Goal: Check status: Check status

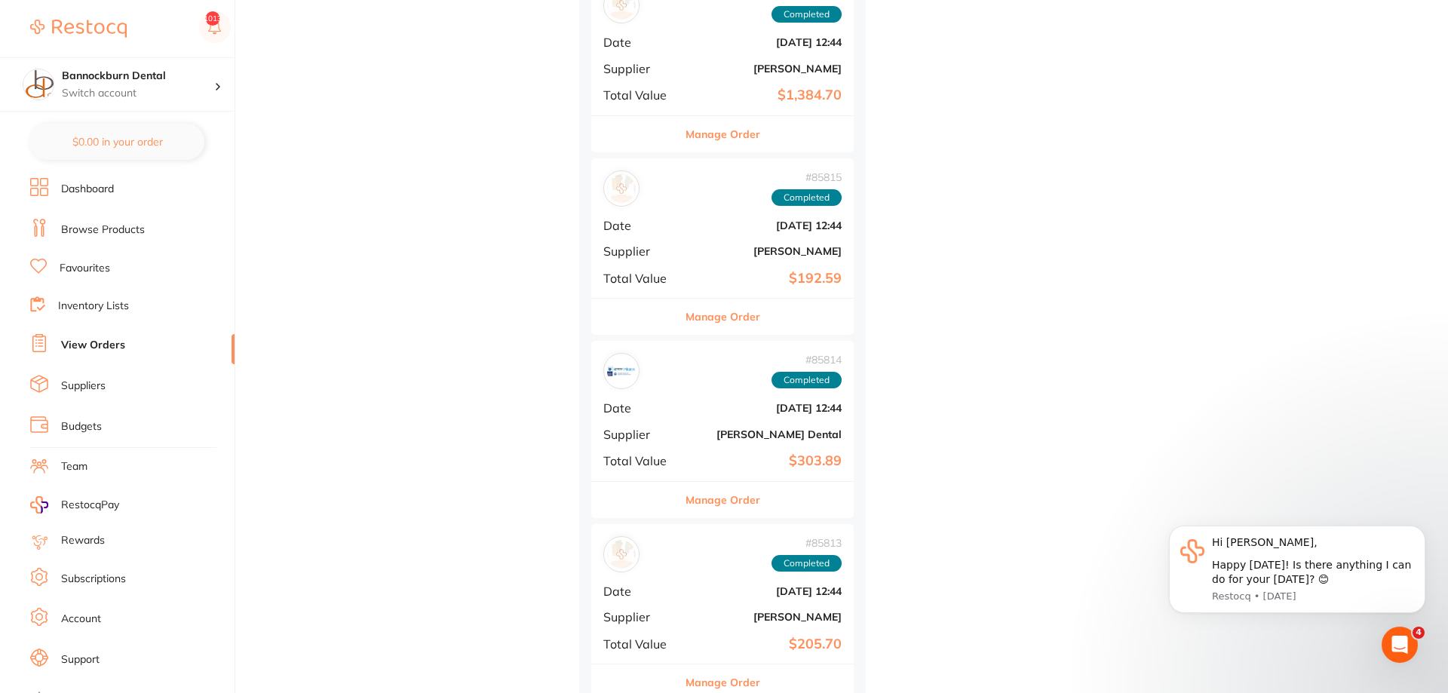
scroll to position [4076, 0]
click at [110, 349] on link "View Orders" at bounding box center [93, 345] width 64 height 15
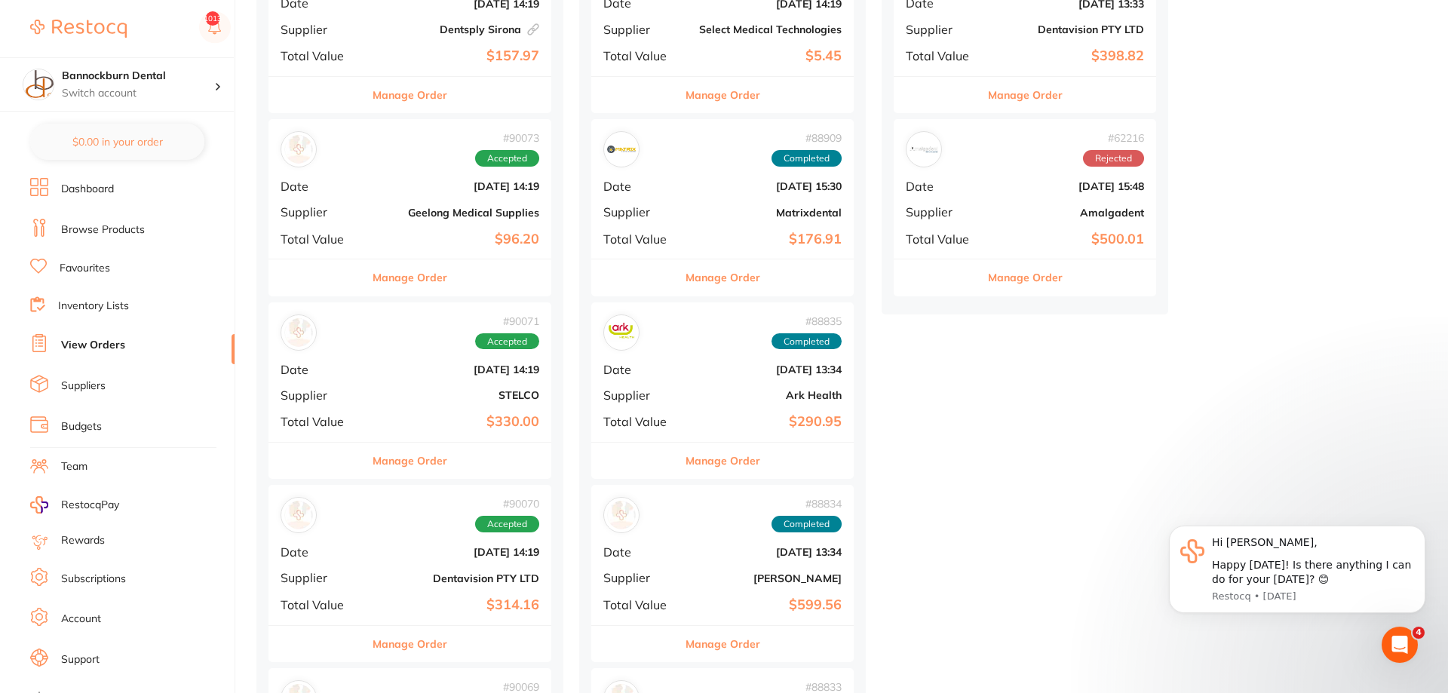
scroll to position [308, 0]
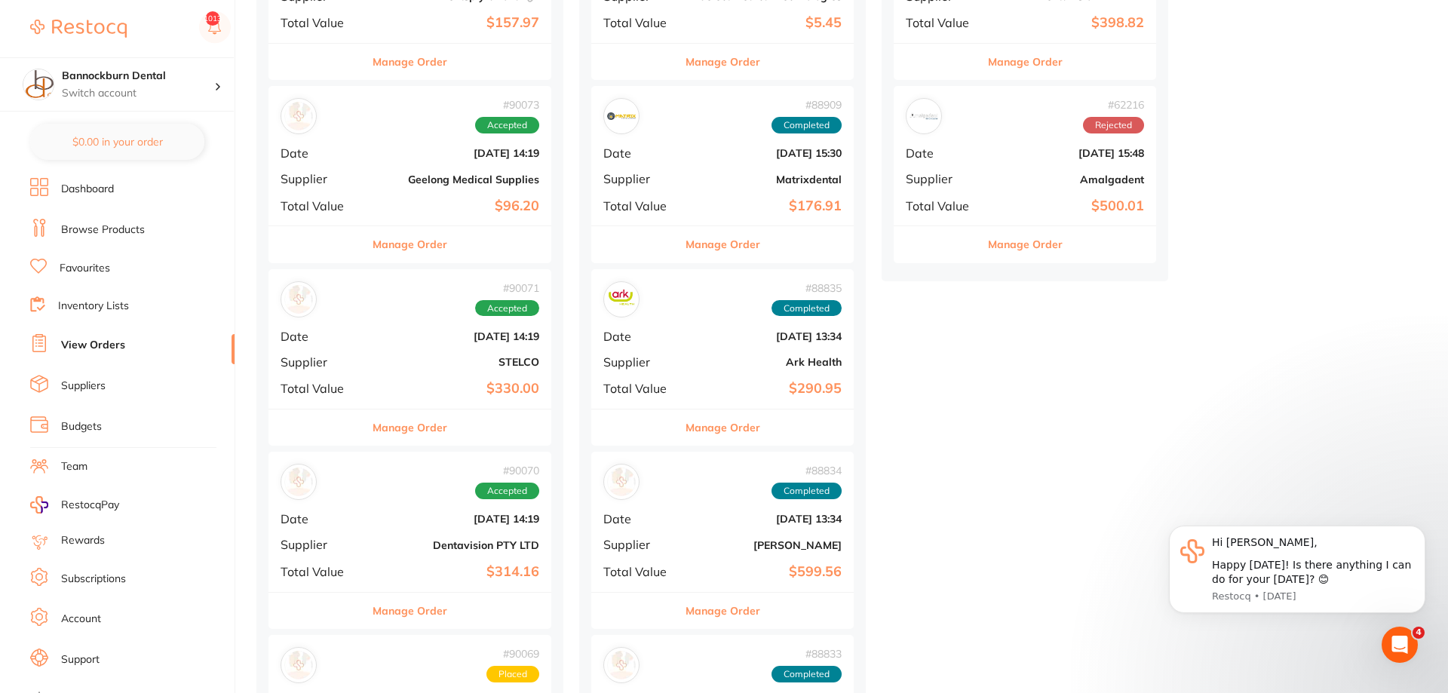
click at [446, 610] on button "Manage Order" at bounding box center [409, 611] width 75 height 36
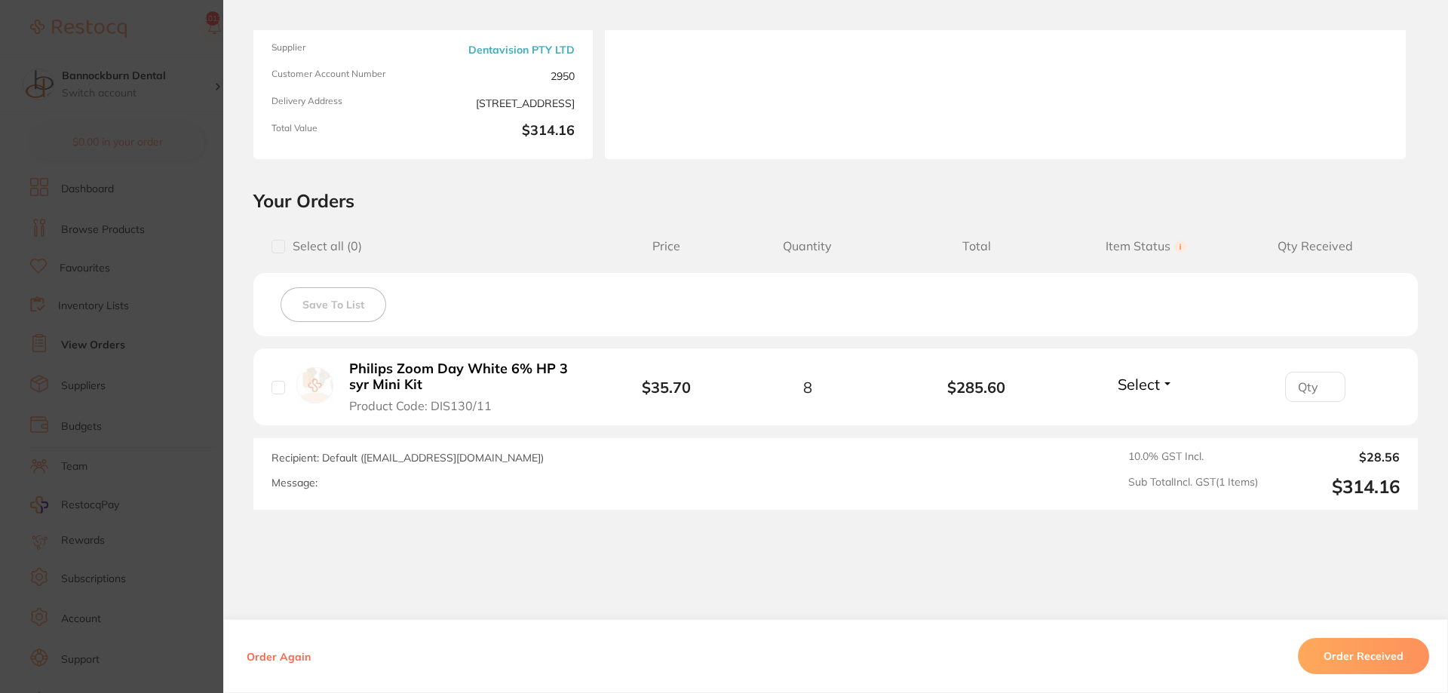
click at [1150, 393] on span "Select" at bounding box center [1138, 384] width 42 height 19
click at [1139, 411] on button "Received" at bounding box center [1145, 417] width 38 height 23
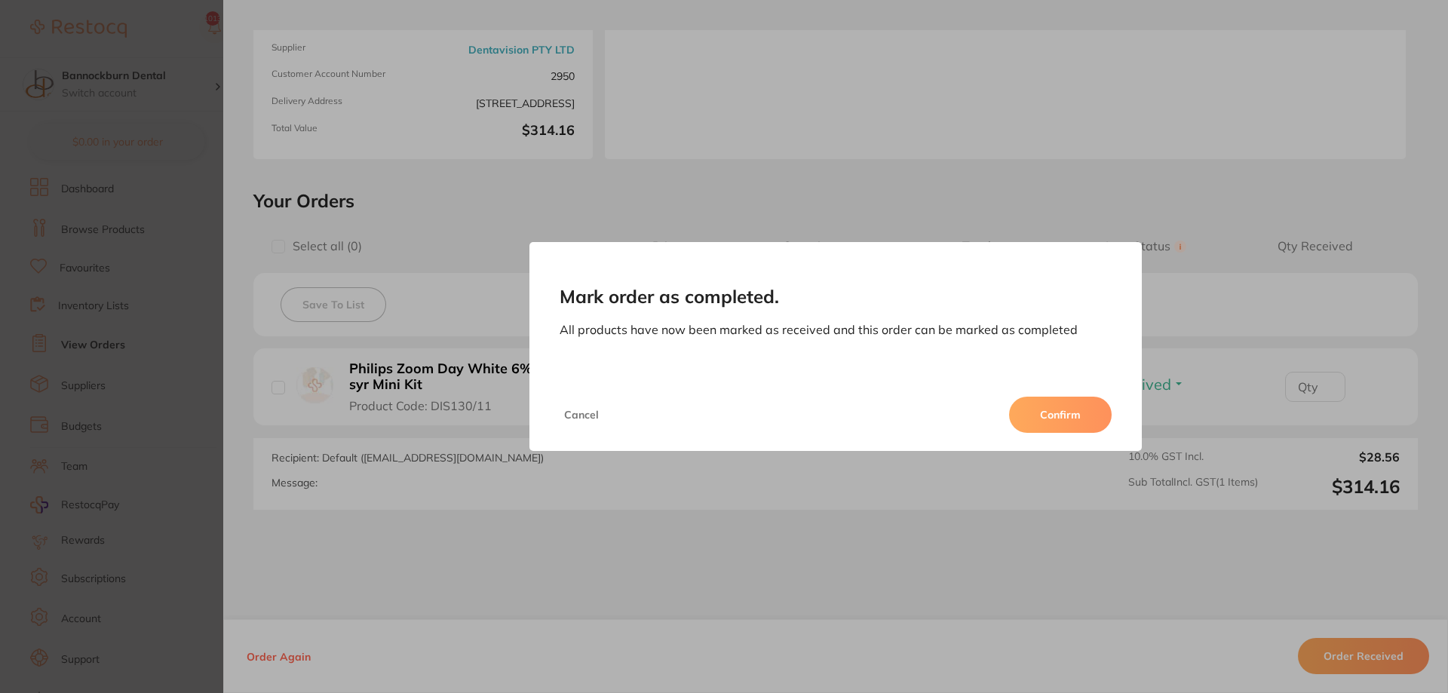
click at [1049, 417] on button "Confirm" at bounding box center [1060, 415] width 103 height 36
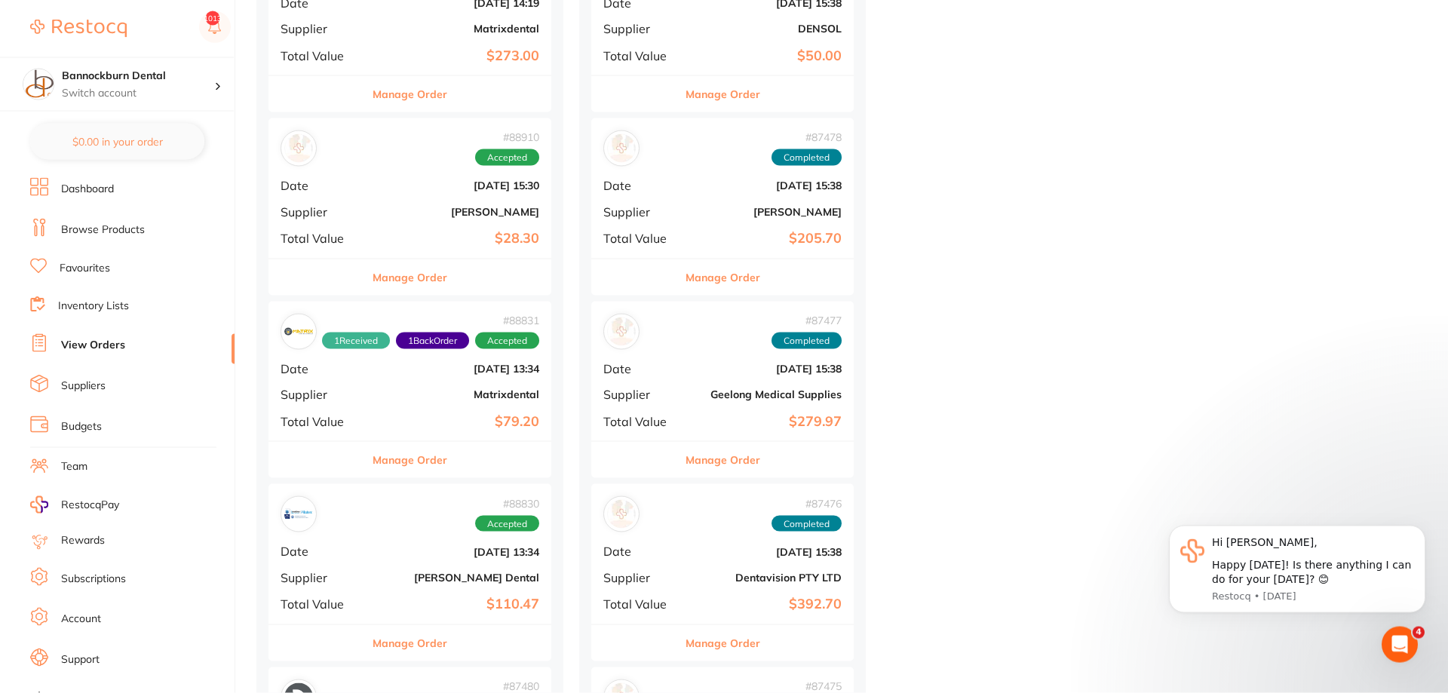
scroll to position [1384, 0]
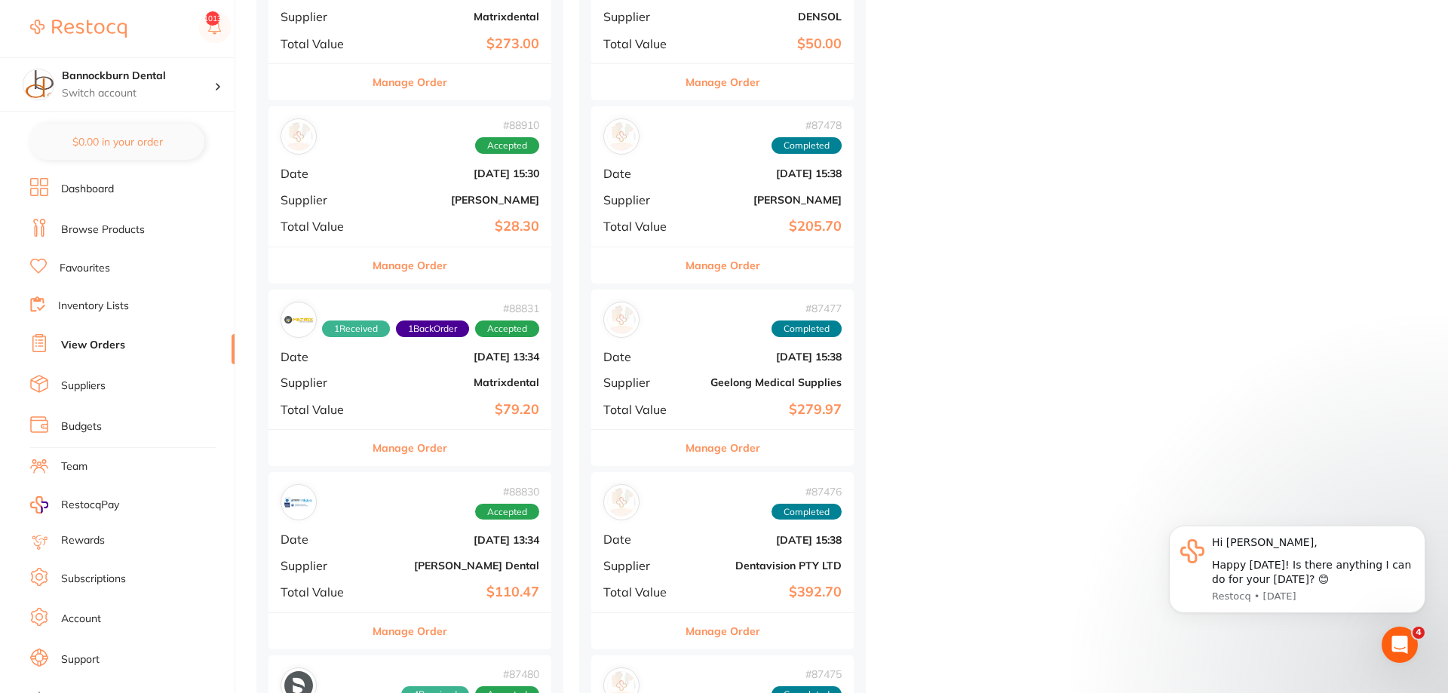
click at [424, 635] on button "Manage Order" at bounding box center [409, 631] width 75 height 36
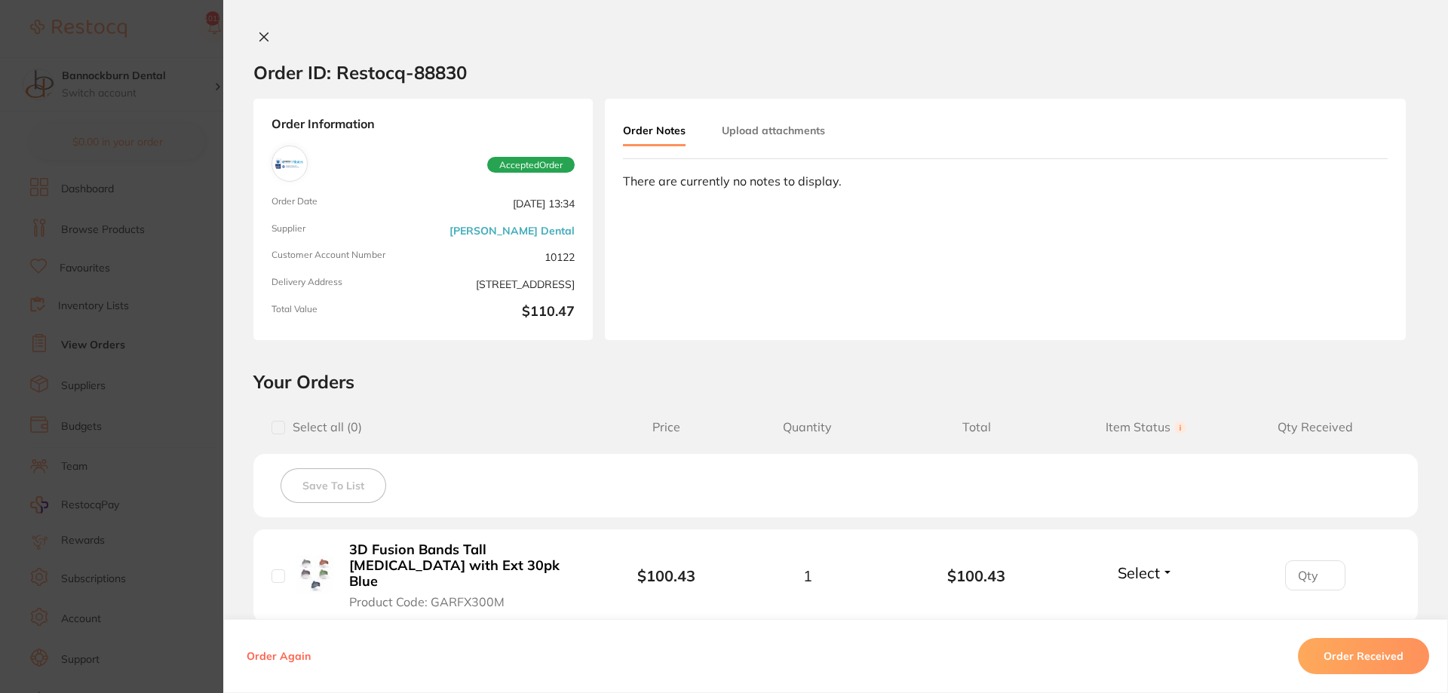
click at [1127, 563] on span "Select" at bounding box center [1138, 572] width 42 height 19
click at [1128, 594] on button "Received" at bounding box center [1145, 605] width 38 height 23
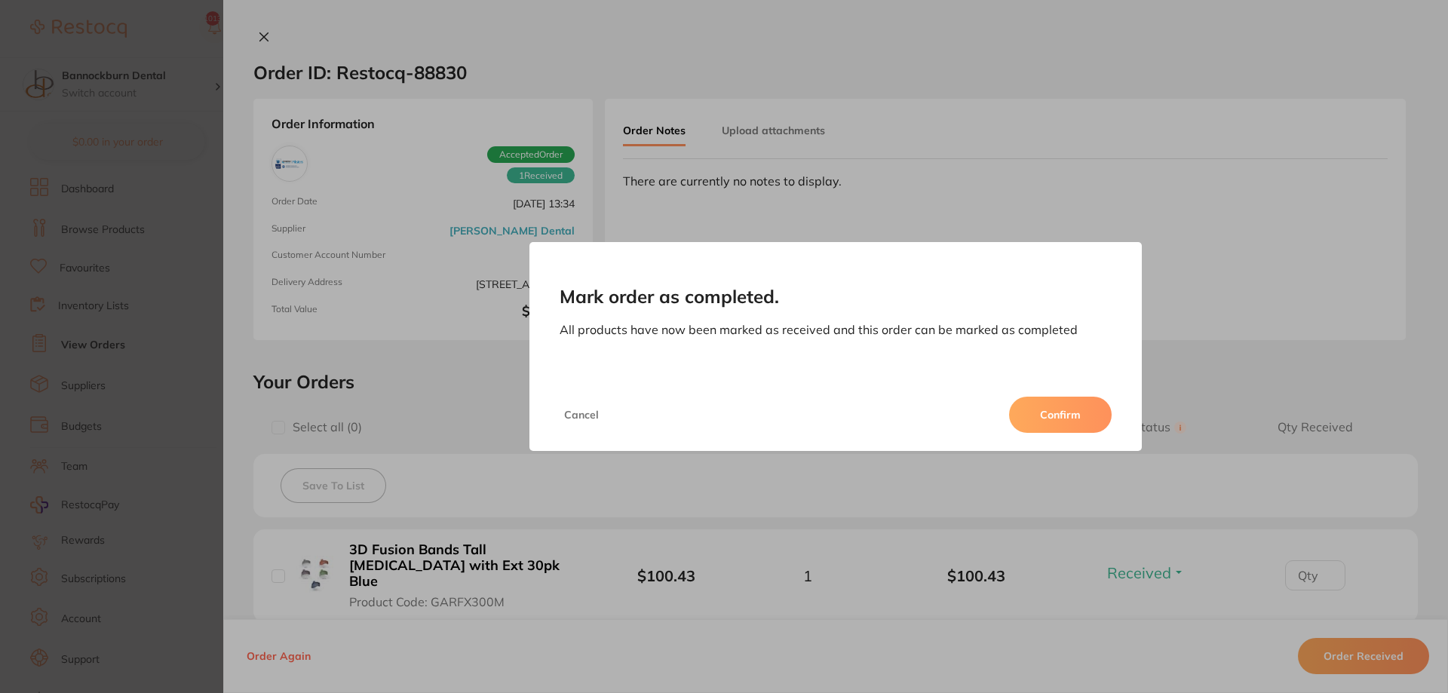
click at [1075, 424] on button "Confirm" at bounding box center [1060, 415] width 103 height 36
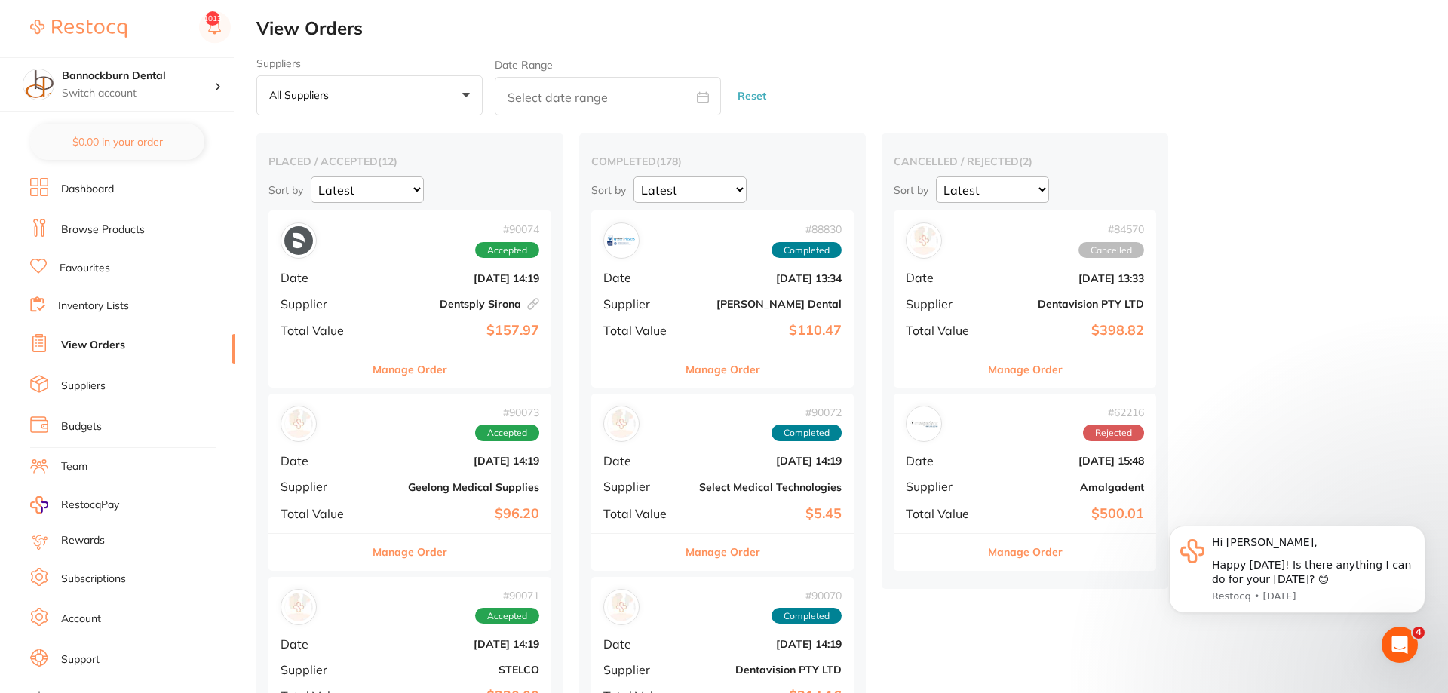
click at [434, 551] on button "Manage Order" at bounding box center [409, 552] width 75 height 36
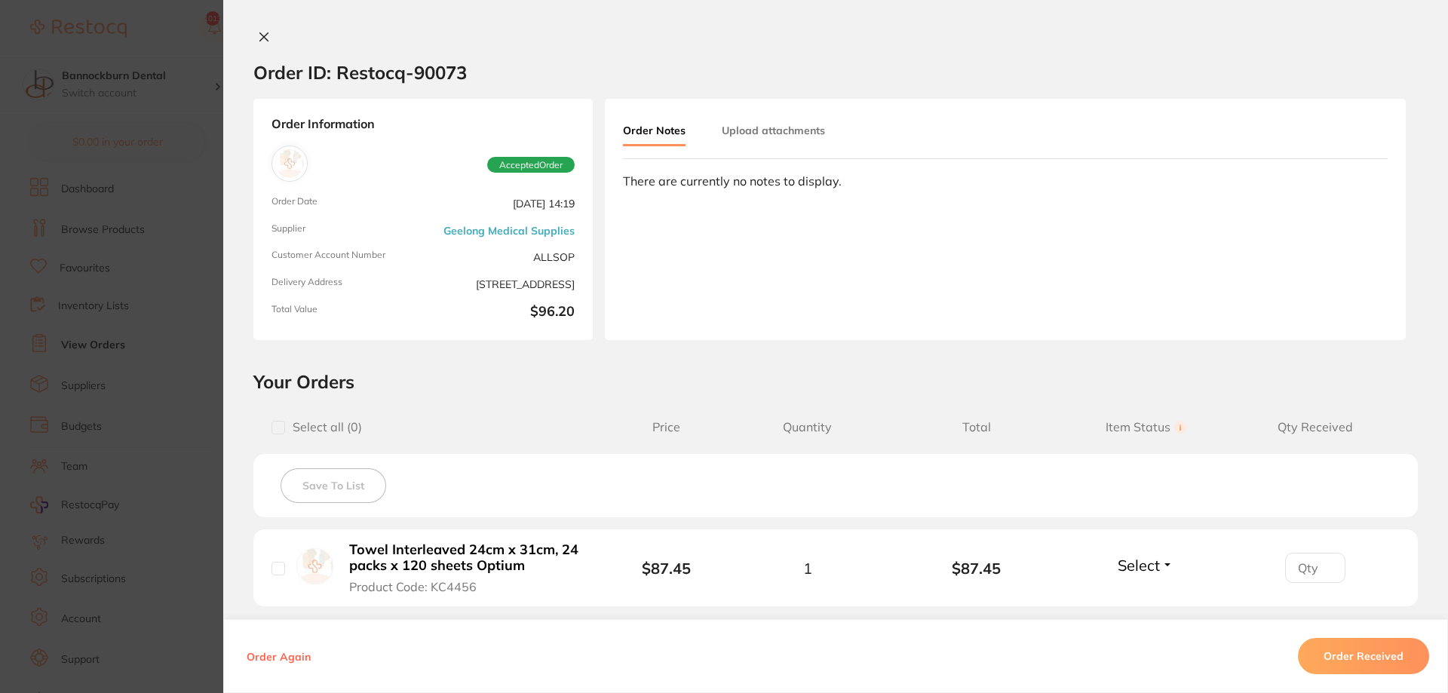
click at [1138, 565] on span "Select" at bounding box center [1138, 565] width 42 height 19
click at [1154, 588] on button "Received" at bounding box center [1145, 598] width 38 height 23
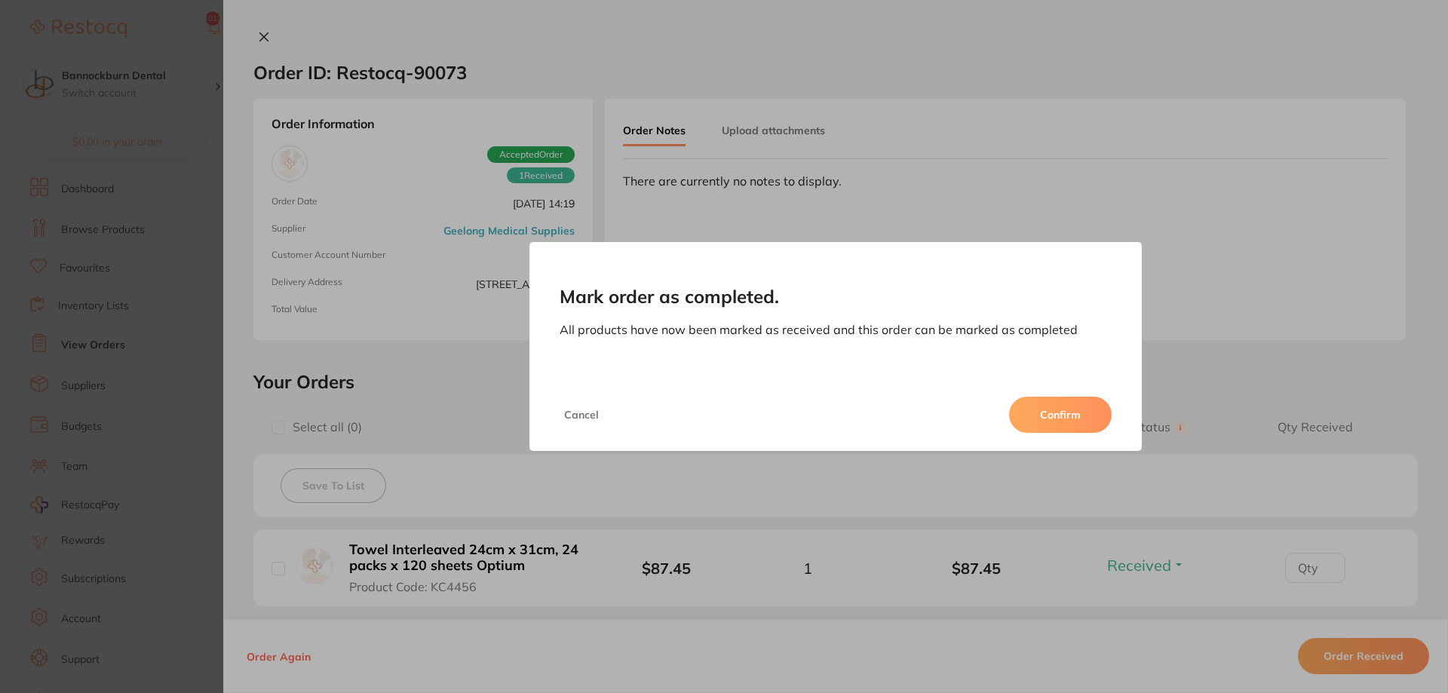
click at [1074, 409] on button "Confirm" at bounding box center [1060, 415] width 103 height 36
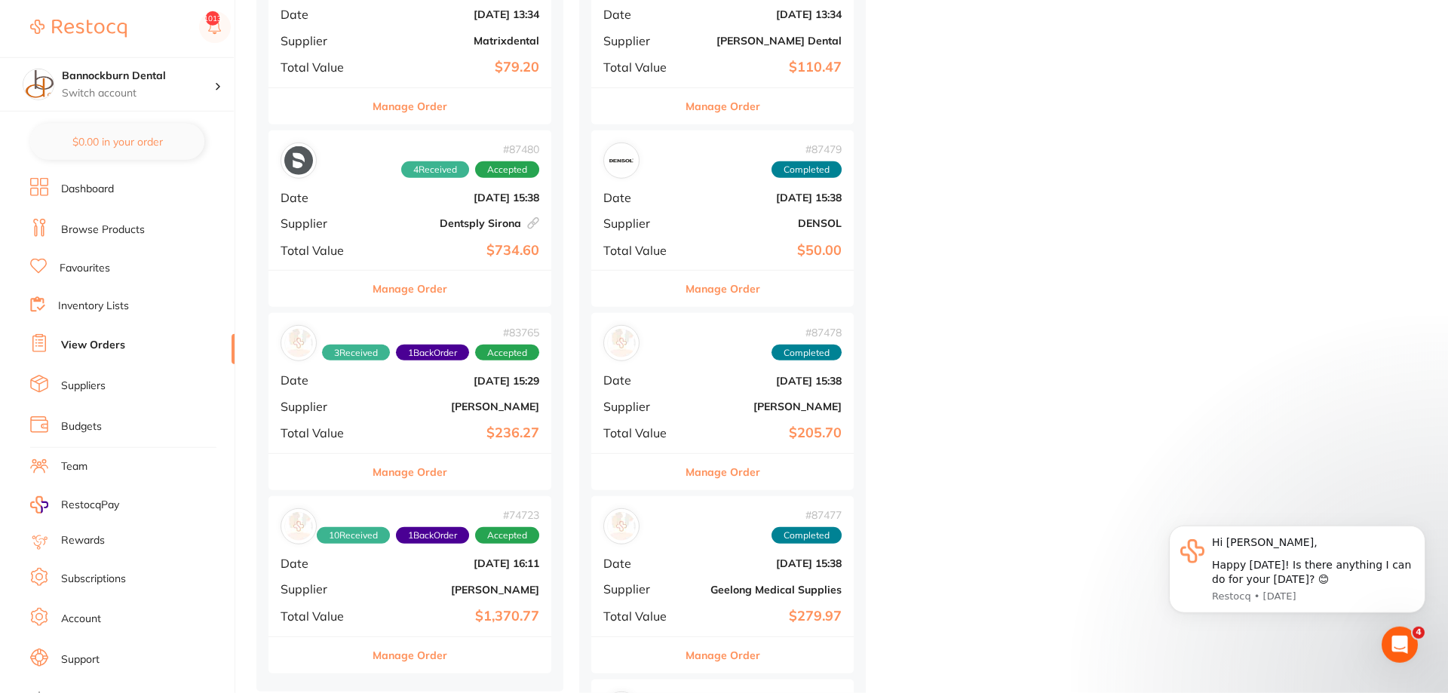
scroll to position [1538, 0]
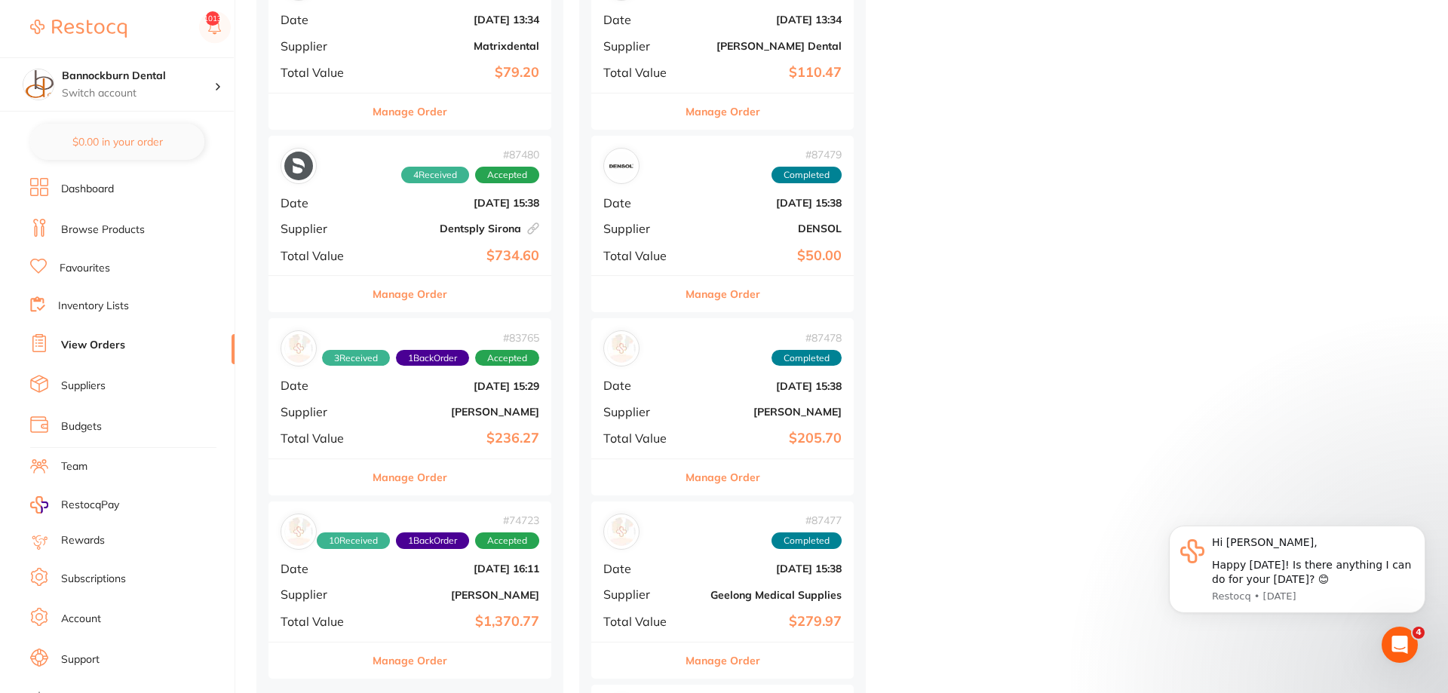
click at [418, 478] on button "Manage Order" at bounding box center [409, 477] width 75 height 36
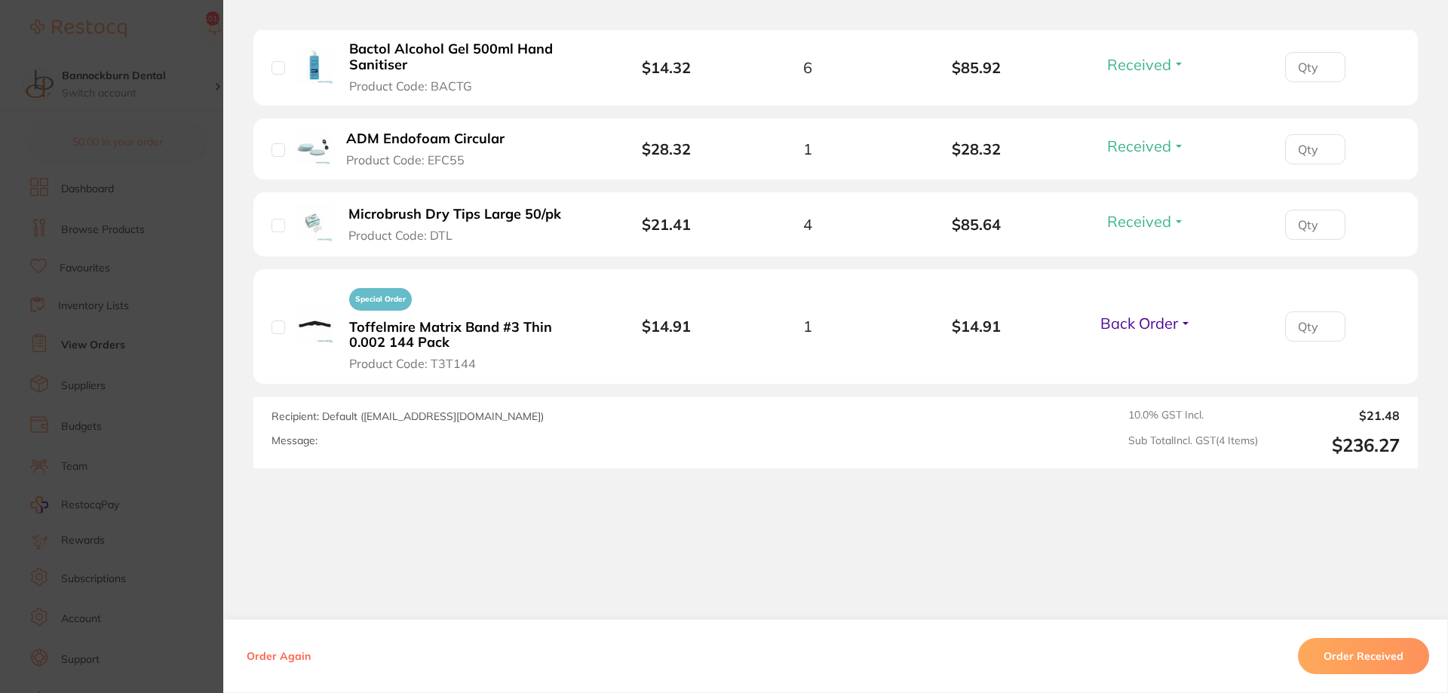
click at [1105, 320] on span "Back Order" at bounding box center [1139, 323] width 78 height 19
click at [1128, 351] on li "Special Order Toffelmire Matrix Band #3 Thin 0.002 144 Pack Product Code: T3T14…" at bounding box center [835, 326] width 1164 height 115
click at [1138, 323] on span "Back Order" at bounding box center [1139, 323] width 78 height 19
click at [1157, 351] on span "Received" at bounding box center [1145, 355] width 38 height 11
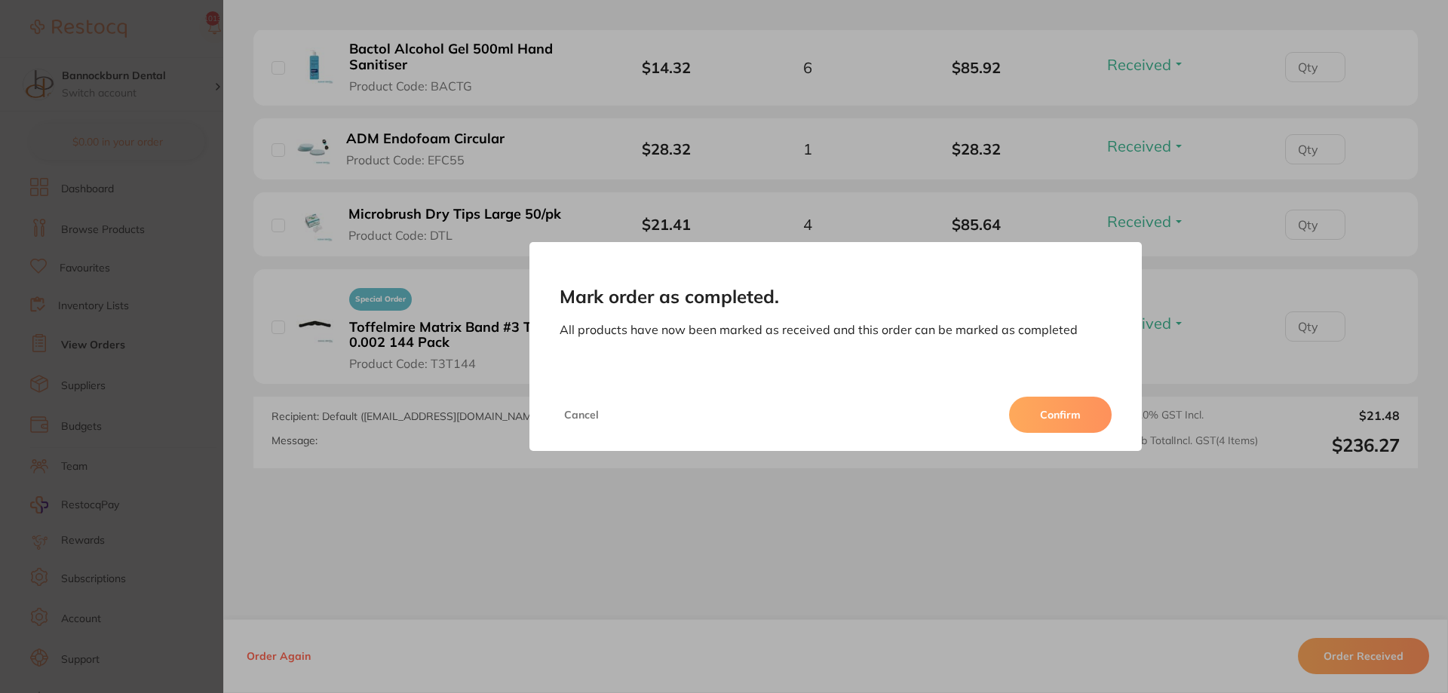
click at [1059, 418] on button "Confirm" at bounding box center [1060, 415] width 103 height 36
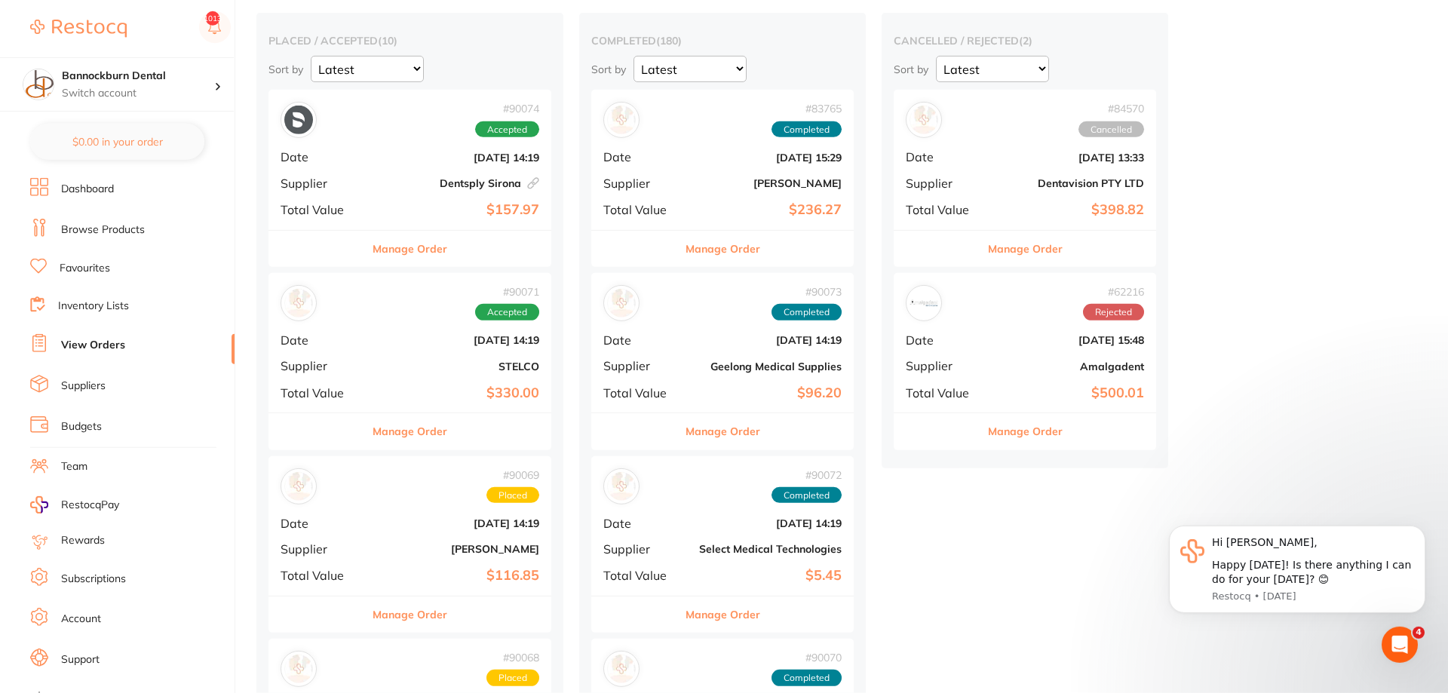
scroll to position [231, 0]
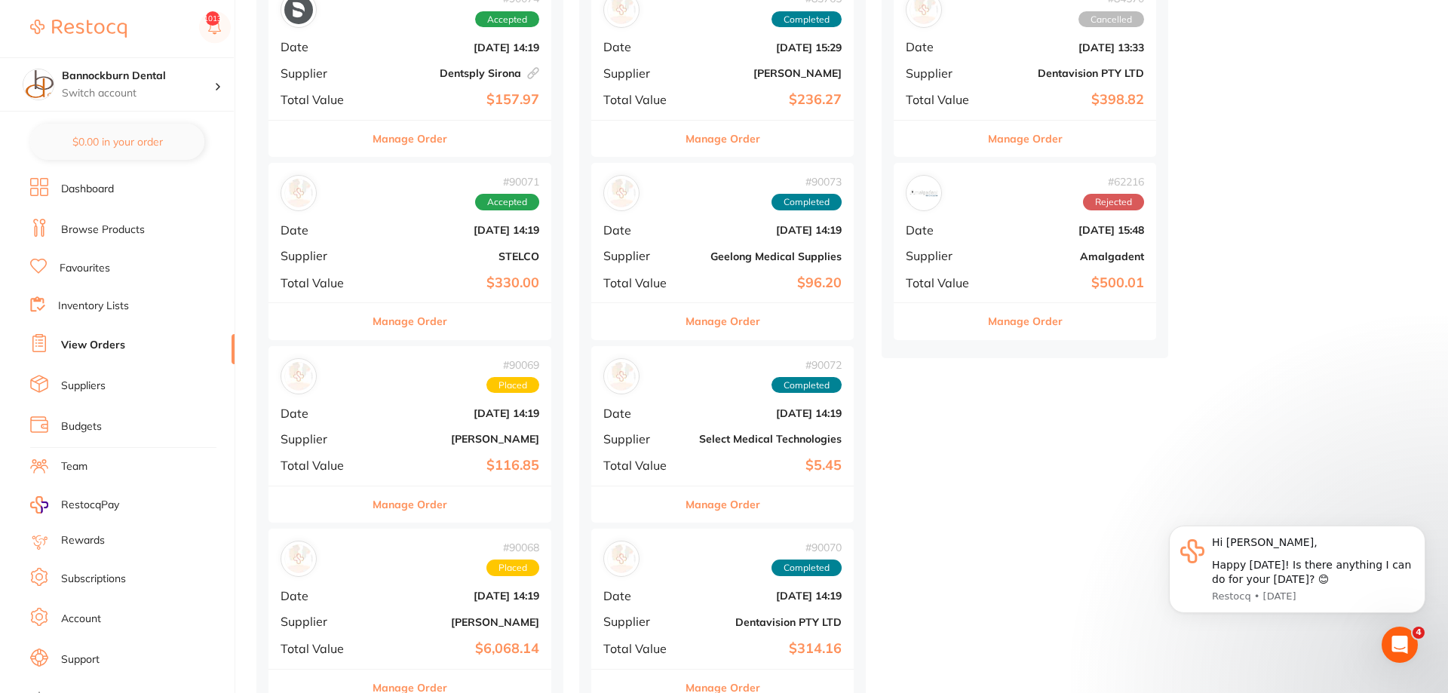
click at [428, 500] on button "Manage Order" at bounding box center [409, 504] width 75 height 36
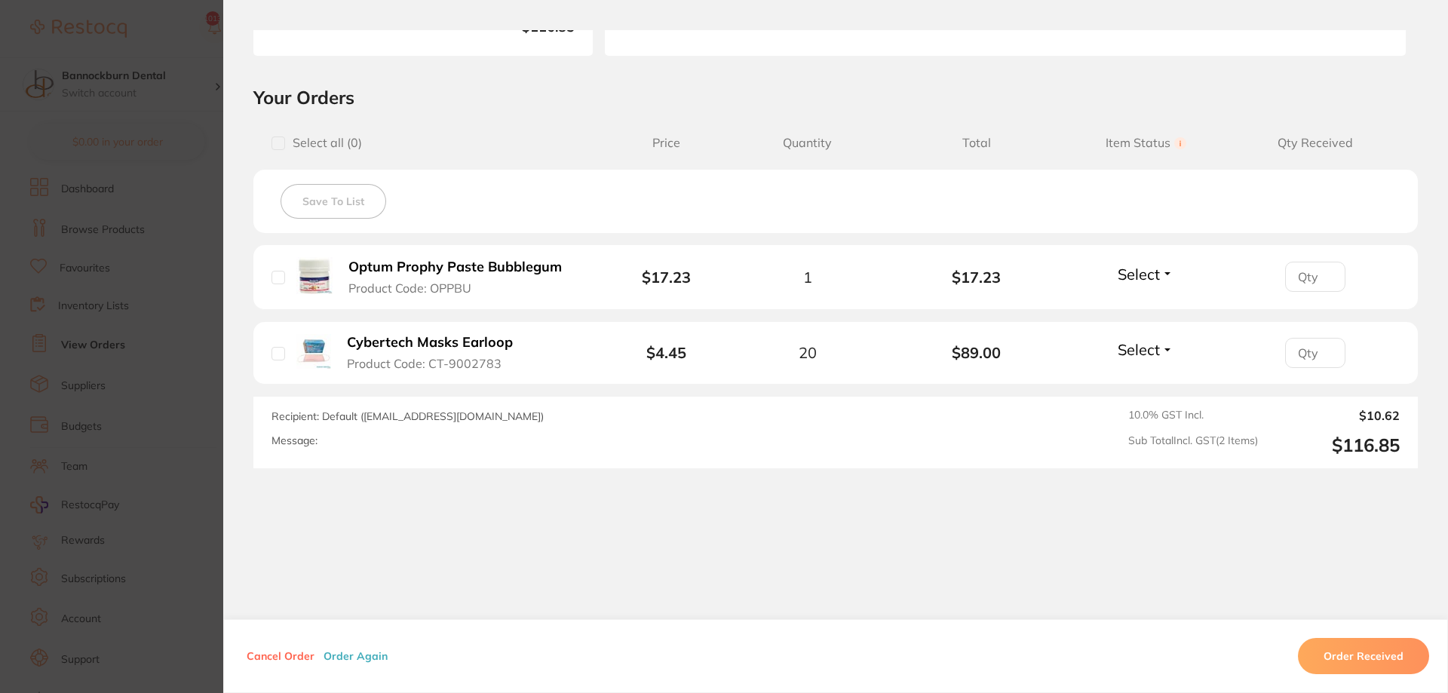
click at [1163, 271] on button "Select" at bounding box center [1145, 274] width 65 height 19
click at [1134, 311] on span "Received" at bounding box center [1145, 306] width 38 height 11
click at [1154, 349] on span "Select" at bounding box center [1138, 349] width 42 height 19
click at [1139, 347] on span "Select" at bounding box center [1138, 349] width 42 height 19
click at [1142, 382] on span "Received" at bounding box center [1145, 381] width 38 height 11
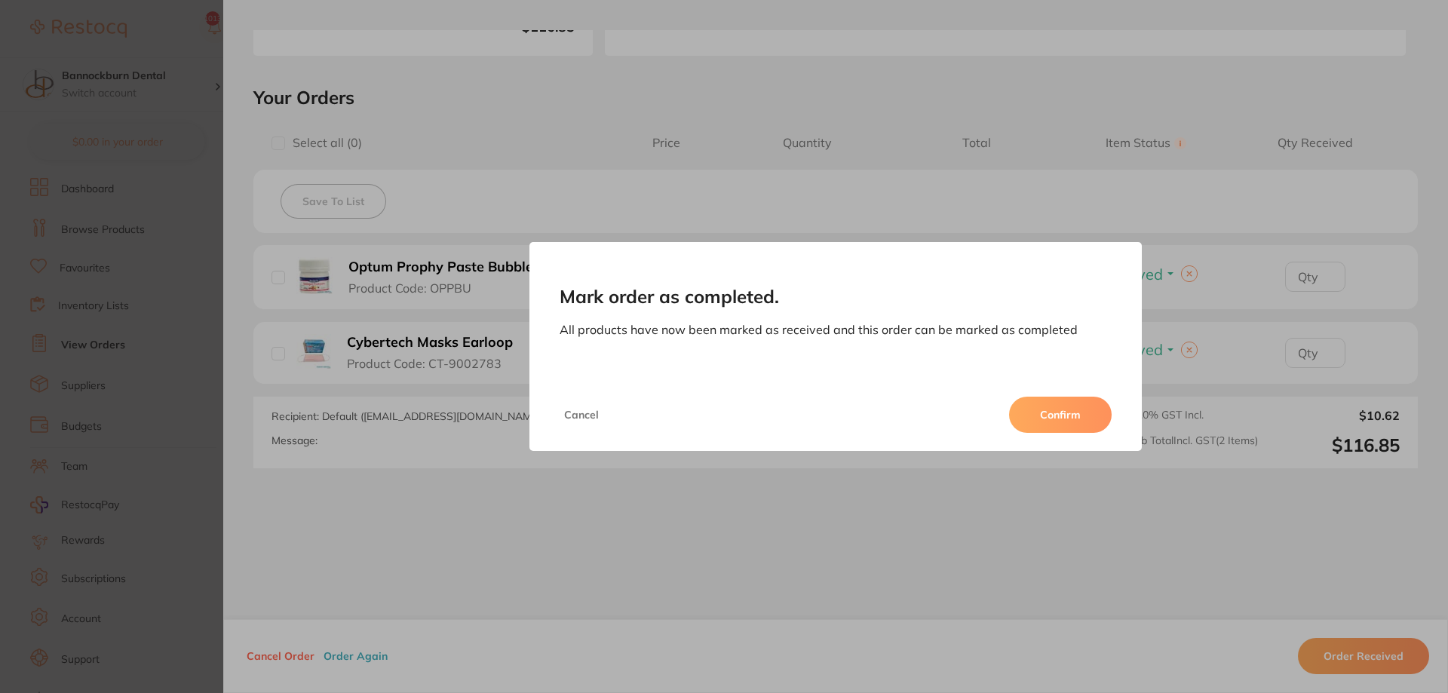
click at [1062, 403] on button "Confirm" at bounding box center [1060, 415] width 103 height 36
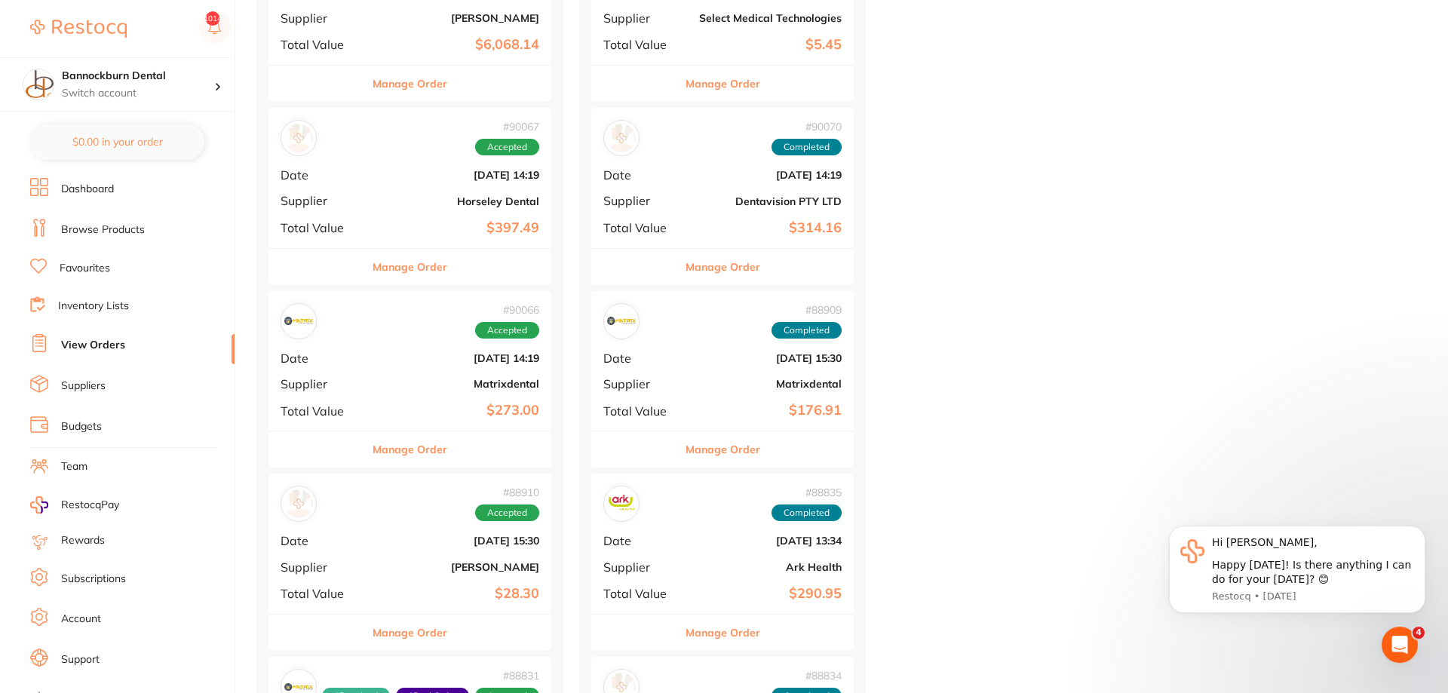
scroll to position [692, 0]
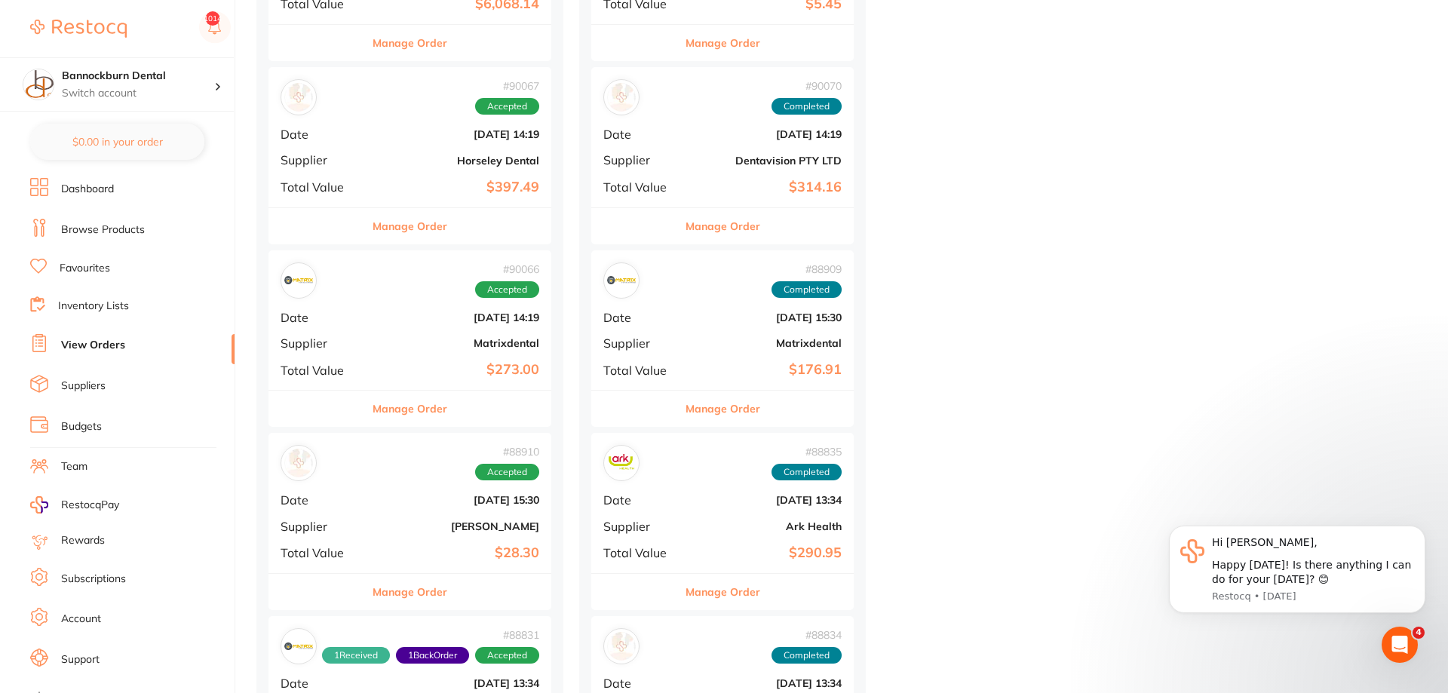
click at [433, 409] on button "Manage Order" at bounding box center [409, 409] width 75 height 36
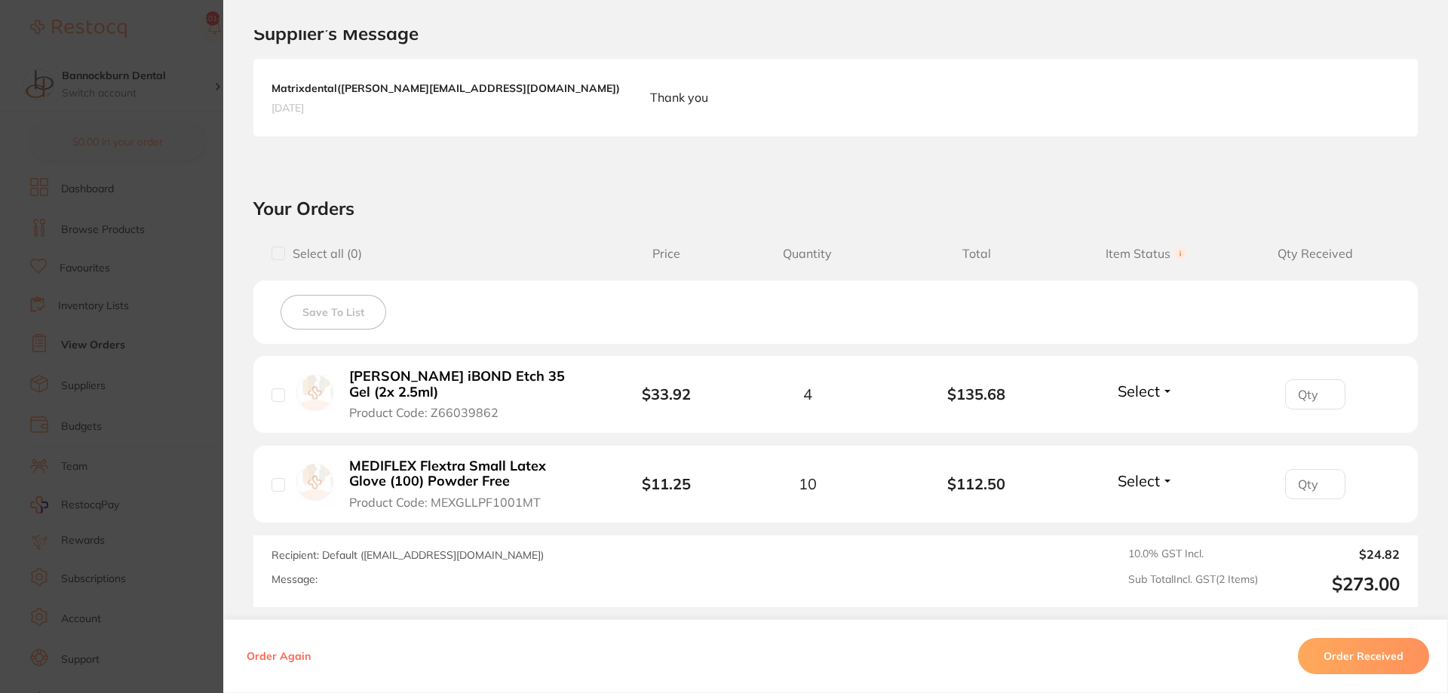
click at [1114, 473] on li "MEDIFLEX Flextra Small Latex Glove (100) Powder Free Product Code: MEXGLLPF1001…" at bounding box center [835, 485] width 1164 height 78
click at [1116, 471] on button "Select" at bounding box center [1145, 480] width 65 height 19
click at [1143, 507] on span "Received" at bounding box center [1145, 512] width 38 height 11
click at [1152, 384] on span "Select" at bounding box center [1138, 391] width 42 height 19
click at [1130, 444] on span "Back Order" at bounding box center [1146, 446] width 46 height 11
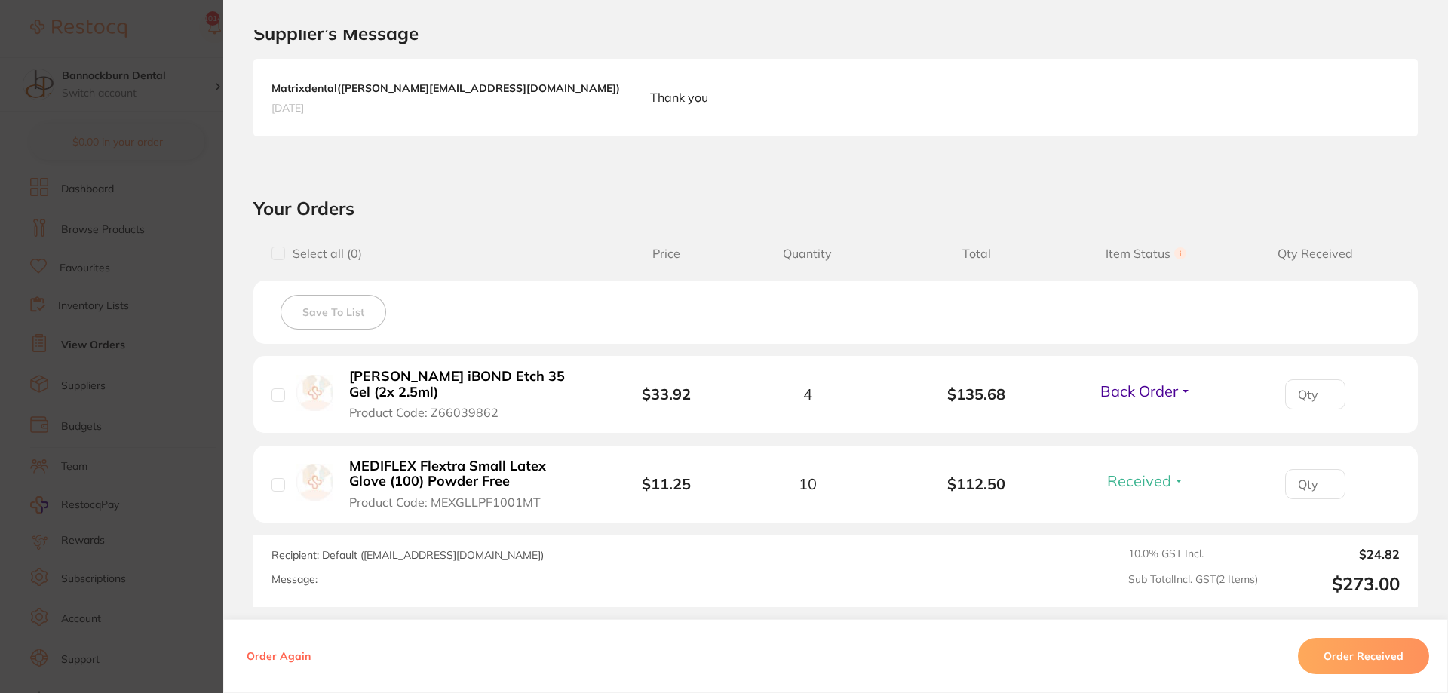
click at [204, 319] on section "Order ID: Restocq- 90066 Order Information 1 Received 1 Back Order Accepted Ord…" at bounding box center [724, 346] width 1448 height 693
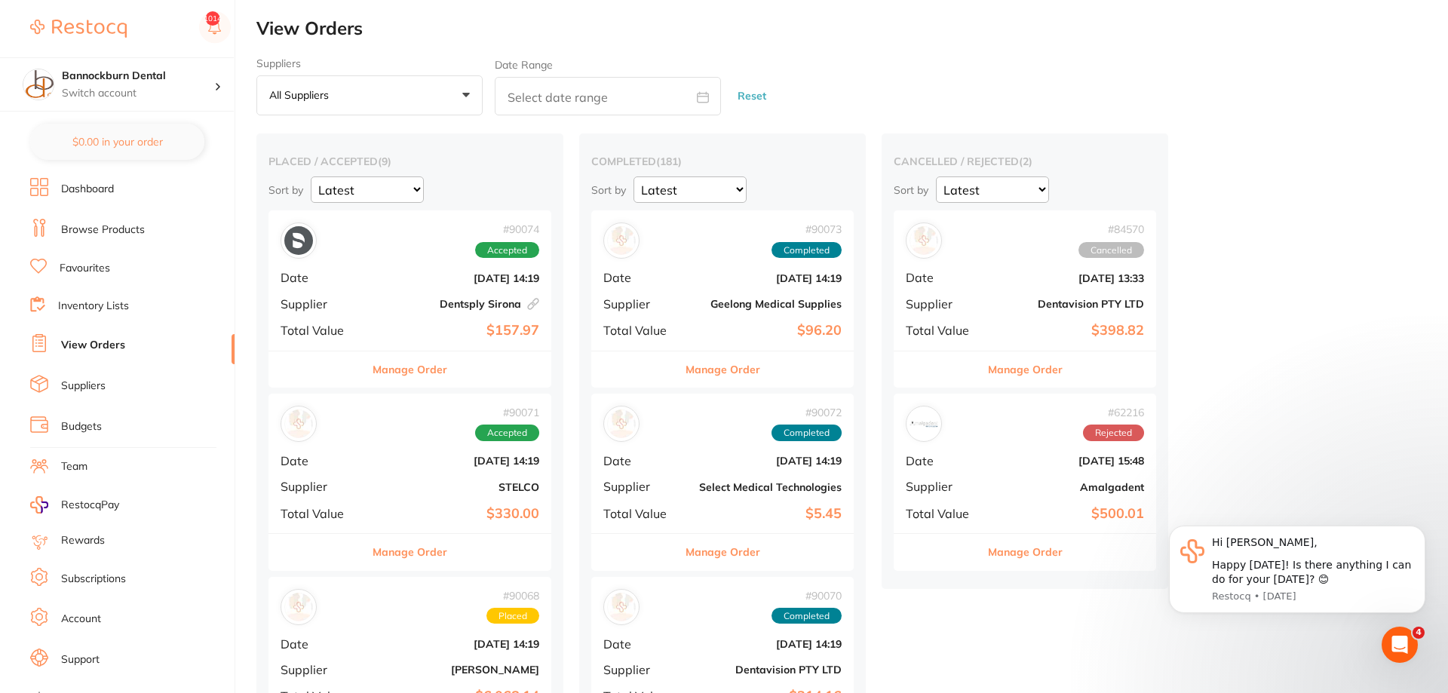
click at [408, 374] on button "Manage Order" at bounding box center [409, 369] width 75 height 36
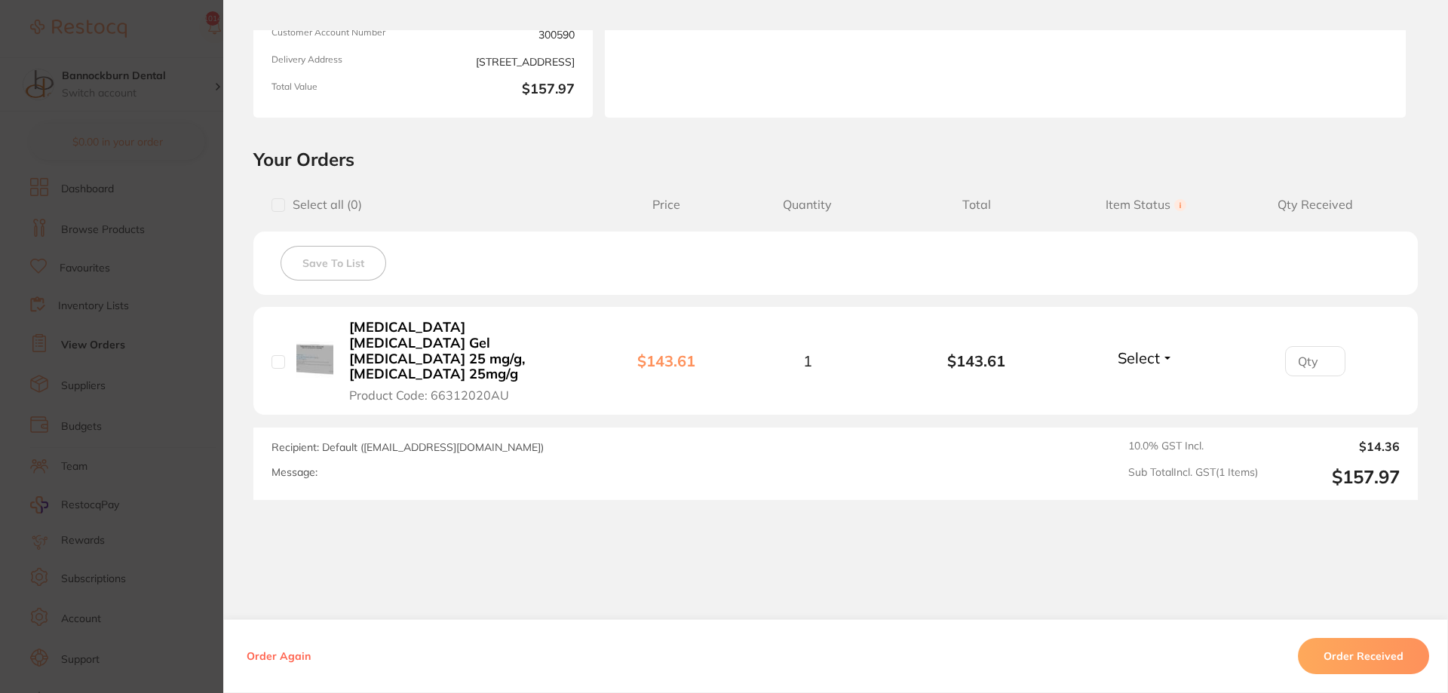
click at [213, 348] on section "Order ID: Restocq- 90074 Linked Order Order Information Accepted Order Order Da…" at bounding box center [724, 346] width 1448 height 693
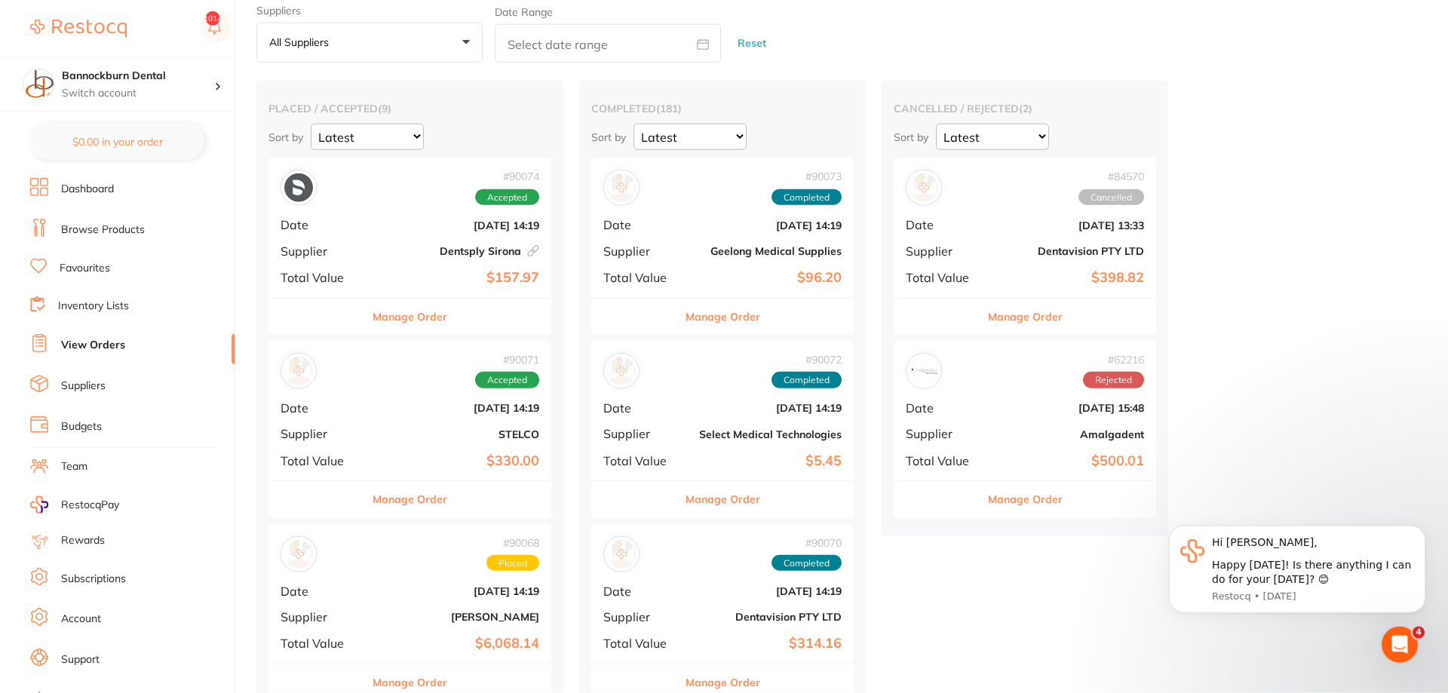
scroll to position [77, 0]
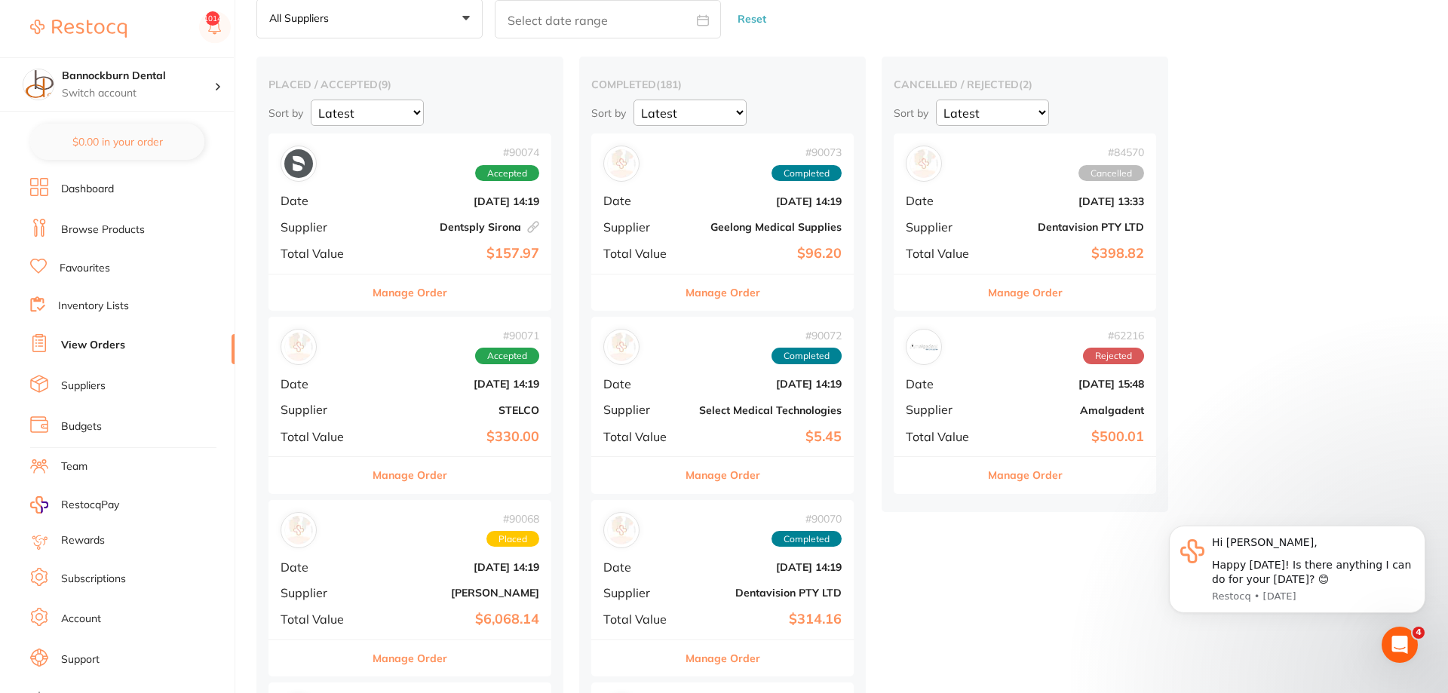
click at [443, 484] on button "Manage Order" at bounding box center [409, 475] width 75 height 36
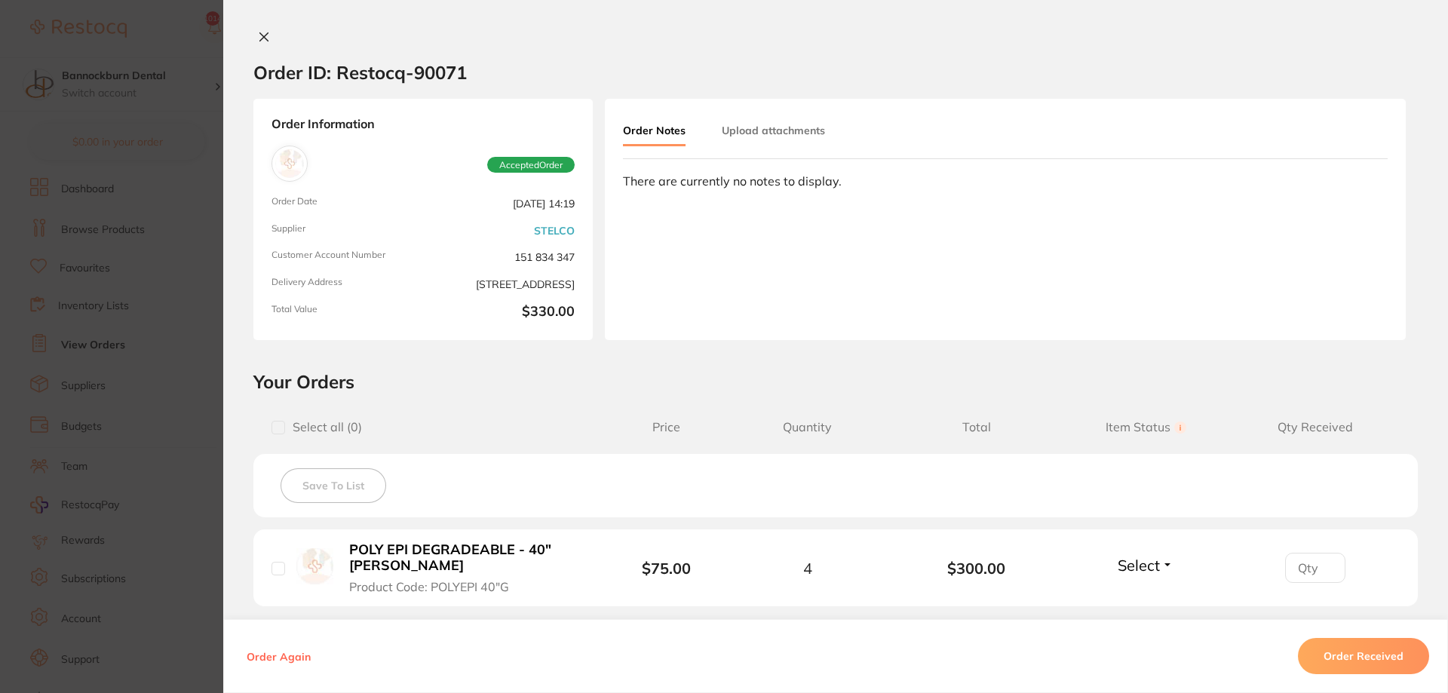
scroll to position [222, 0]
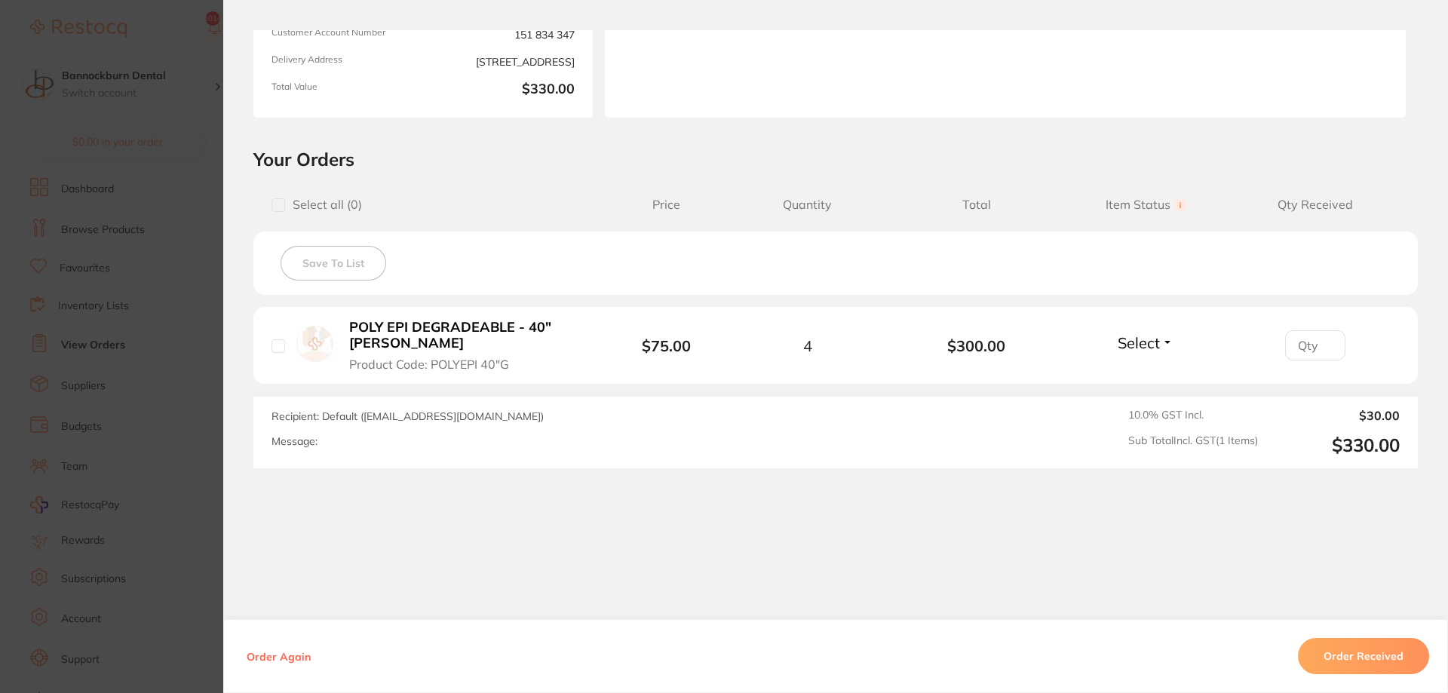
click at [180, 343] on section "Order ID: Restocq- 90071 Order Information Accepted Order Order Date Aug 12 202…" at bounding box center [724, 346] width 1448 height 693
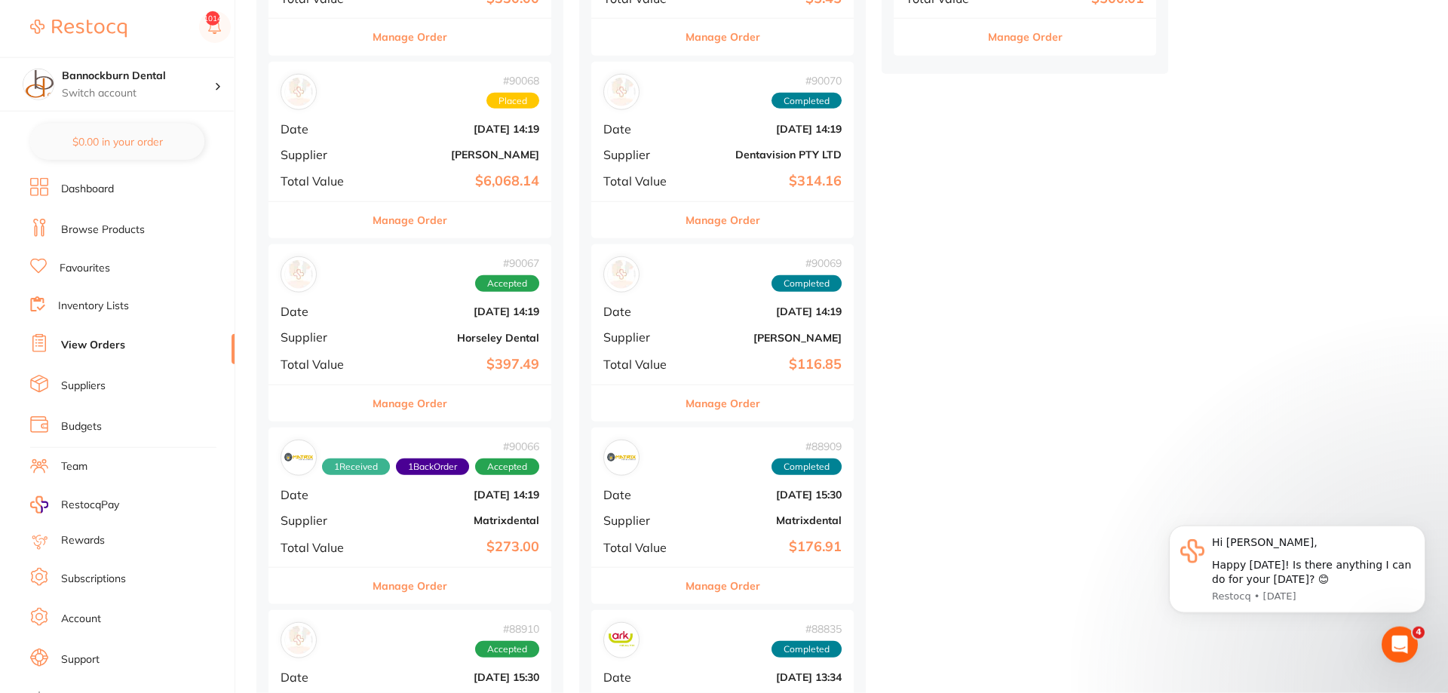
scroll to position [538, 0]
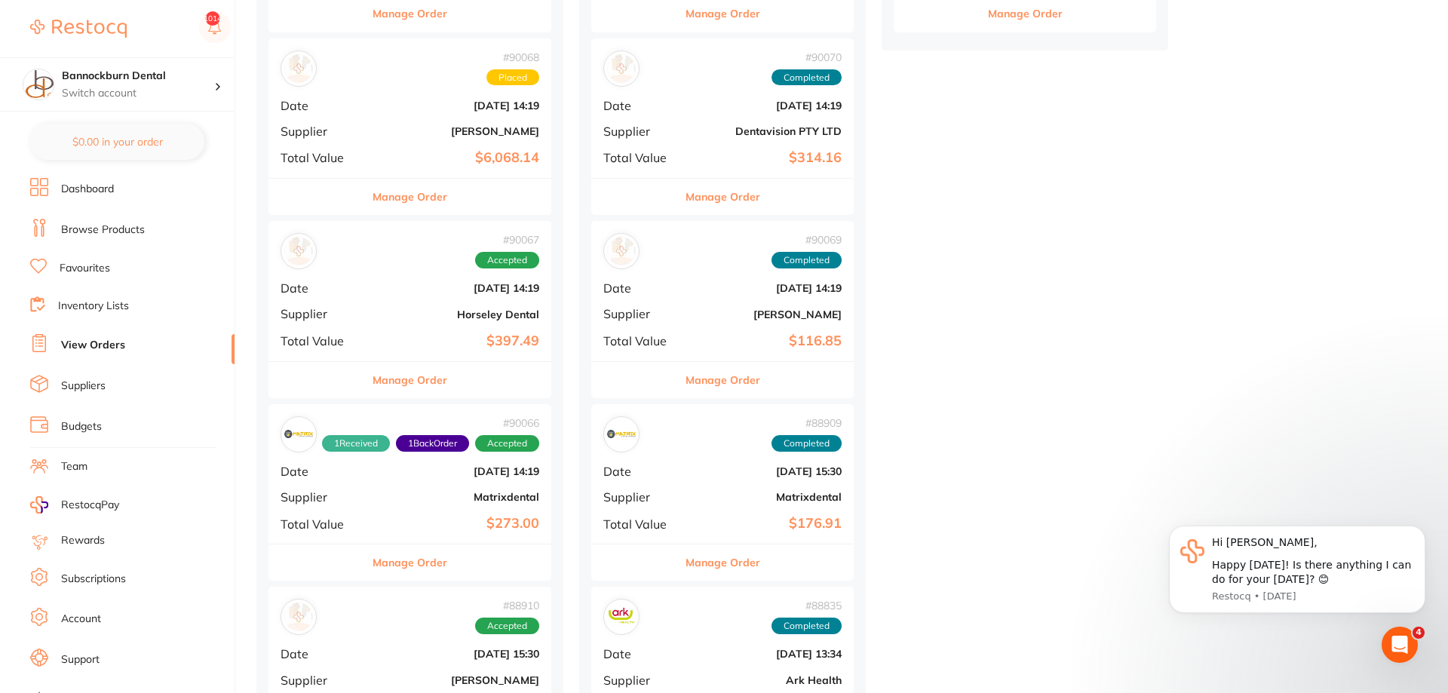
click at [440, 385] on button "Manage Order" at bounding box center [409, 380] width 75 height 36
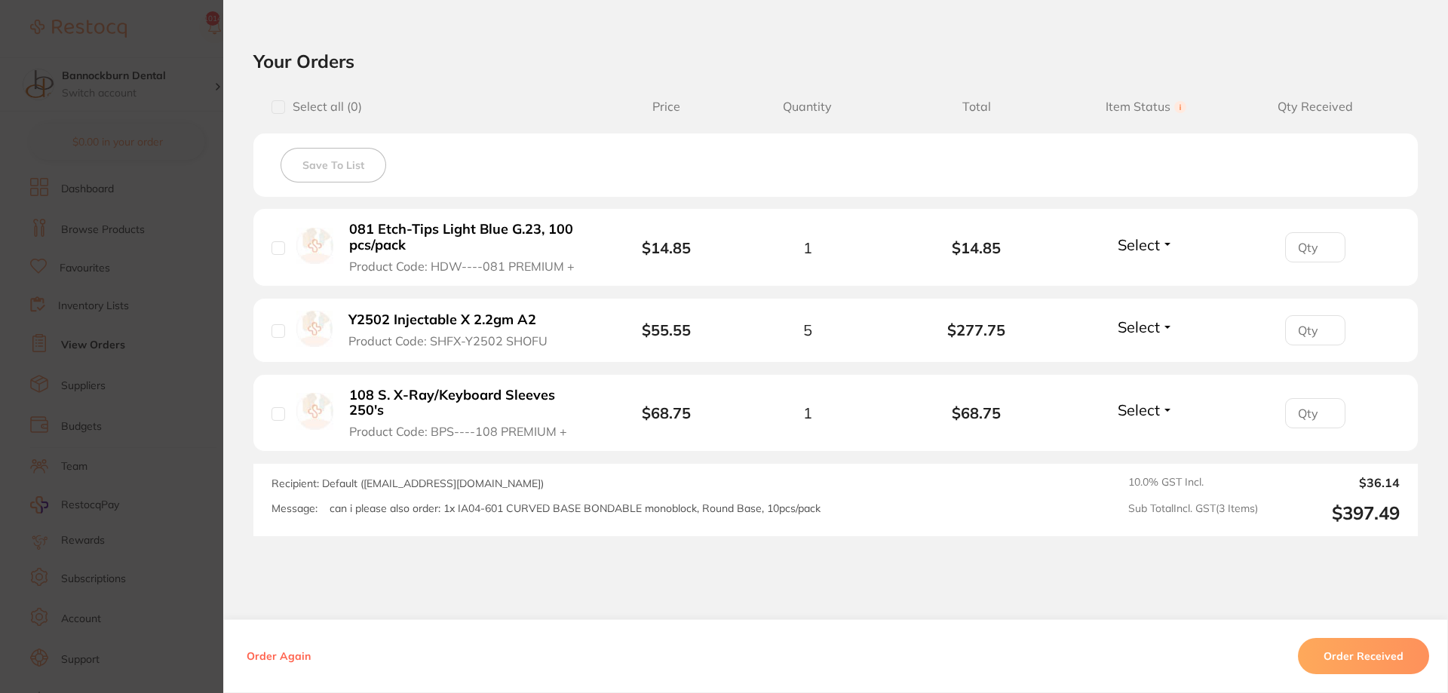
scroll to position [388, 0]
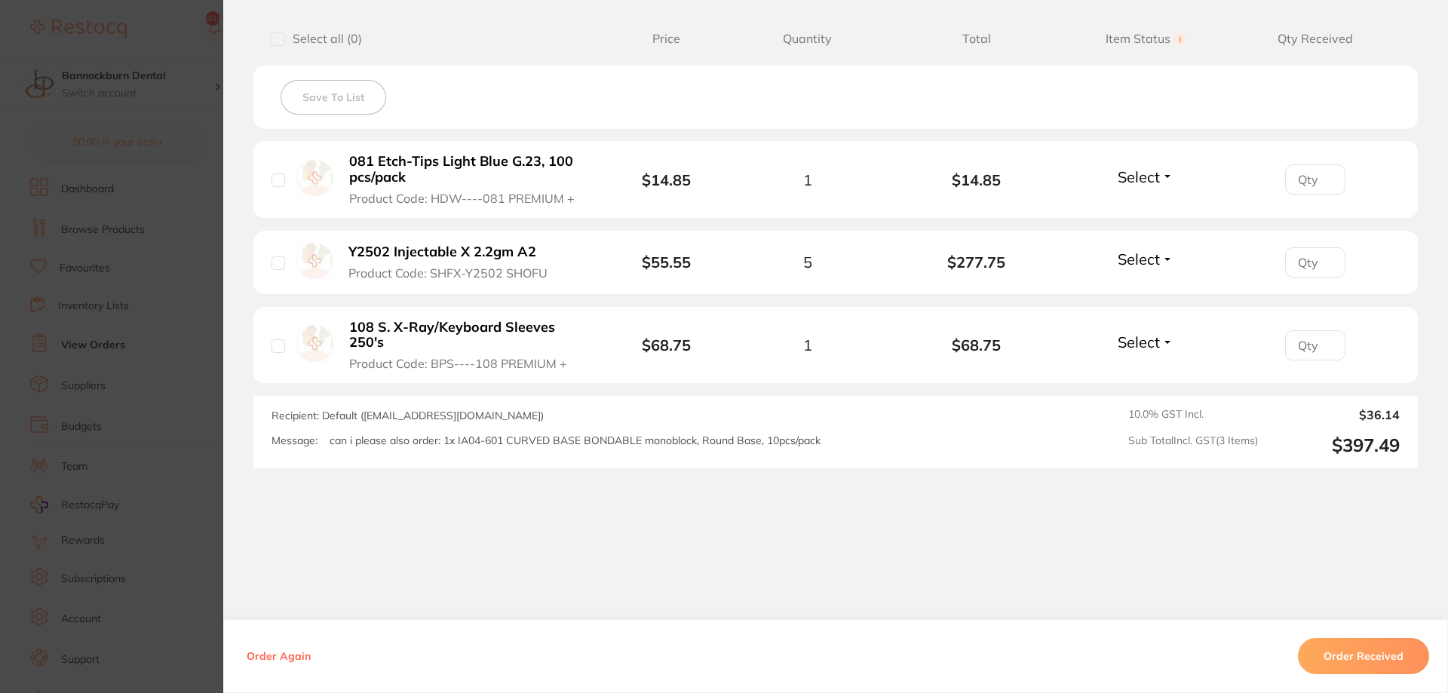
click at [201, 431] on section "Order ID: Restocq- 90067 Order Information Accepted Order Order Date [DATE] 14:…" at bounding box center [724, 346] width 1448 height 693
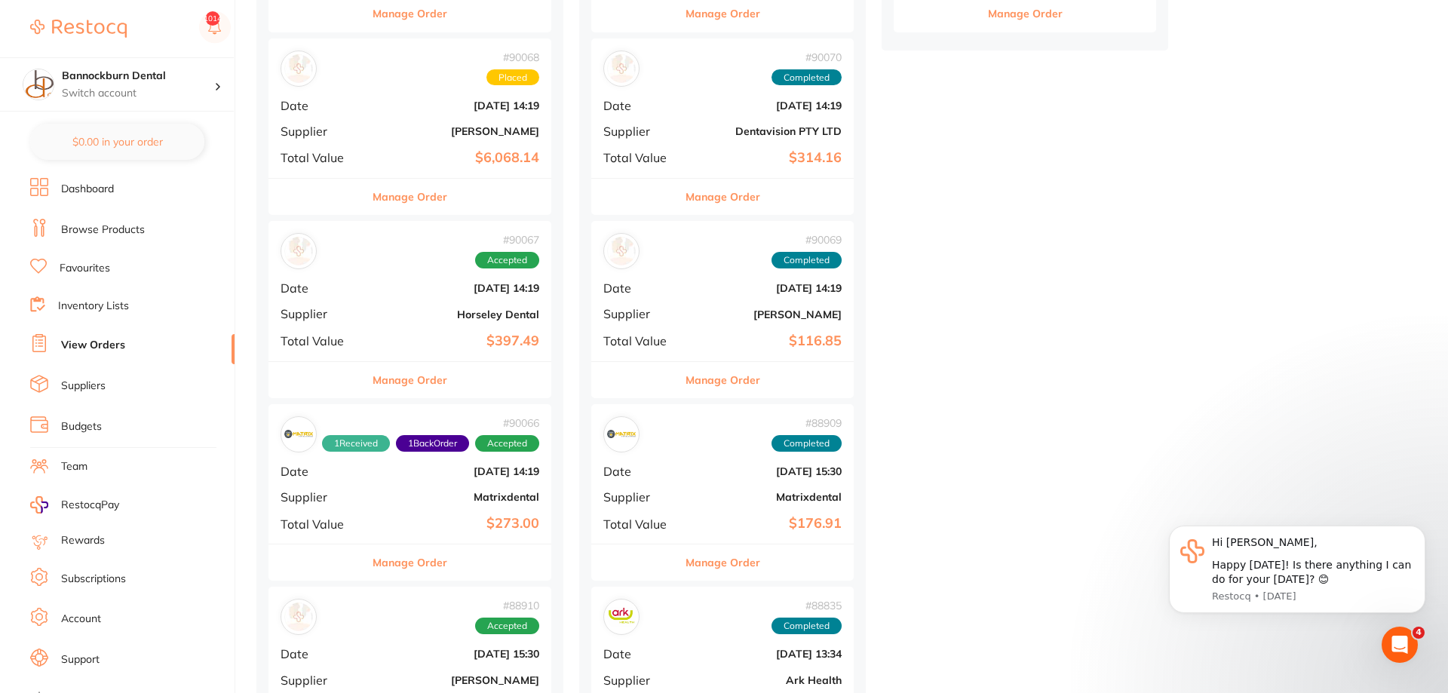
click at [409, 556] on button "Manage Order" at bounding box center [409, 562] width 75 height 36
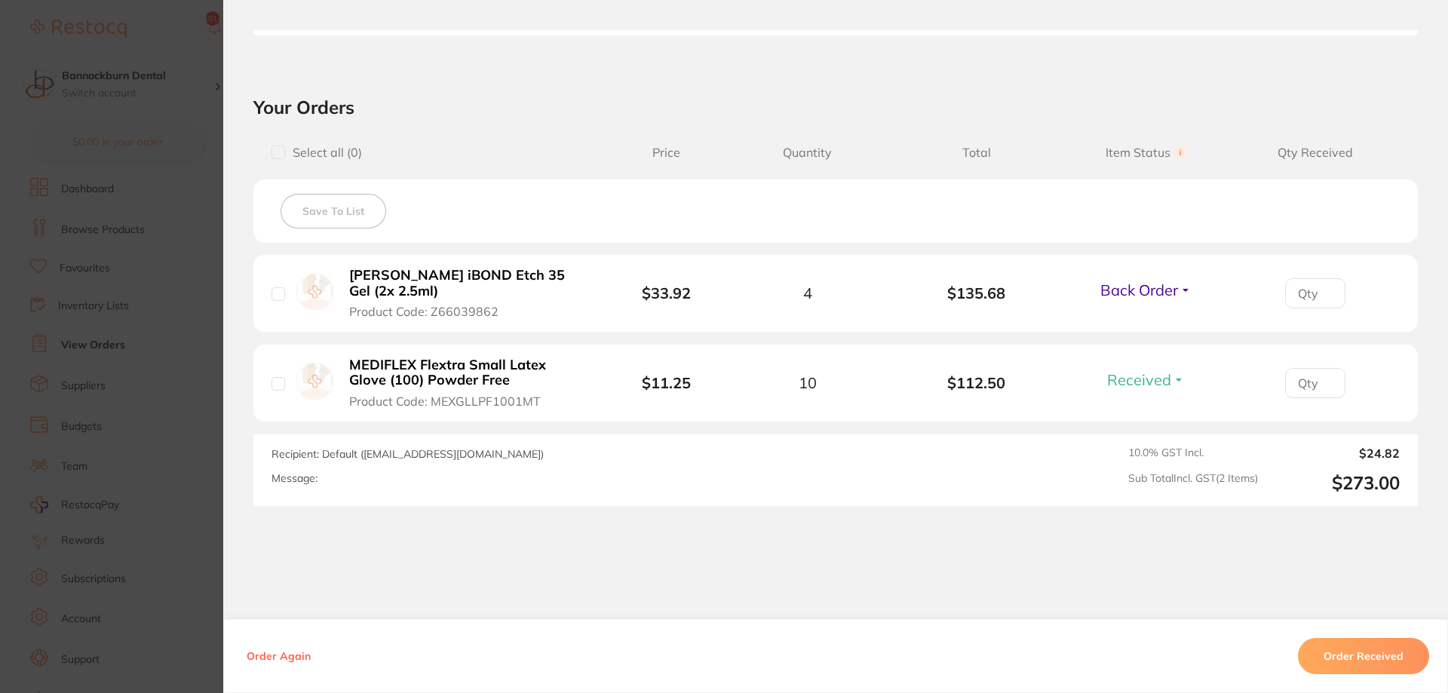
scroll to position [488, 0]
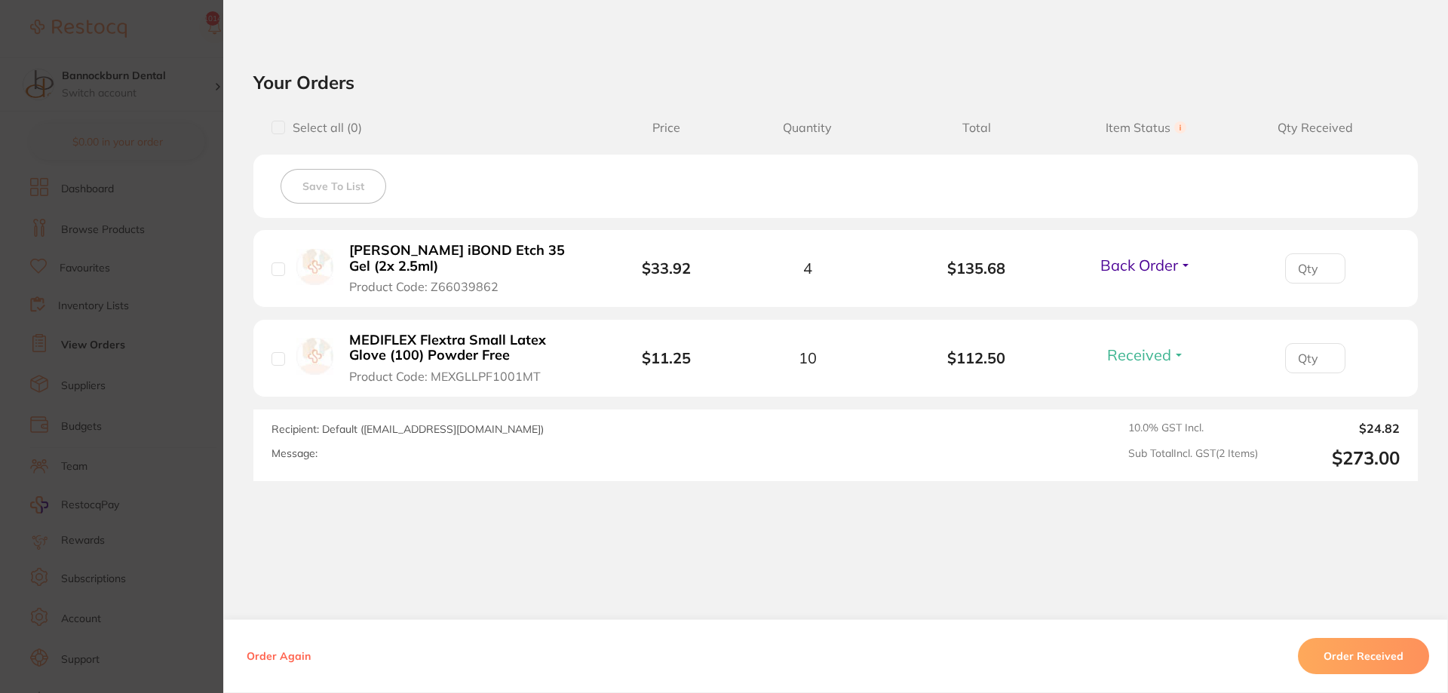
click at [202, 410] on section "Order ID: Restocq- 90066 Order Information 1 Received 1 Back Order Accepted Ord…" at bounding box center [724, 346] width 1448 height 693
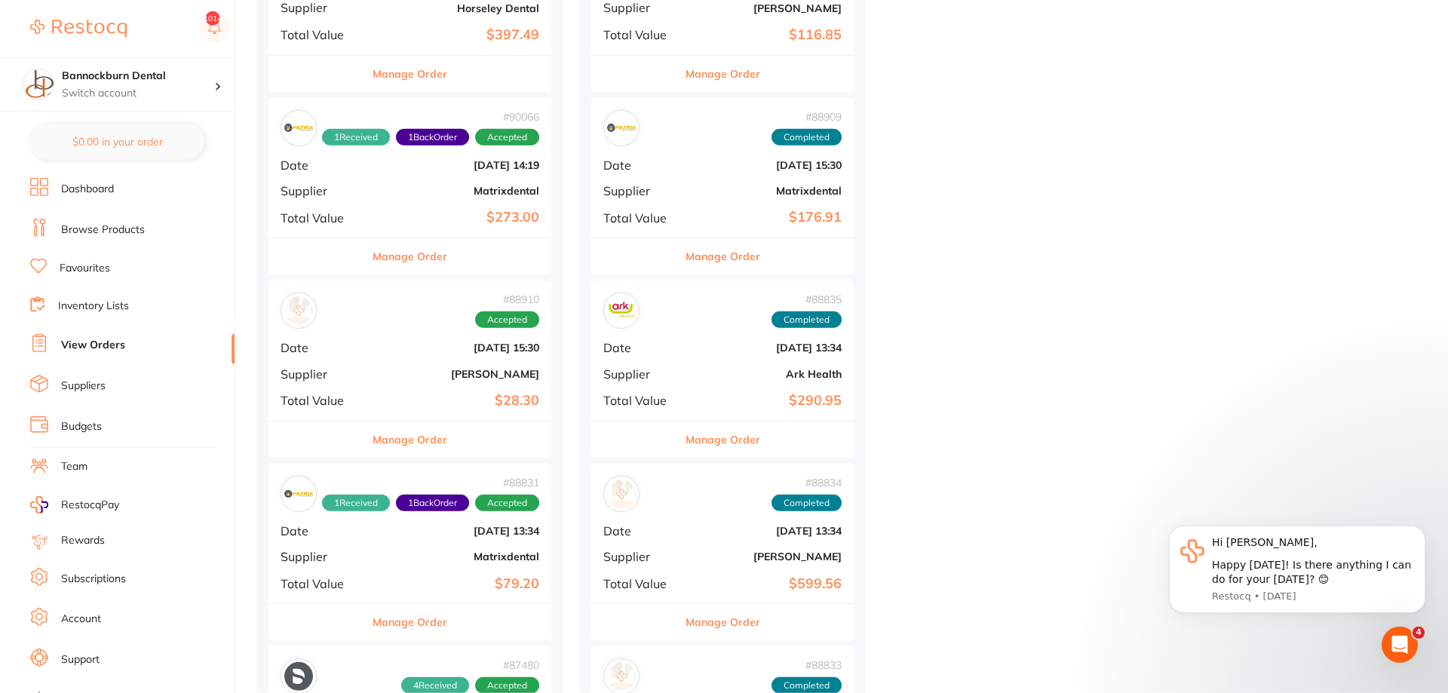
scroll to position [846, 0]
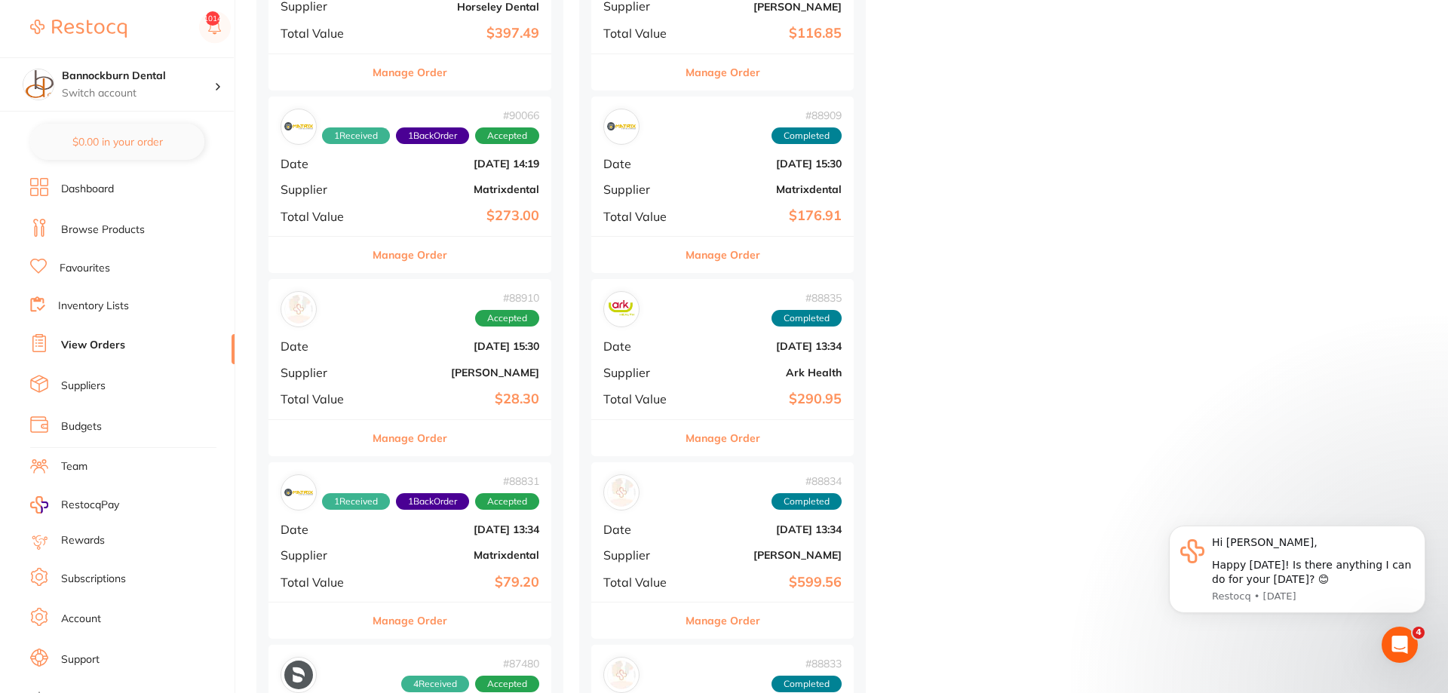
click at [435, 438] on button "Manage Order" at bounding box center [409, 438] width 75 height 36
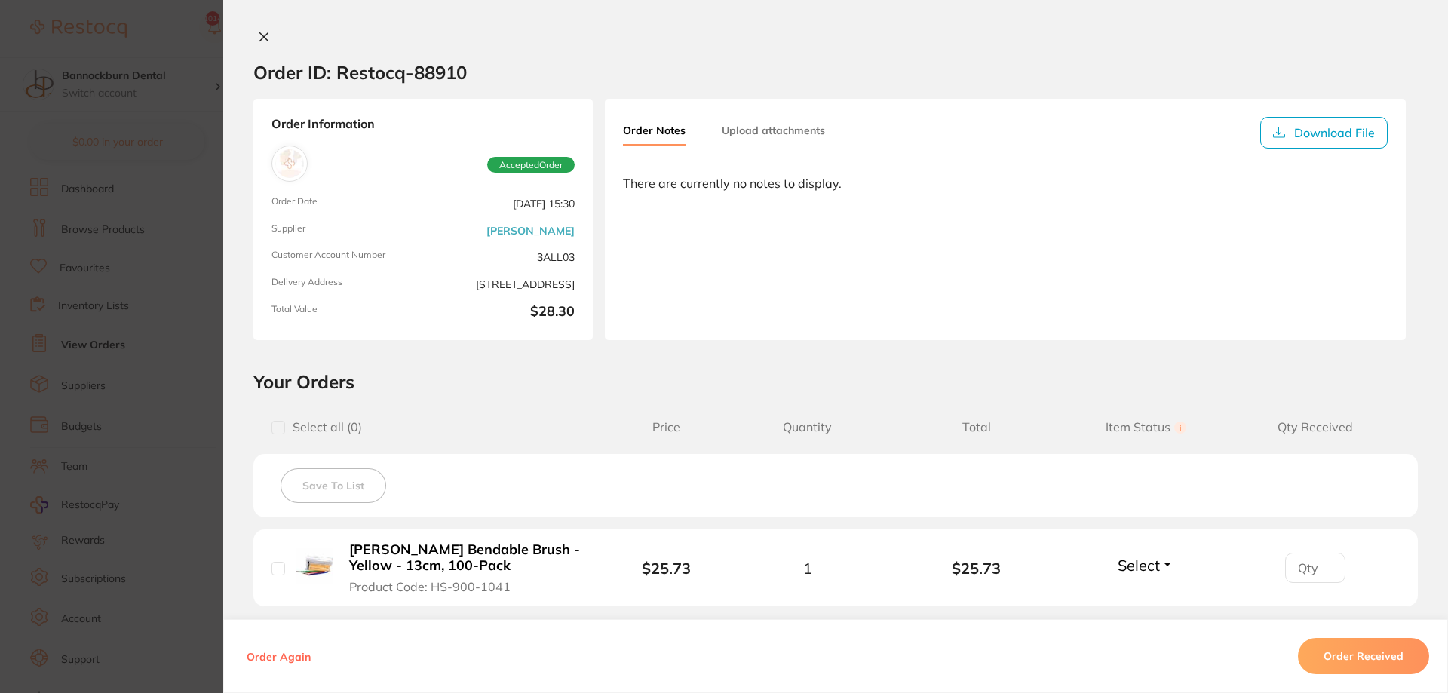
scroll to position [222, 0]
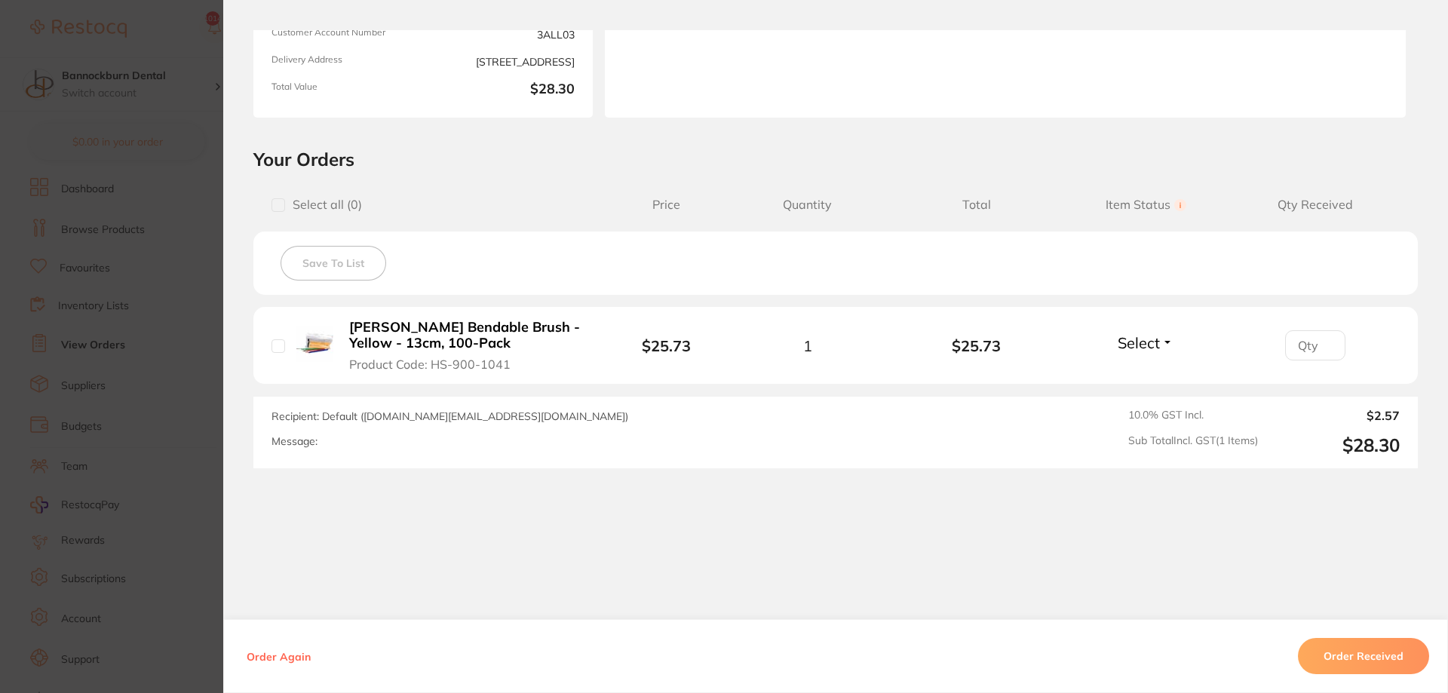
click at [185, 440] on section "Order ID: Restocq- 88910 Order Information Accepted Order Order Date [DATE] 15:…" at bounding box center [724, 346] width 1448 height 693
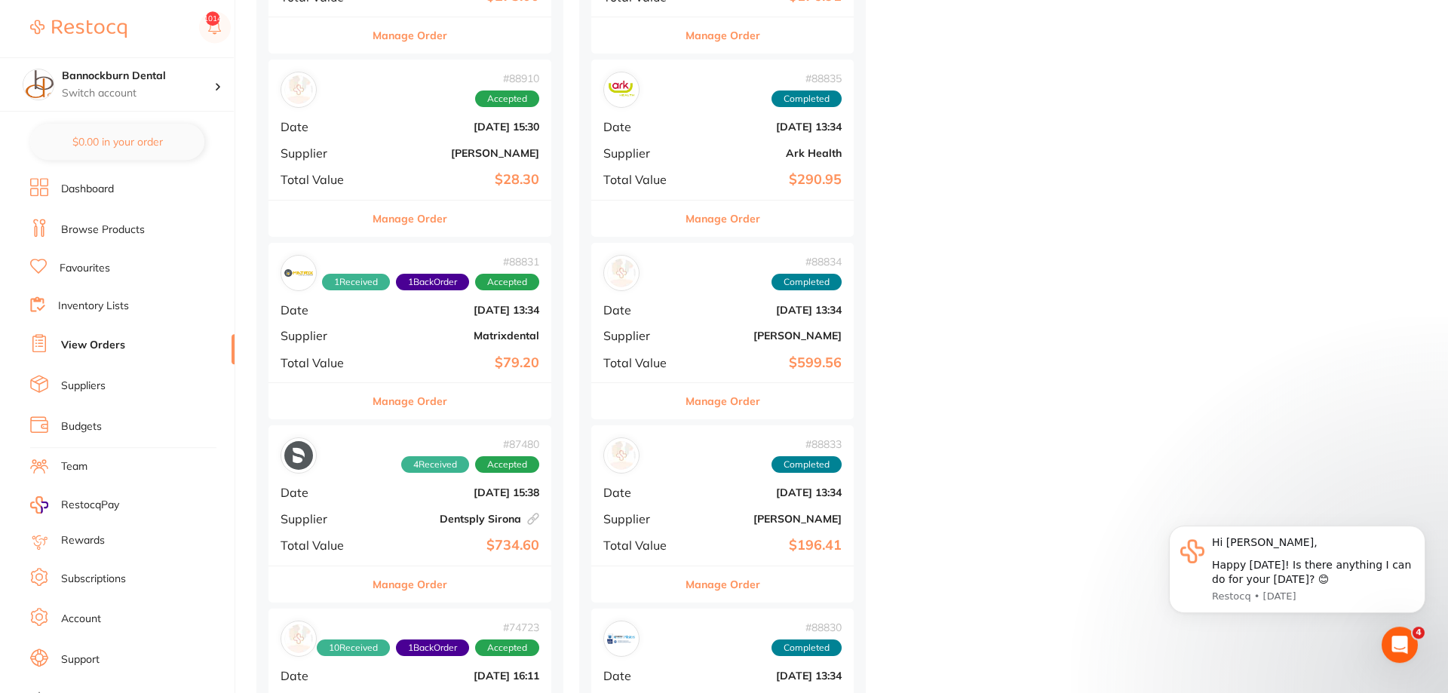
scroll to position [1077, 0]
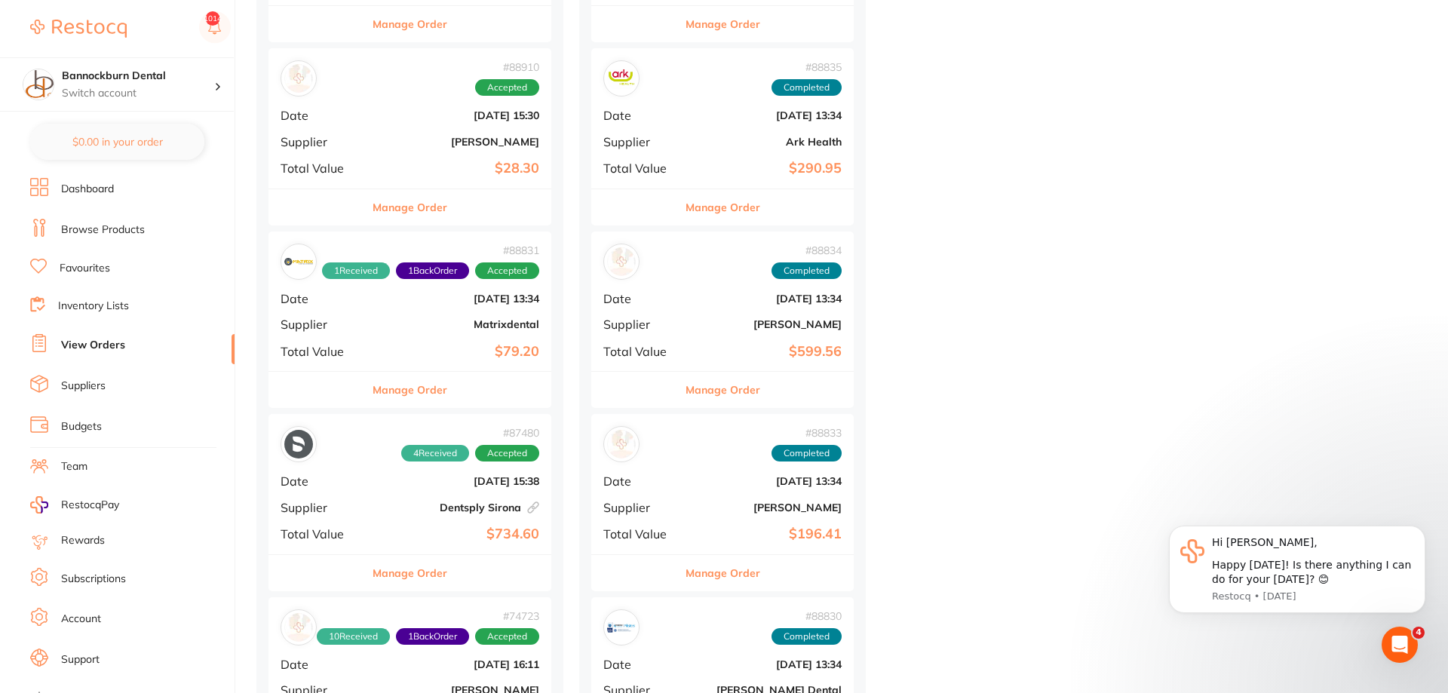
click at [434, 397] on button "Manage Order" at bounding box center [409, 390] width 75 height 36
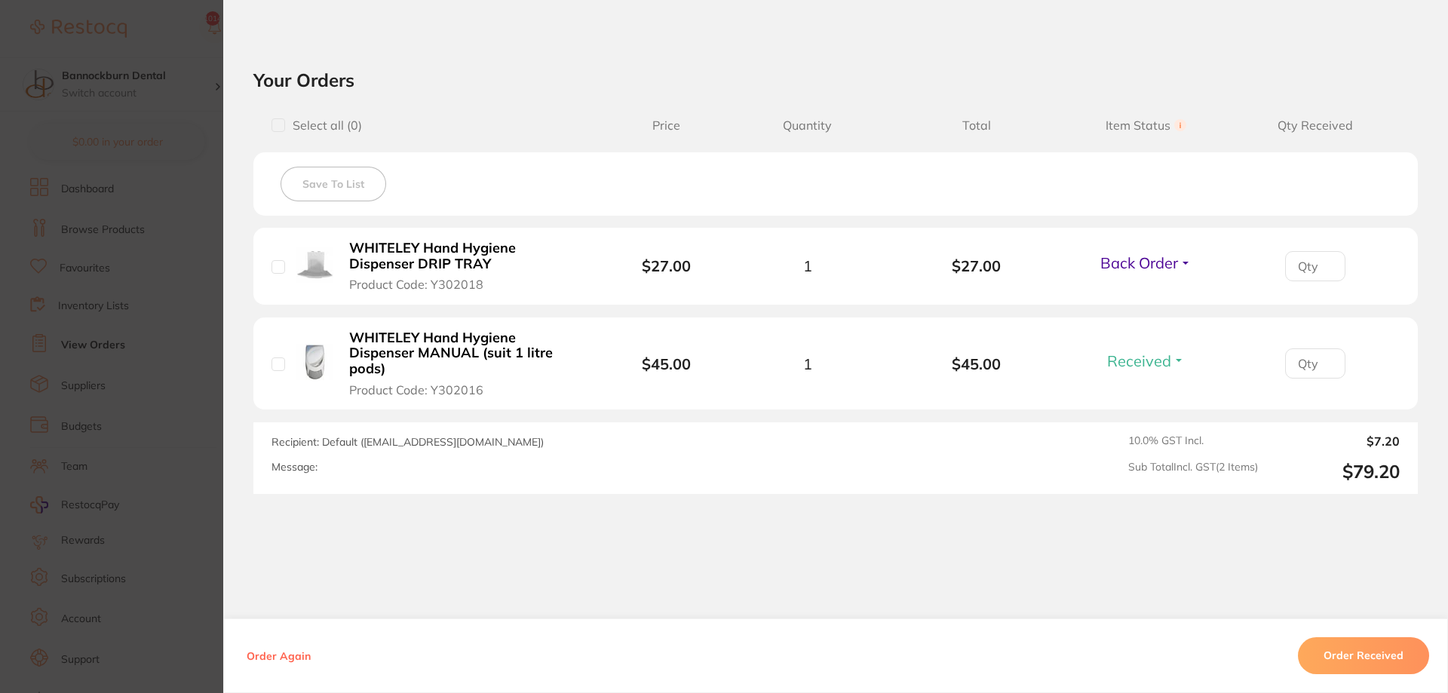
scroll to position [501, 0]
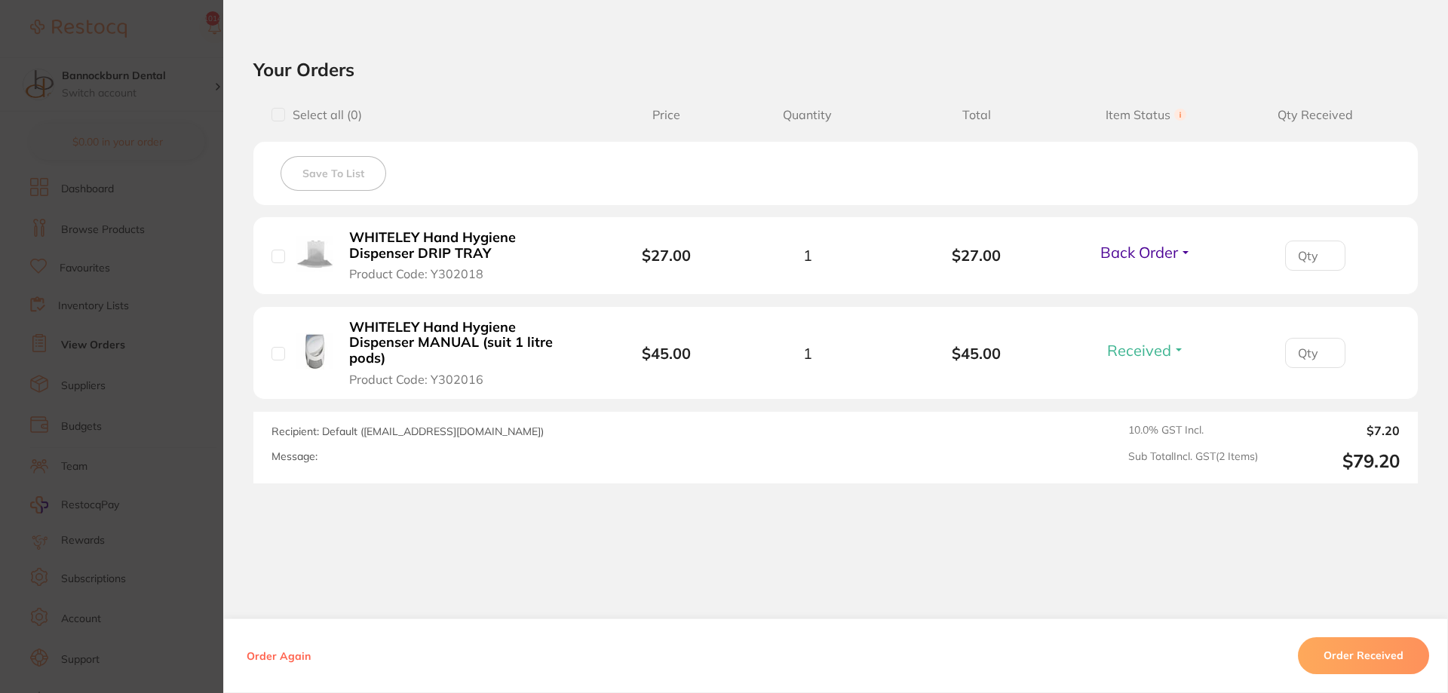
click at [206, 431] on section "Order ID: Restocq- 88831 Order Information 1 Received 1 Back Order Accepted Ord…" at bounding box center [724, 346] width 1448 height 693
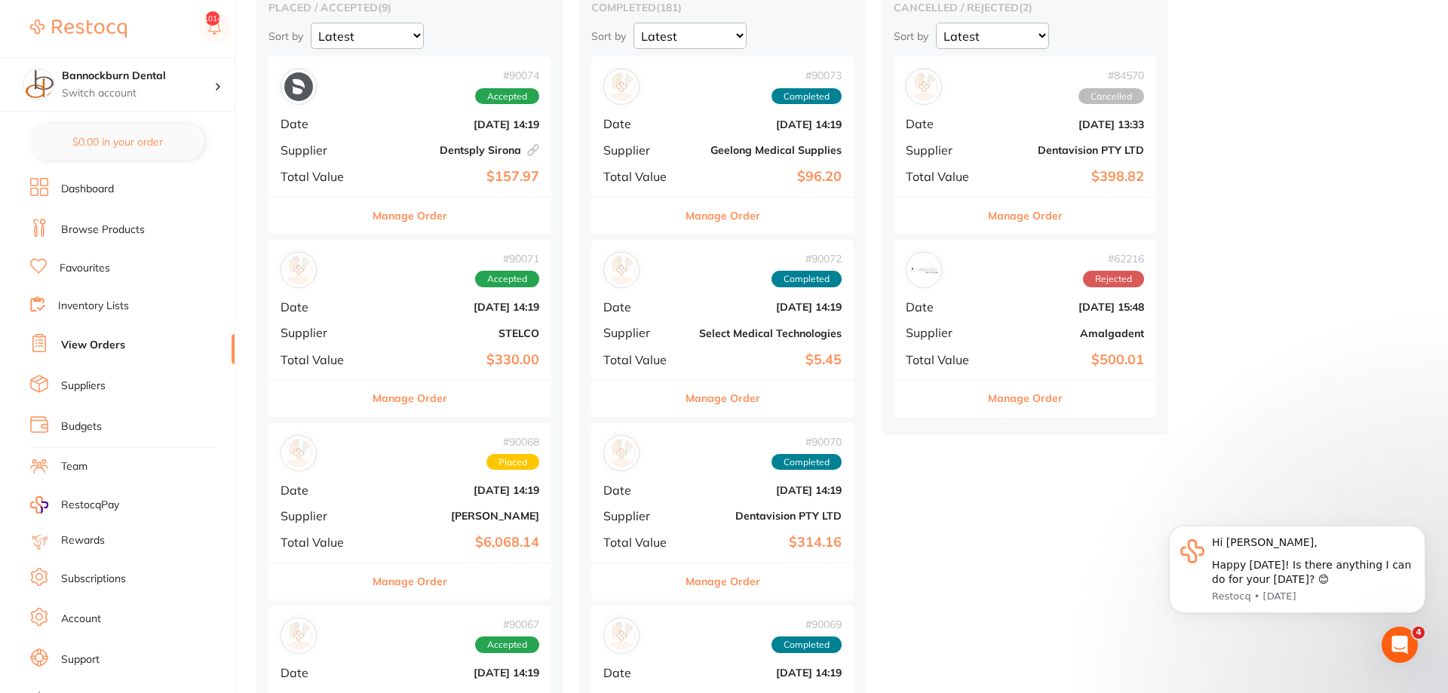
click at [437, 583] on button "Manage Order" at bounding box center [409, 581] width 75 height 36
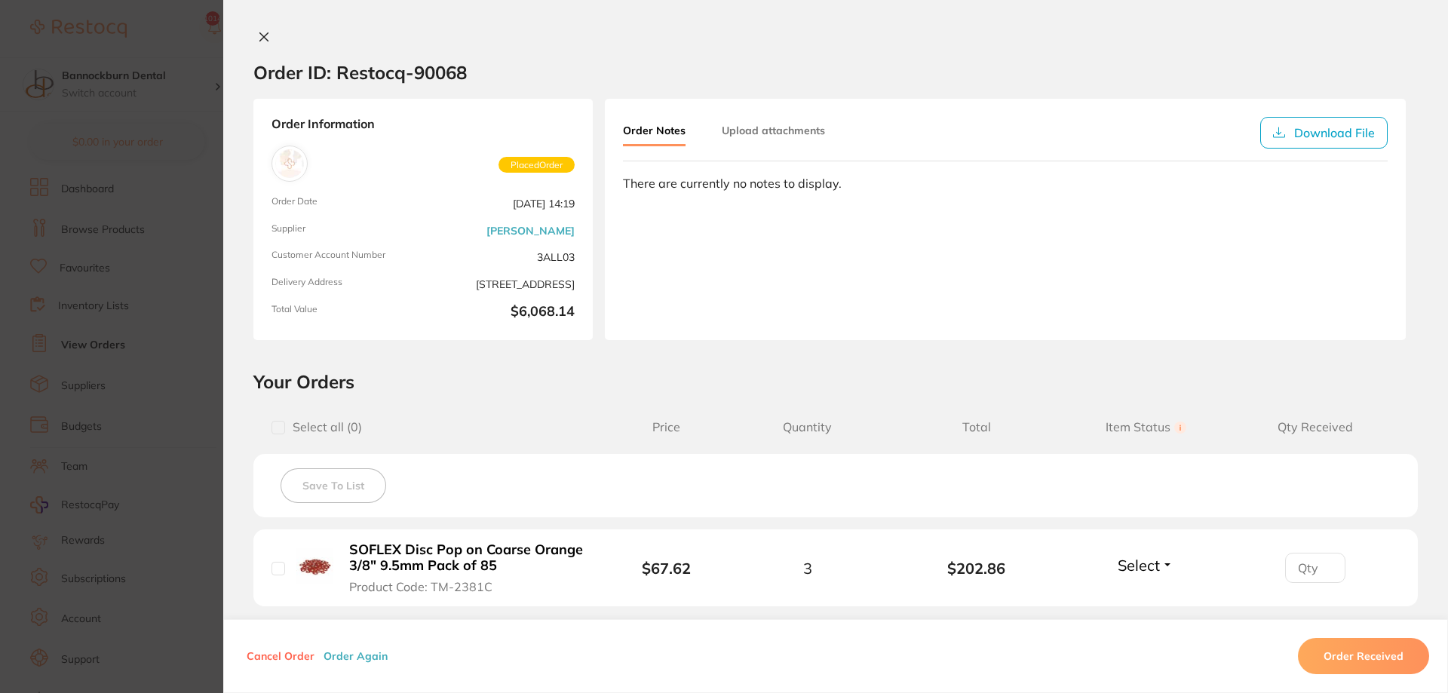
click at [1155, 567] on span "Select" at bounding box center [1138, 565] width 42 height 19
click at [1148, 605] on button "Received" at bounding box center [1145, 598] width 38 height 23
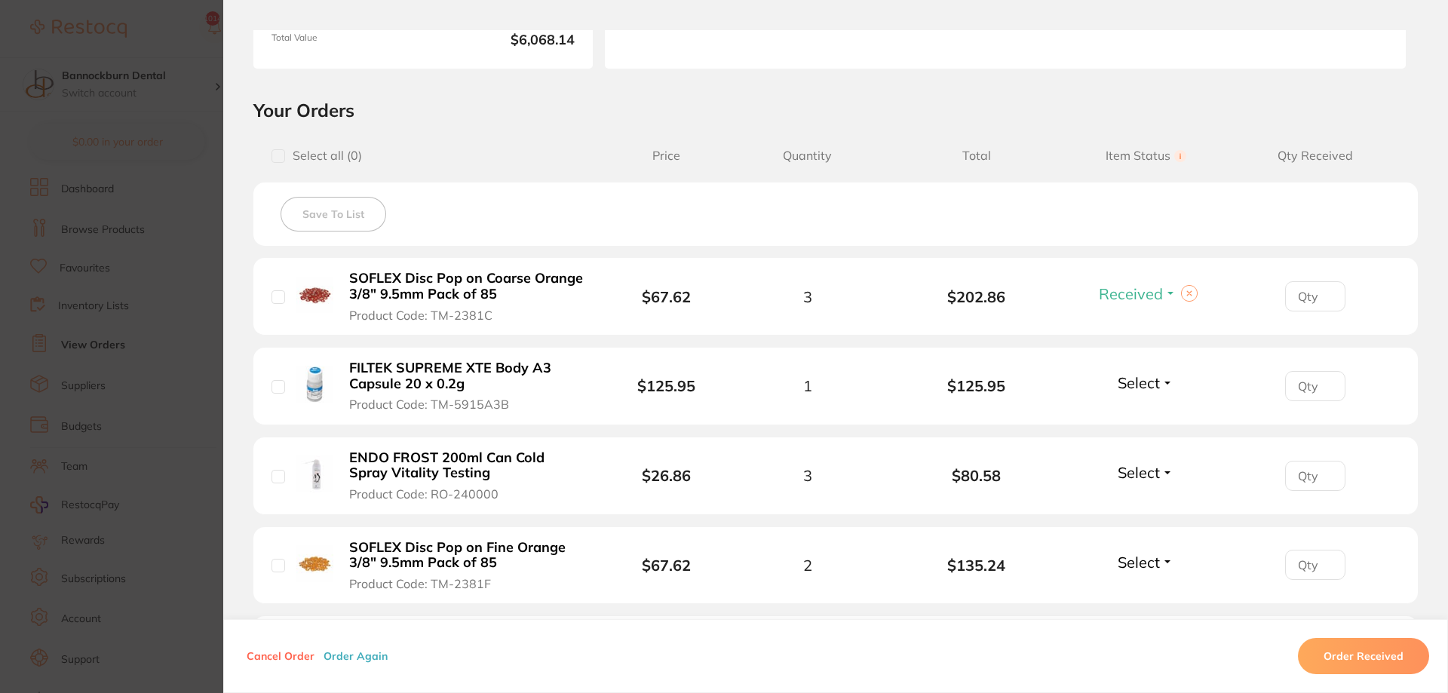
click at [1154, 391] on span "Select" at bounding box center [1138, 382] width 42 height 19
click at [1160, 412] on span "Received" at bounding box center [1145, 414] width 38 height 11
click at [1128, 558] on span "Select" at bounding box center [1138, 562] width 42 height 19
click at [1138, 586] on button "Received" at bounding box center [1145, 595] width 38 height 23
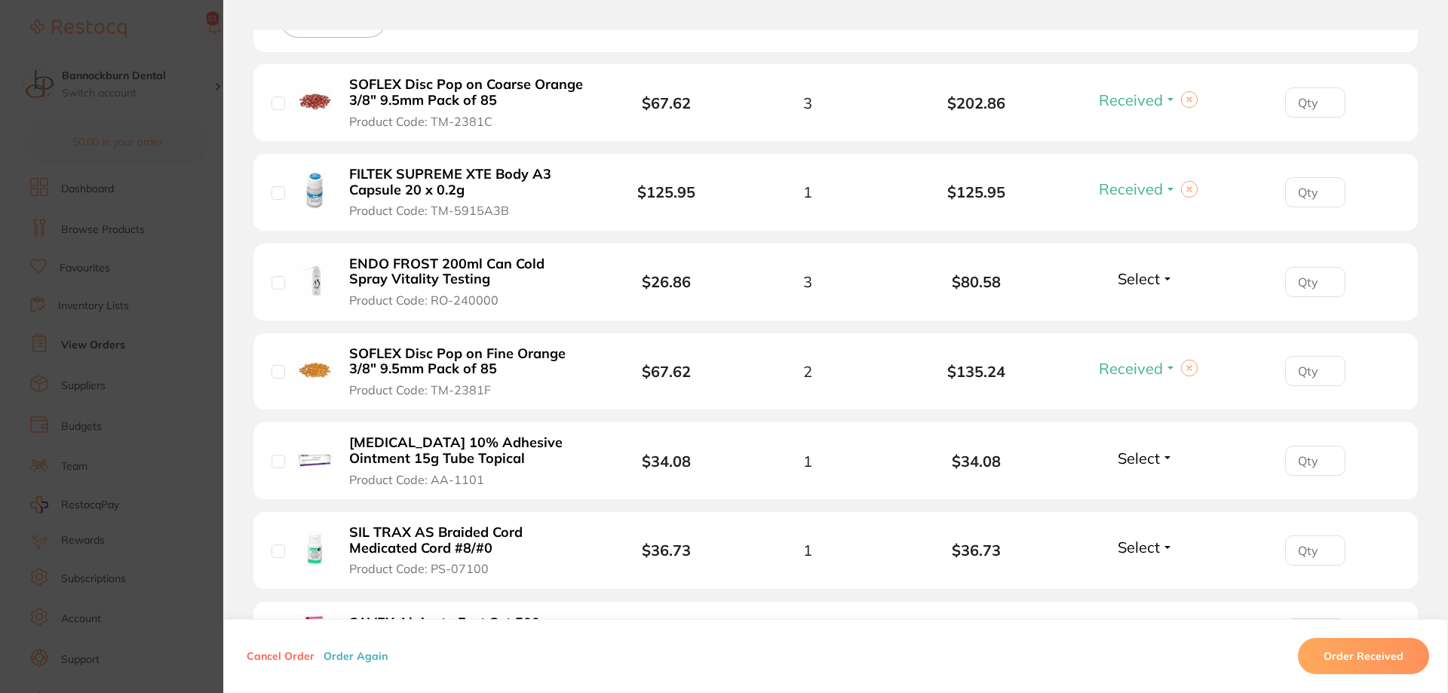
scroll to position [543, 0]
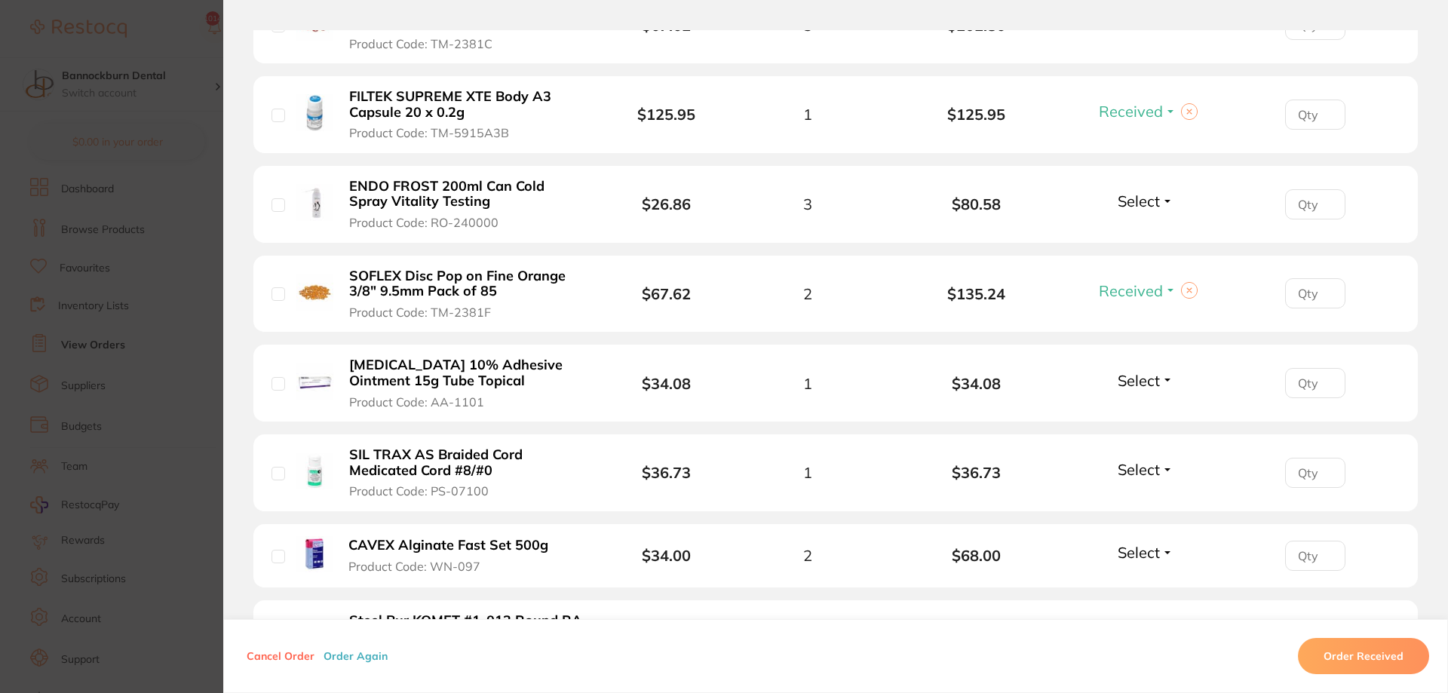
click at [1137, 375] on span "Select" at bounding box center [1138, 380] width 42 height 19
click at [1148, 410] on span "Received" at bounding box center [1145, 412] width 38 height 11
click at [1160, 470] on button "Select" at bounding box center [1145, 469] width 65 height 19
click at [1150, 500] on span "Received" at bounding box center [1145, 501] width 38 height 11
click at [1138, 545] on span "Select" at bounding box center [1138, 552] width 42 height 19
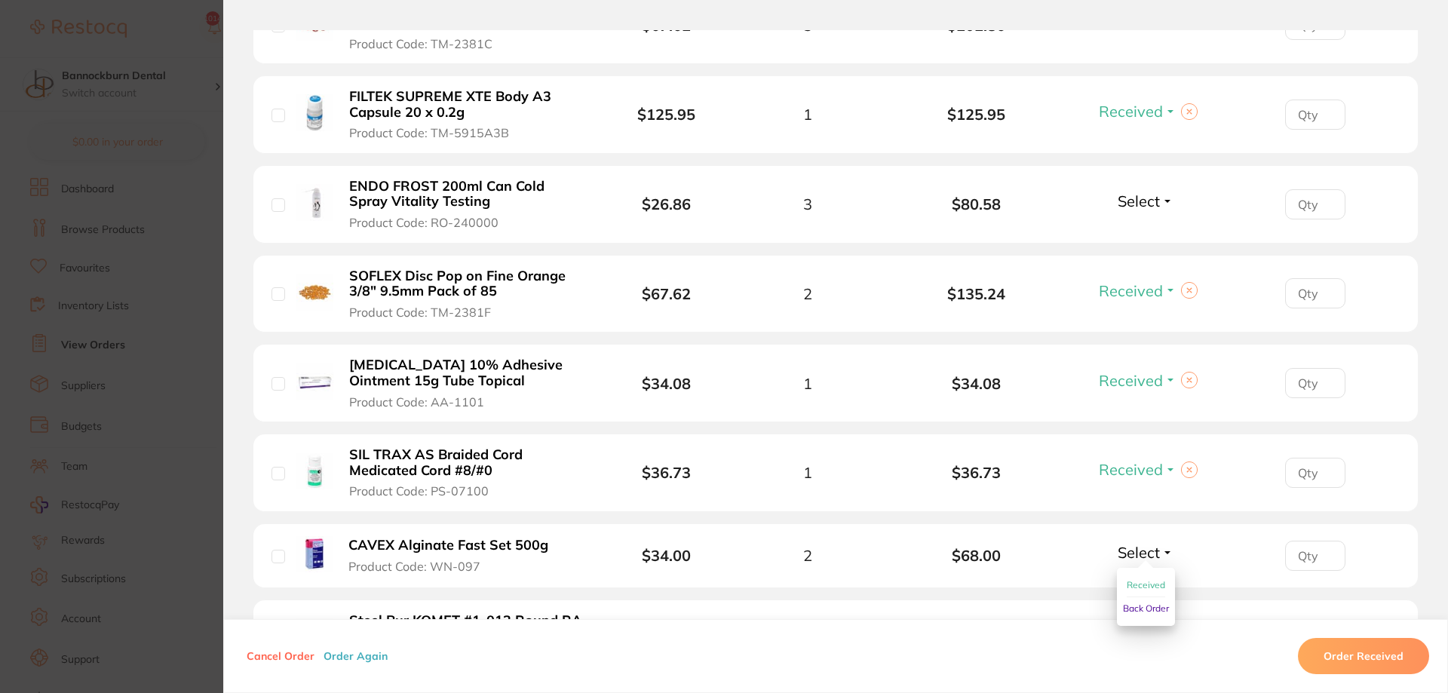
click at [1147, 578] on button "Received" at bounding box center [1145, 585] width 38 height 23
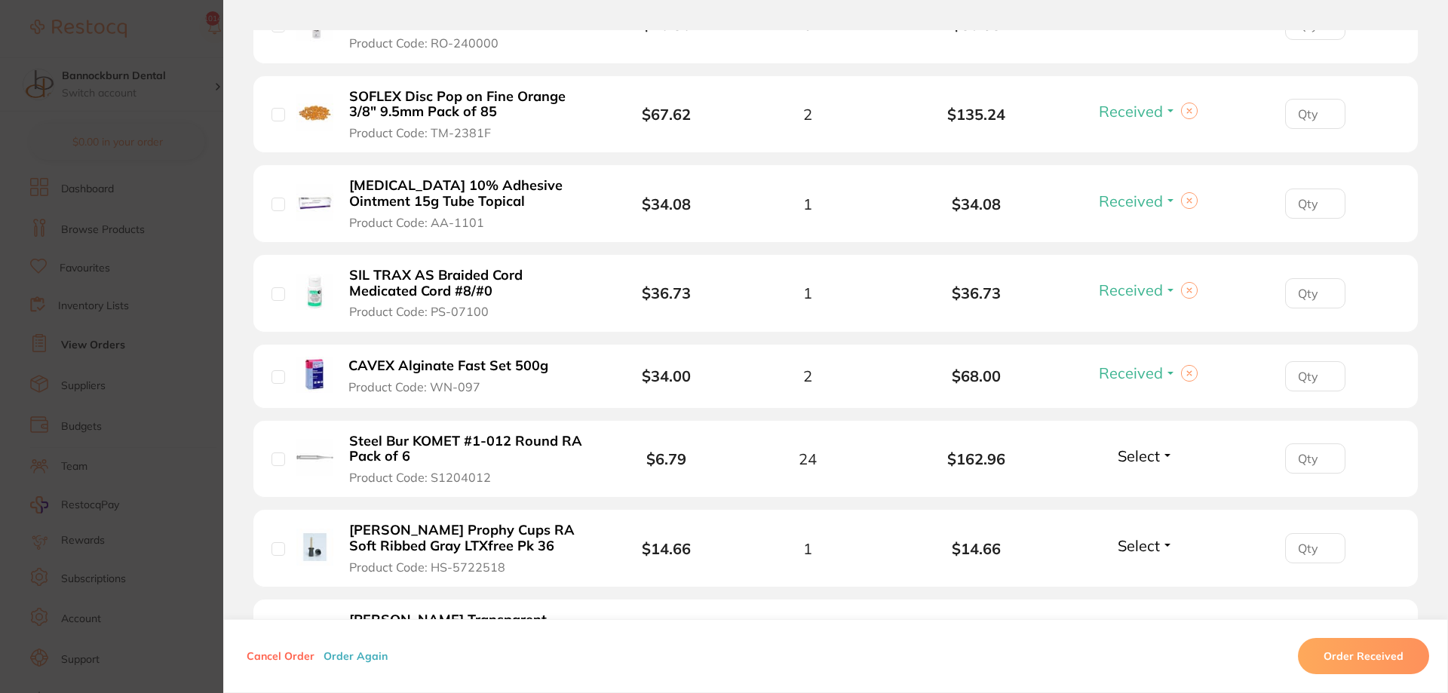
scroll to position [724, 0]
click at [1148, 457] on span "Select" at bounding box center [1138, 454] width 42 height 19
click at [1149, 489] on span "Received" at bounding box center [1145, 486] width 38 height 11
click at [1136, 546] on span "Select" at bounding box center [1138, 544] width 42 height 19
click at [1218, 522] on li "[PERSON_NAME] Prophy Cups RA Soft Ribbed Gray LTXfree Pk 36 Product Code: HS-57…" at bounding box center [835, 547] width 1164 height 78
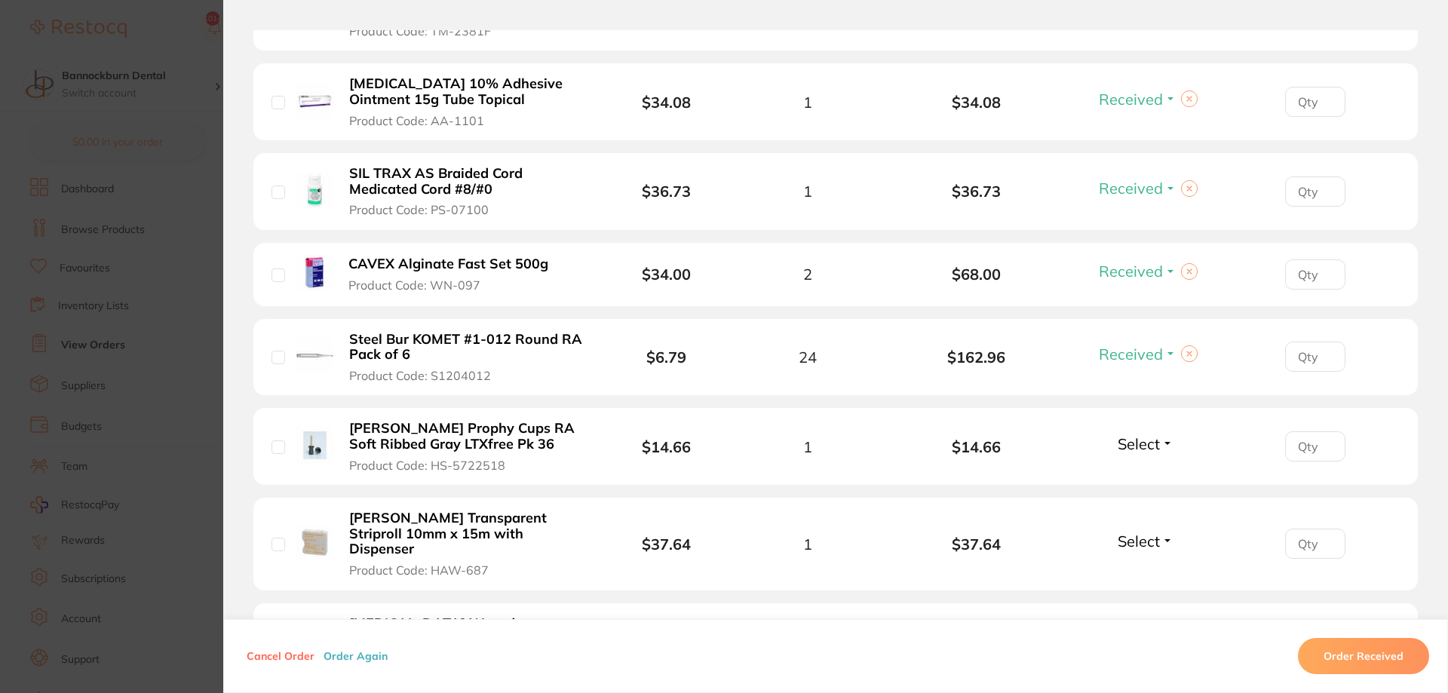
scroll to position [905, 0]
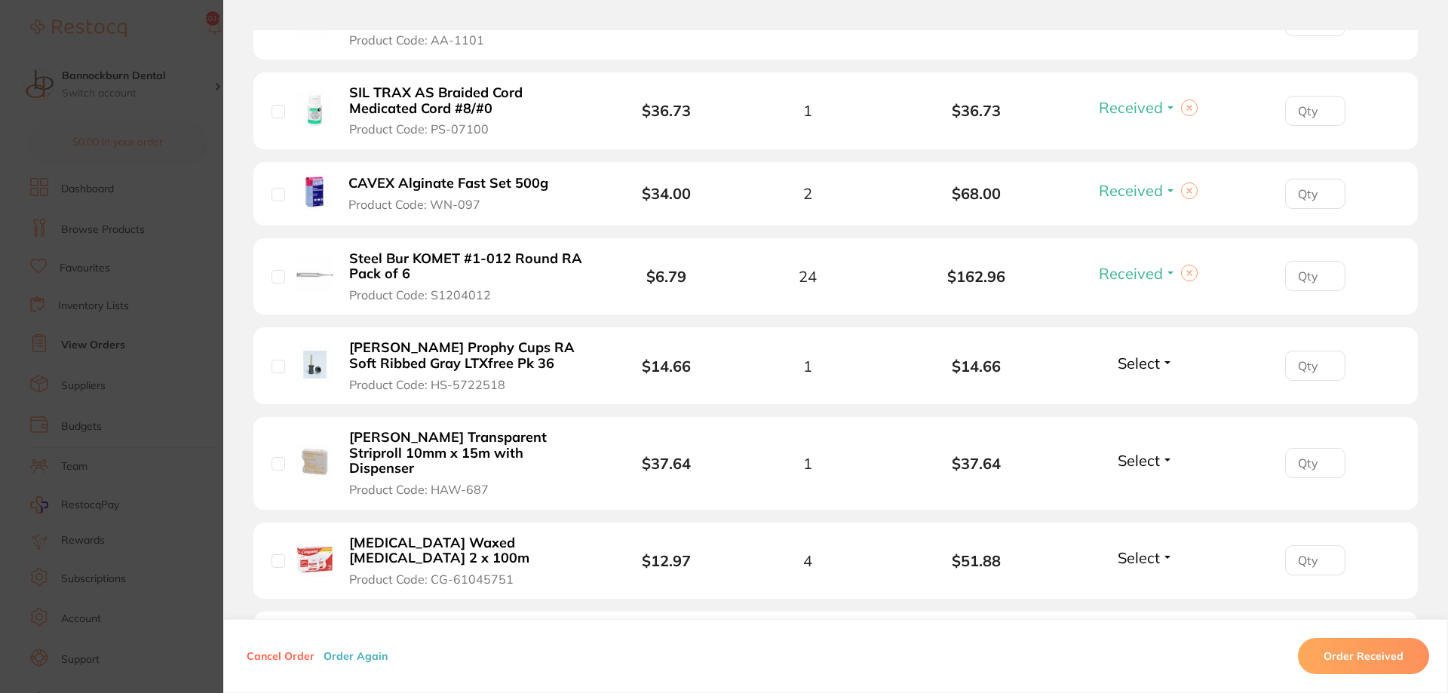
click at [1157, 455] on span "Select" at bounding box center [1138, 460] width 42 height 19
click at [1155, 482] on button "Received" at bounding box center [1145, 493] width 38 height 23
click at [1141, 548] on span "Select" at bounding box center [1138, 557] width 42 height 19
click at [1154, 584] on span "Received" at bounding box center [1145, 589] width 38 height 11
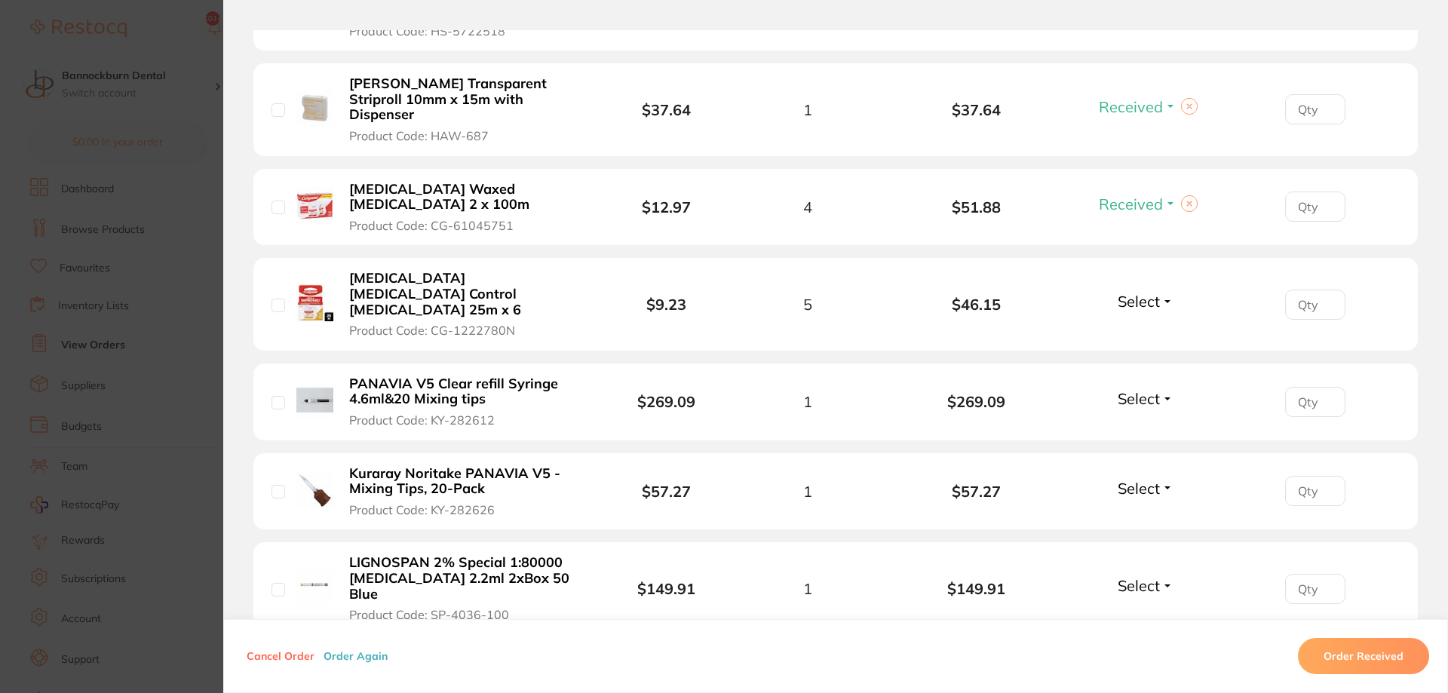
scroll to position [1267, 0]
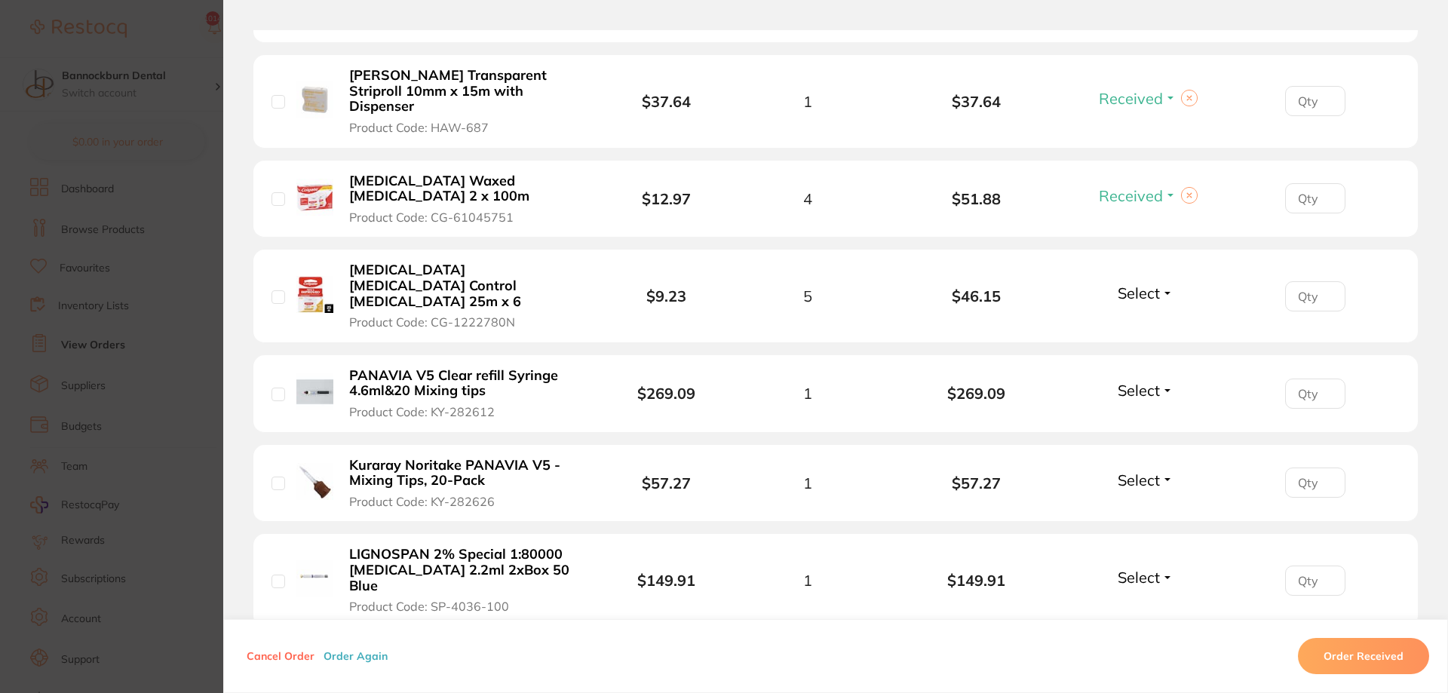
click at [1154, 283] on span "Select" at bounding box center [1138, 292] width 42 height 19
click at [1155, 314] on button "Received" at bounding box center [1145, 325] width 38 height 23
click at [1128, 381] on span "Select" at bounding box center [1138, 390] width 42 height 19
click at [1160, 417] on span "Received" at bounding box center [1145, 422] width 38 height 11
click at [1142, 470] on span "Select" at bounding box center [1138, 479] width 42 height 19
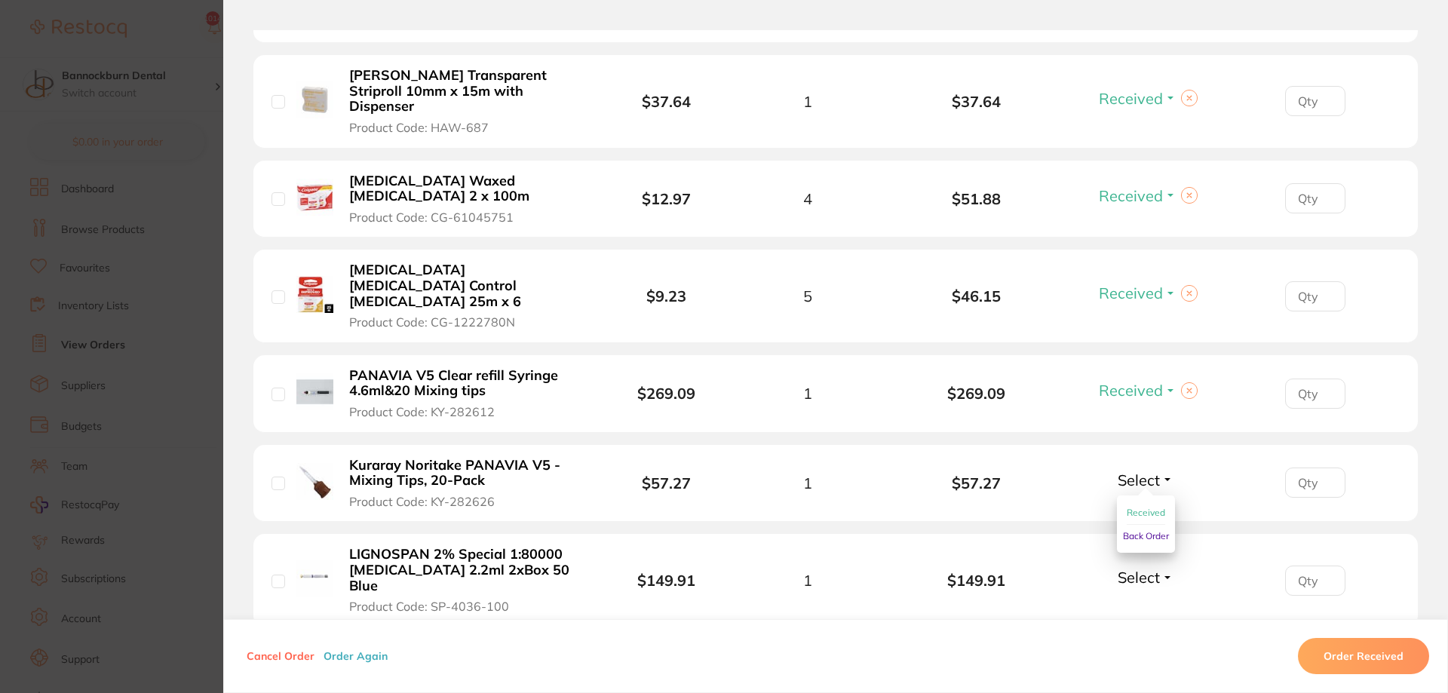
click at [1141, 507] on span "Received" at bounding box center [1145, 512] width 38 height 11
click at [1145, 568] on span "Select" at bounding box center [1138, 577] width 42 height 19
click at [1140, 604] on span "Received" at bounding box center [1145, 609] width 38 height 11
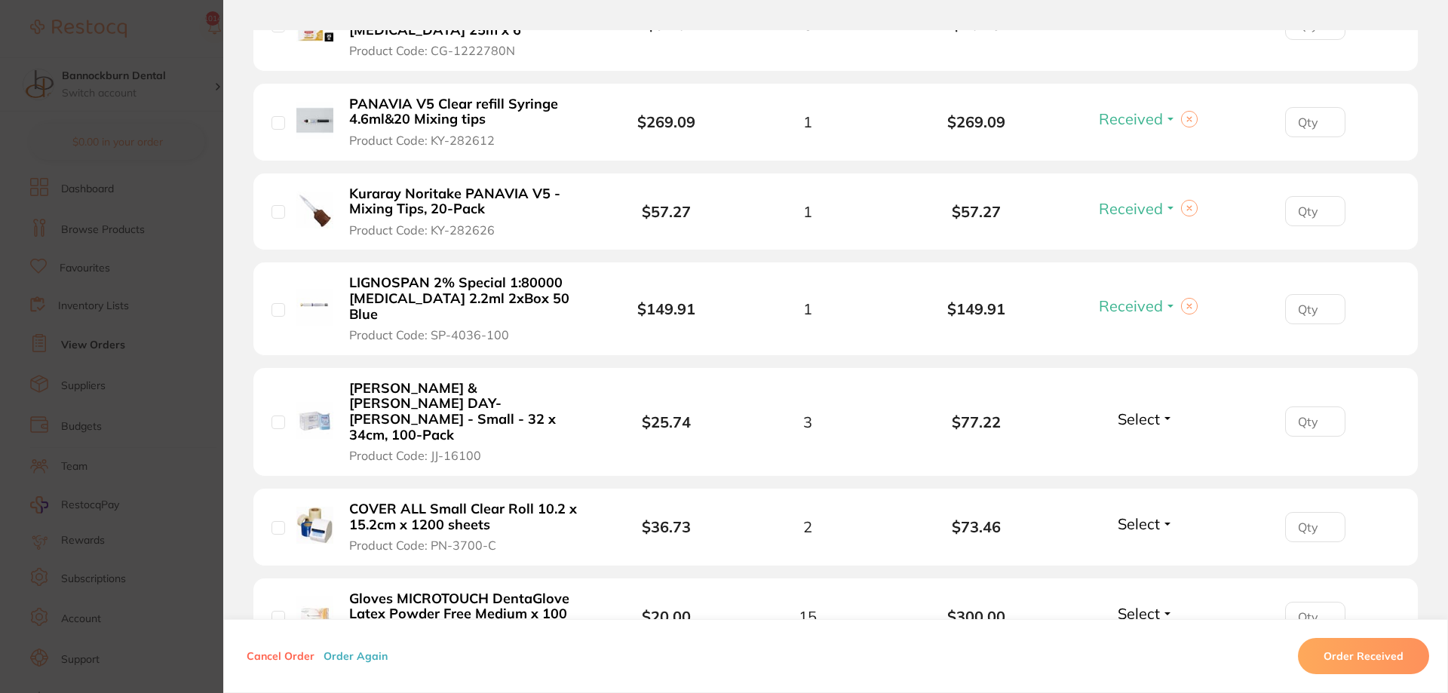
click at [1121, 409] on span "Select" at bounding box center [1138, 418] width 42 height 19
click at [1129, 469] on span "Back Order" at bounding box center [1146, 474] width 46 height 11
click at [1151, 514] on span "Select" at bounding box center [1138, 523] width 42 height 19
click at [1154, 550] on span "Received" at bounding box center [1145, 555] width 38 height 11
click at [1127, 604] on span "Select" at bounding box center [1138, 613] width 42 height 19
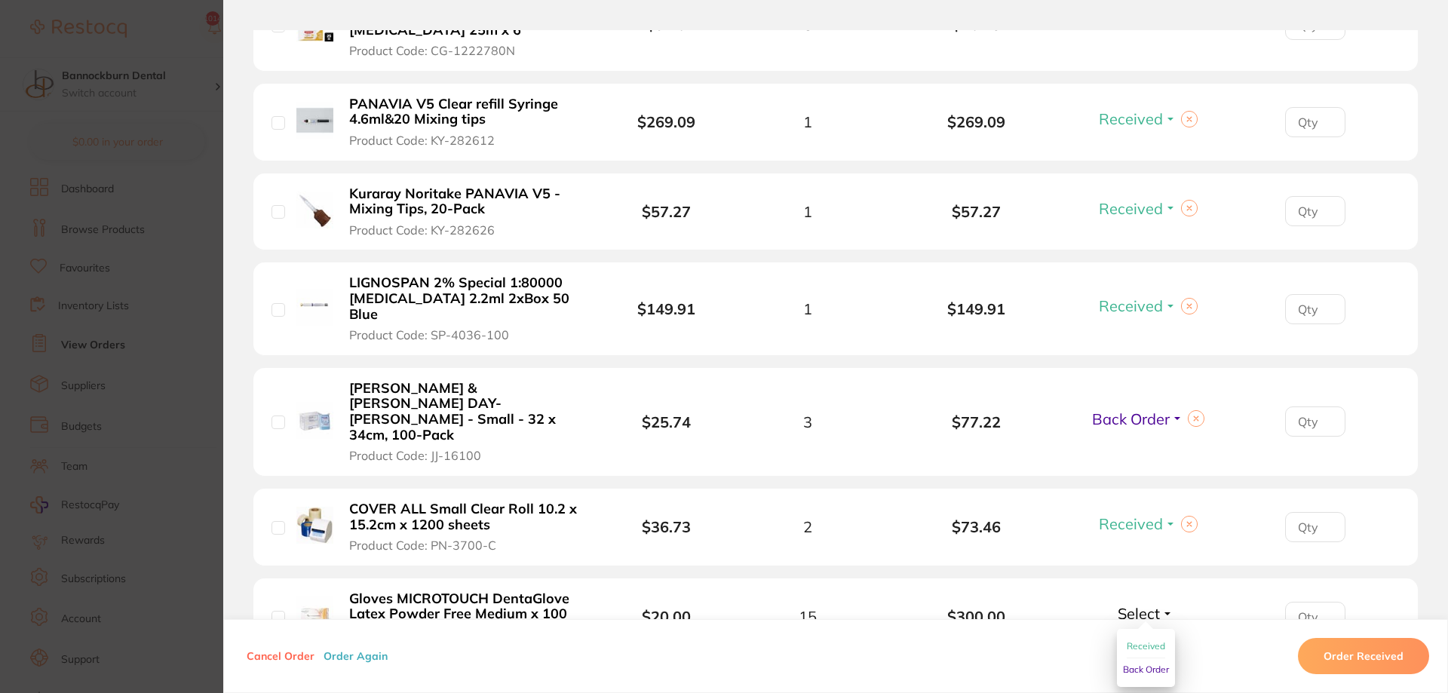
click at [1140, 635] on button "Received" at bounding box center [1145, 646] width 38 height 23
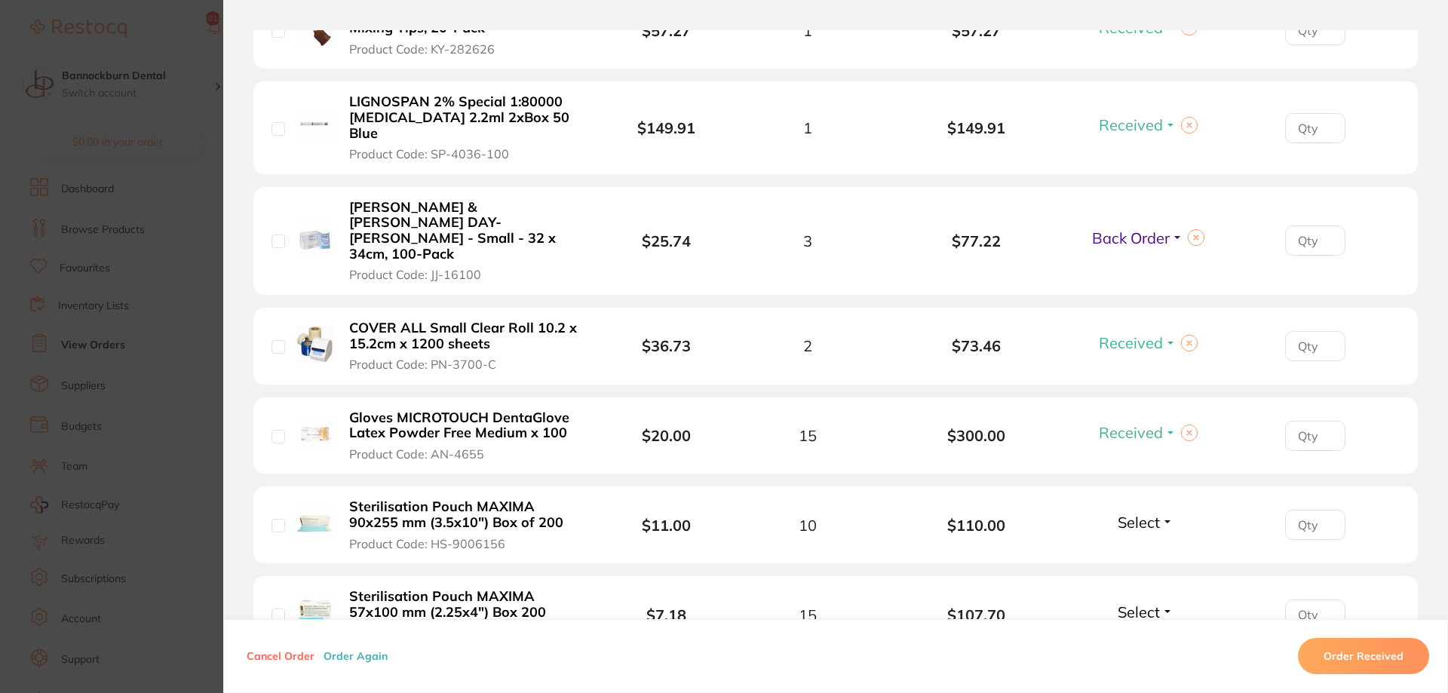
click at [1160, 513] on button "Select" at bounding box center [1145, 522] width 65 height 19
click at [1151, 549] on span "Received" at bounding box center [1145, 554] width 38 height 11
click at [1136, 602] on span "Select" at bounding box center [1138, 611] width 42 height 19
click at [1138, 639] on span "Received" at bounding box center [1145, 644] width 38 height 11
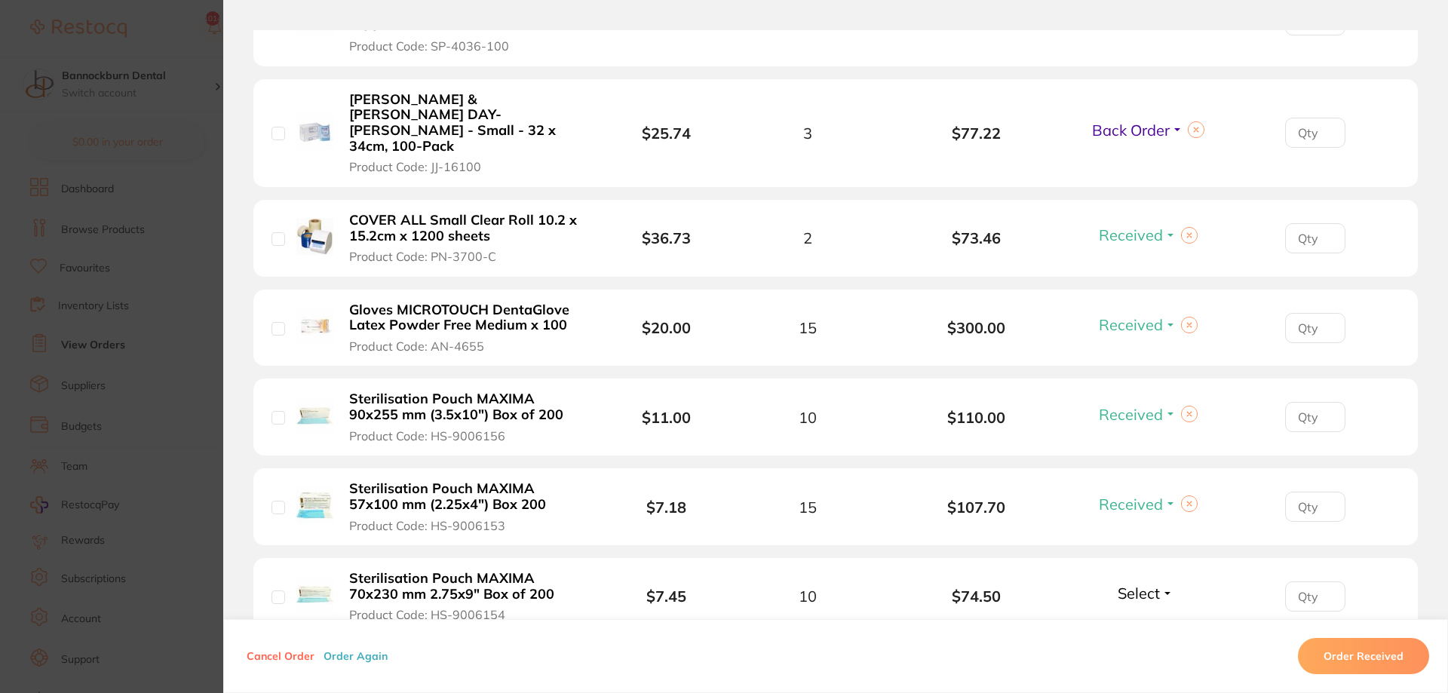
scroll to position [1900, 0]
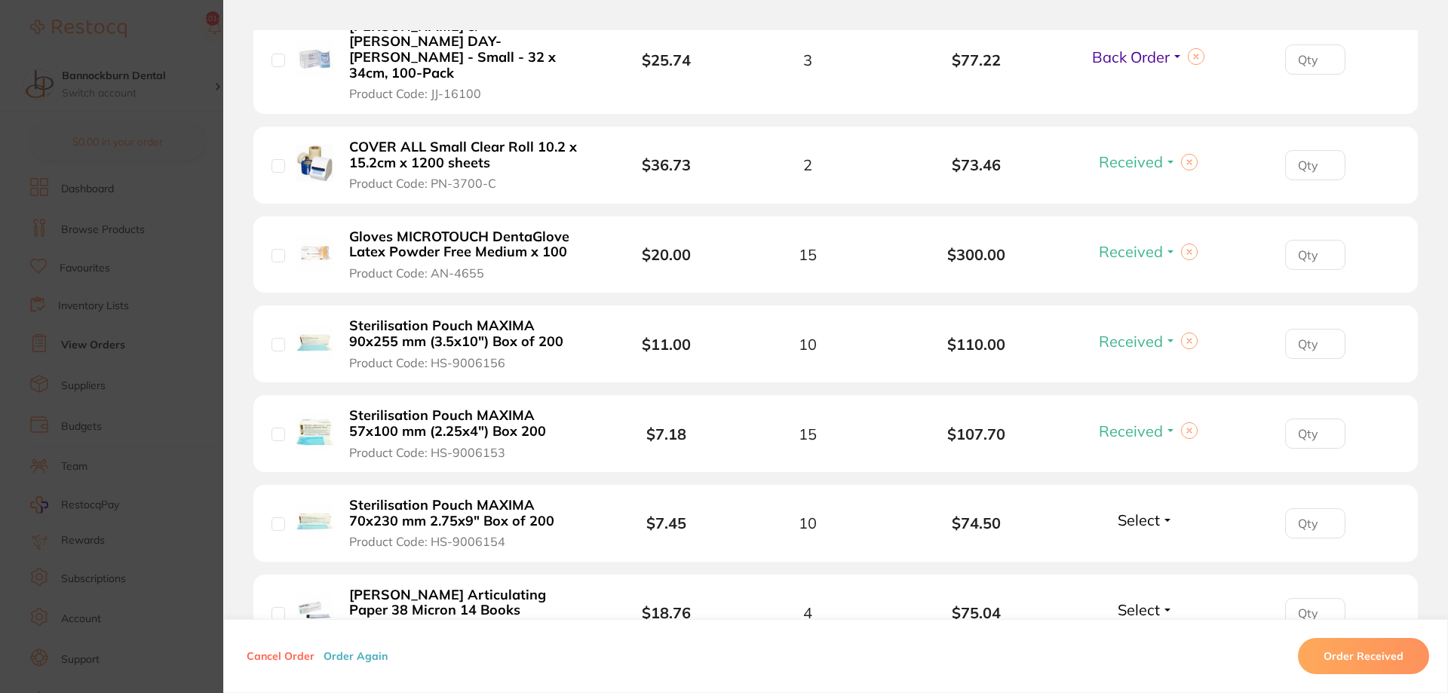
click at [1142, 510] on span "Select" at bounding box center [1138, 519] width 42 height 19
click at [1157, 547] on span "Received" at bounding box center [1145, 552] width 38 height 11
click at [1140, 600] on span "Select" at bounding box center [1138, 609] width 42 height 19
click at [1139, 636] on span "Received" at bounding box center [1145, 641] width 38 height 11
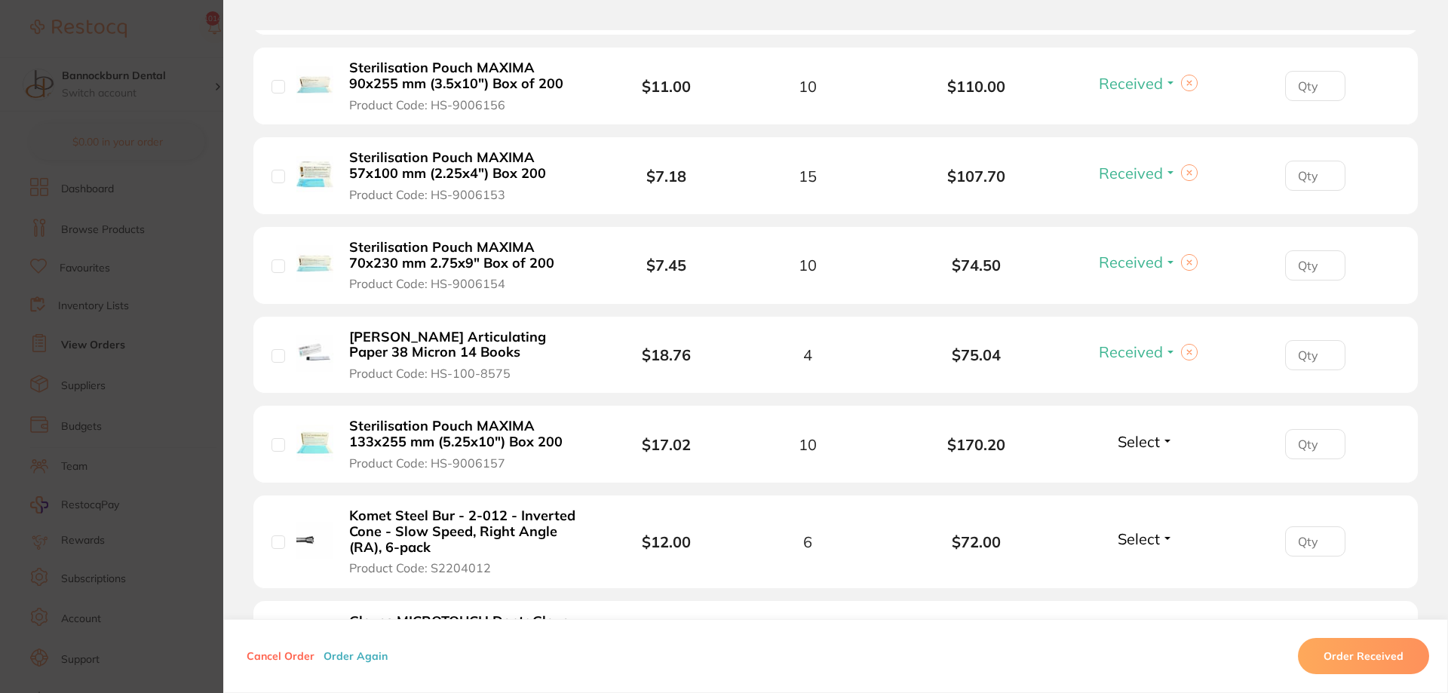
scroll to position [2171, 0]
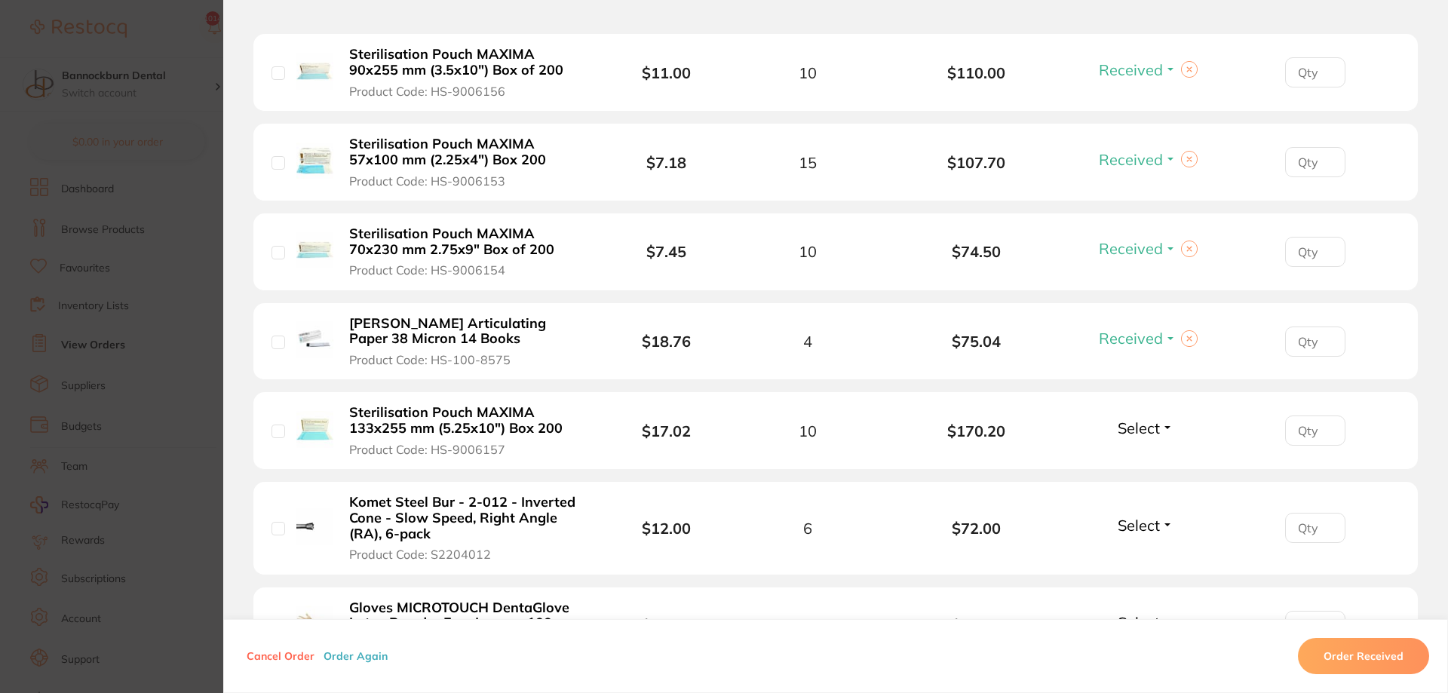
click at [1158, 418] on span "Select" at bounding box center [1138, 427] width 42 height 19
click at [1140, 455] on span "Received" at bounding box center [1145, 460] width 38 height 11
click at [1149, 516] on span "Select" at bounding box center [1138, 525] width 42 height 19
click at [1154, 547] on button "Received" at bounding box center [1145, 558] width 38 height 23
click at [1153, 613] on div "Select Received Back Order" at bounding box center [1145, 625] width 65 height 25
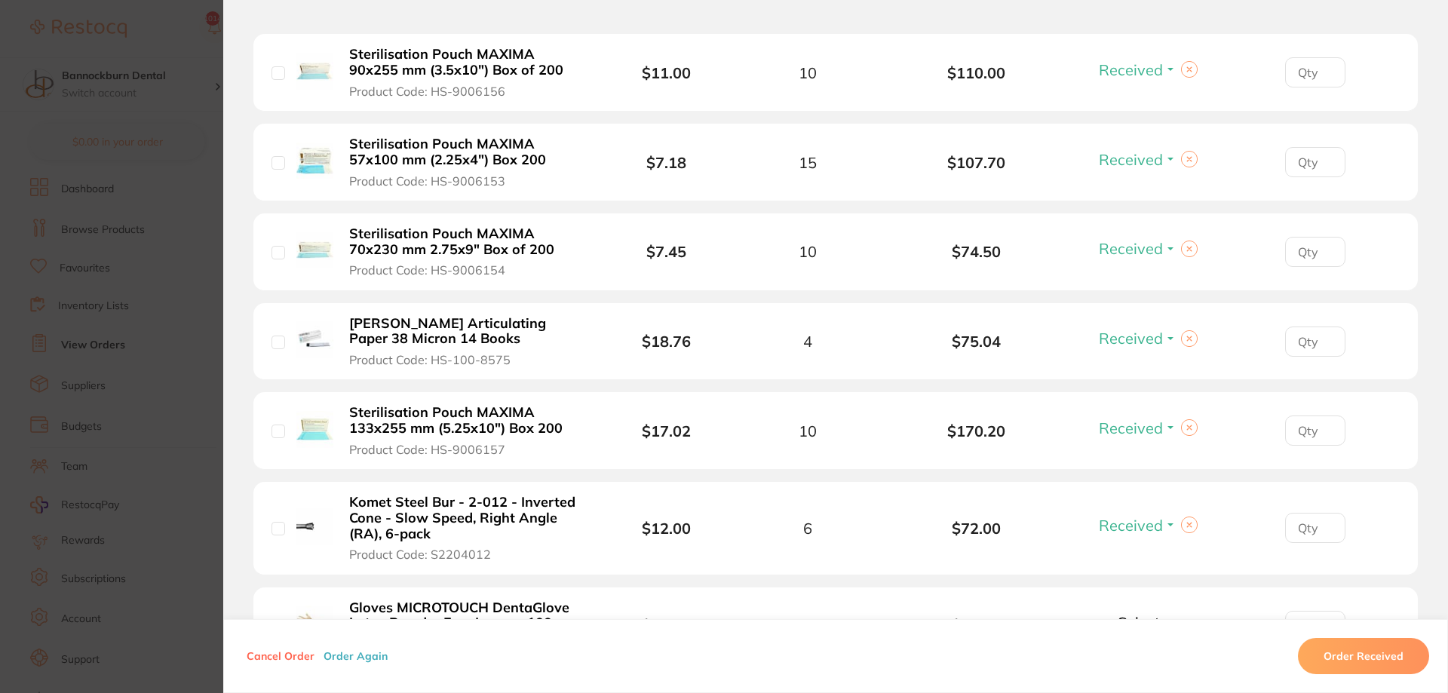
click at [1157, 613] on span "Select" at bounding box center [1138, 622] width 42 height 19
click at [1146, 649] on span "Received" at bounding box center [1145, 654] width 38 height 11
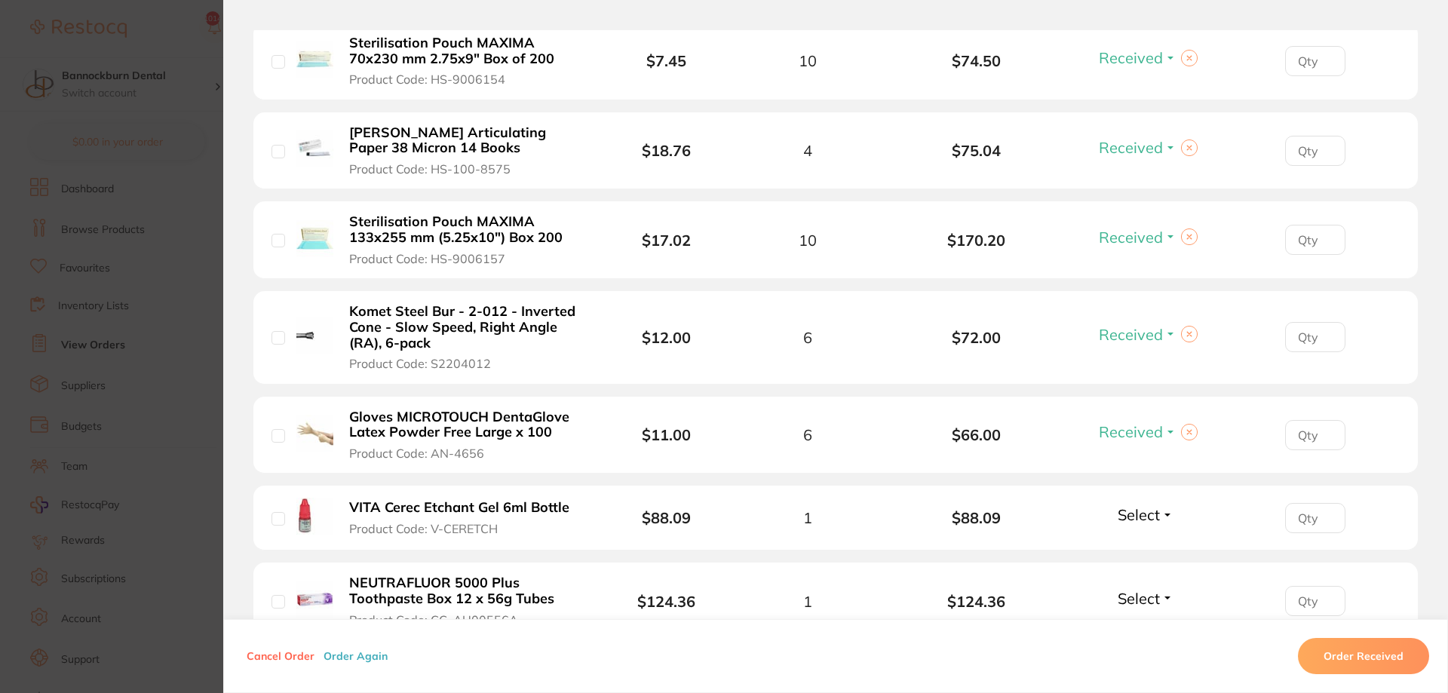
scroll to position [2443, 0]
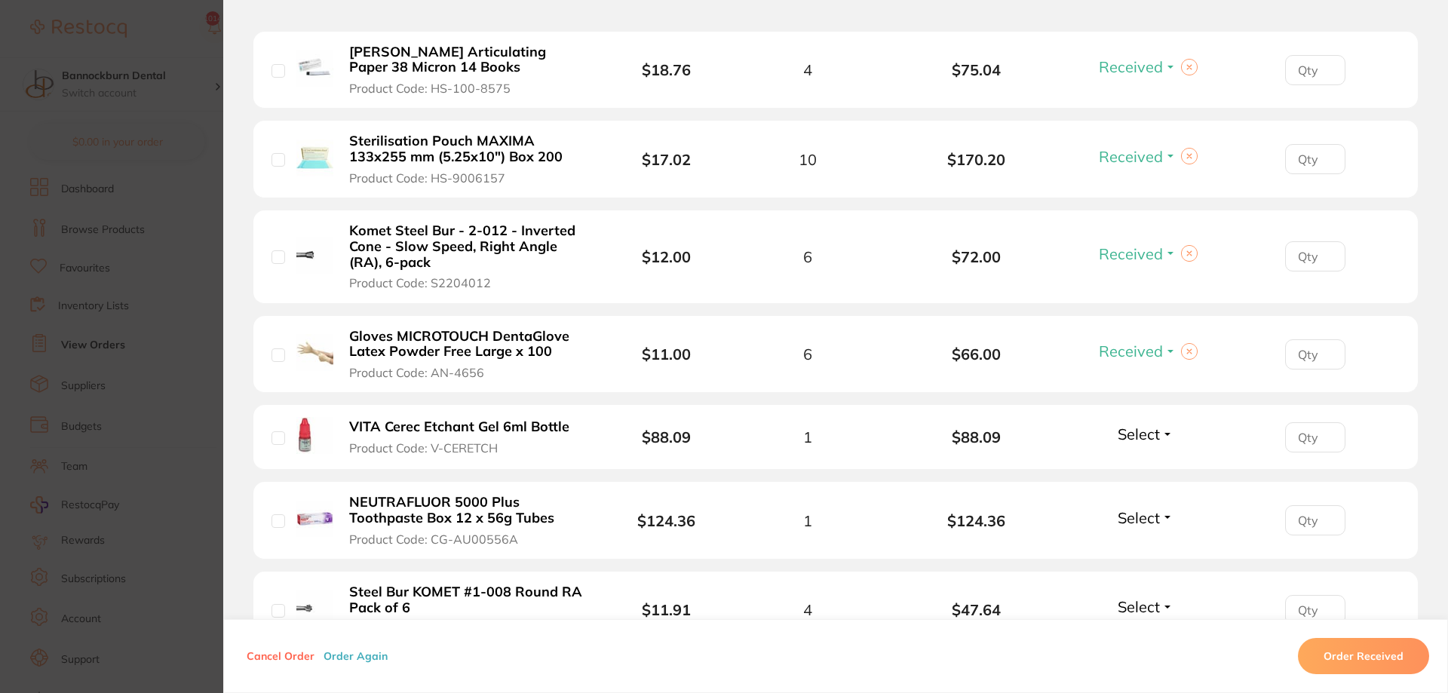
click at [1141, 508] on span "Select" at bounding box center [1138, 517] width 42 height 19
click at [1151, 544] on span "Received" at bounding box center [1145, 549] width 38 height 11
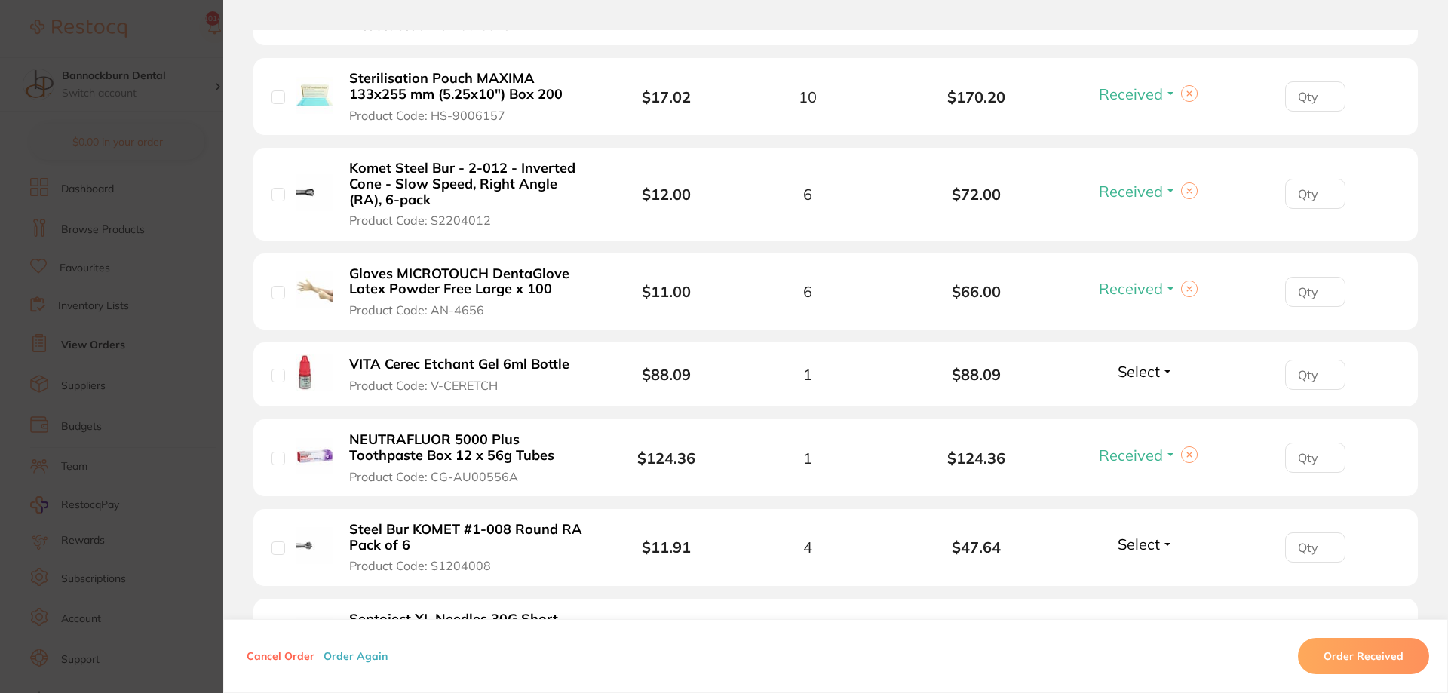
scroll to position [2533, 0]
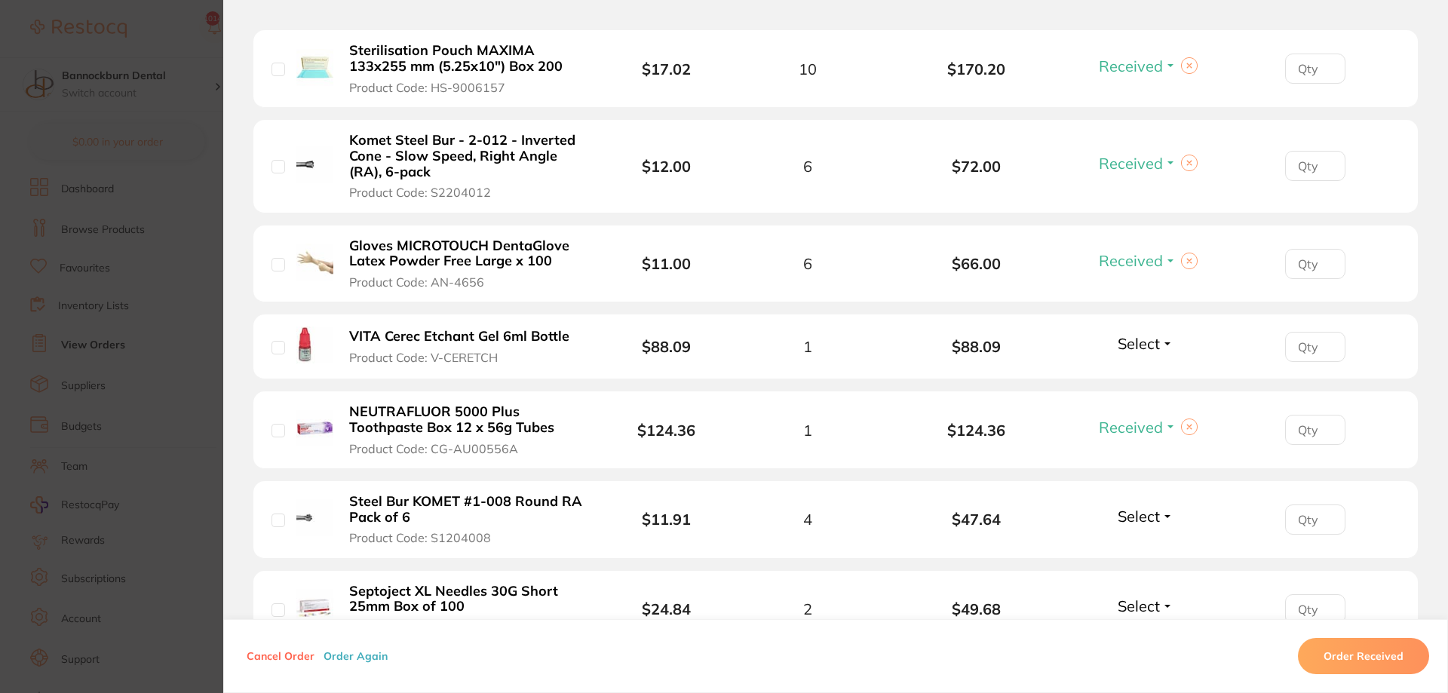
click at [1138, 507] on span "Select" at bounding box center [1138, 516] width 42 height 19
click at [1152, 543] on span "Received" at bounding box center [1145, 548] width 38 height 11
click at [1159, 596] on span "Select" at bounding box center [1138, 605] width 42 height 19
click at [1132, 633] on span "Received" at bounding box center [1145, 638] width 38 height 11
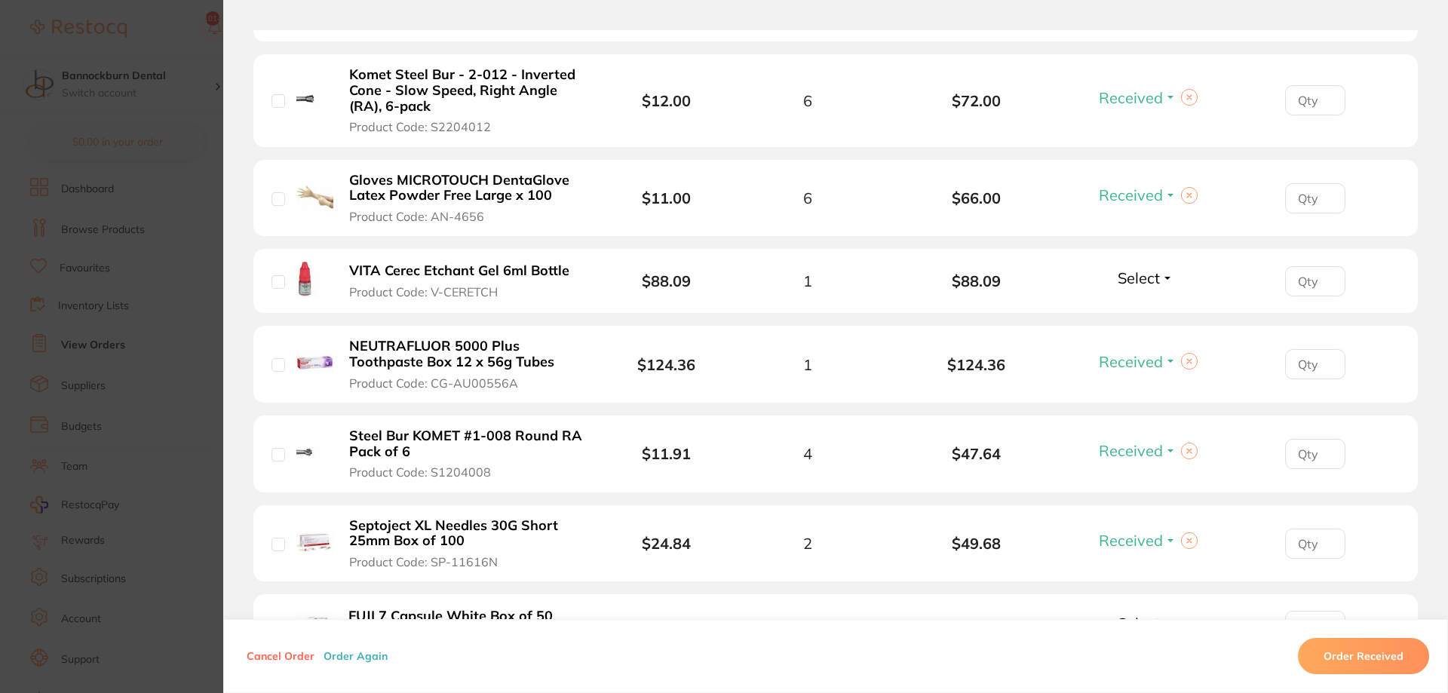
scroll to position [2624, 0]
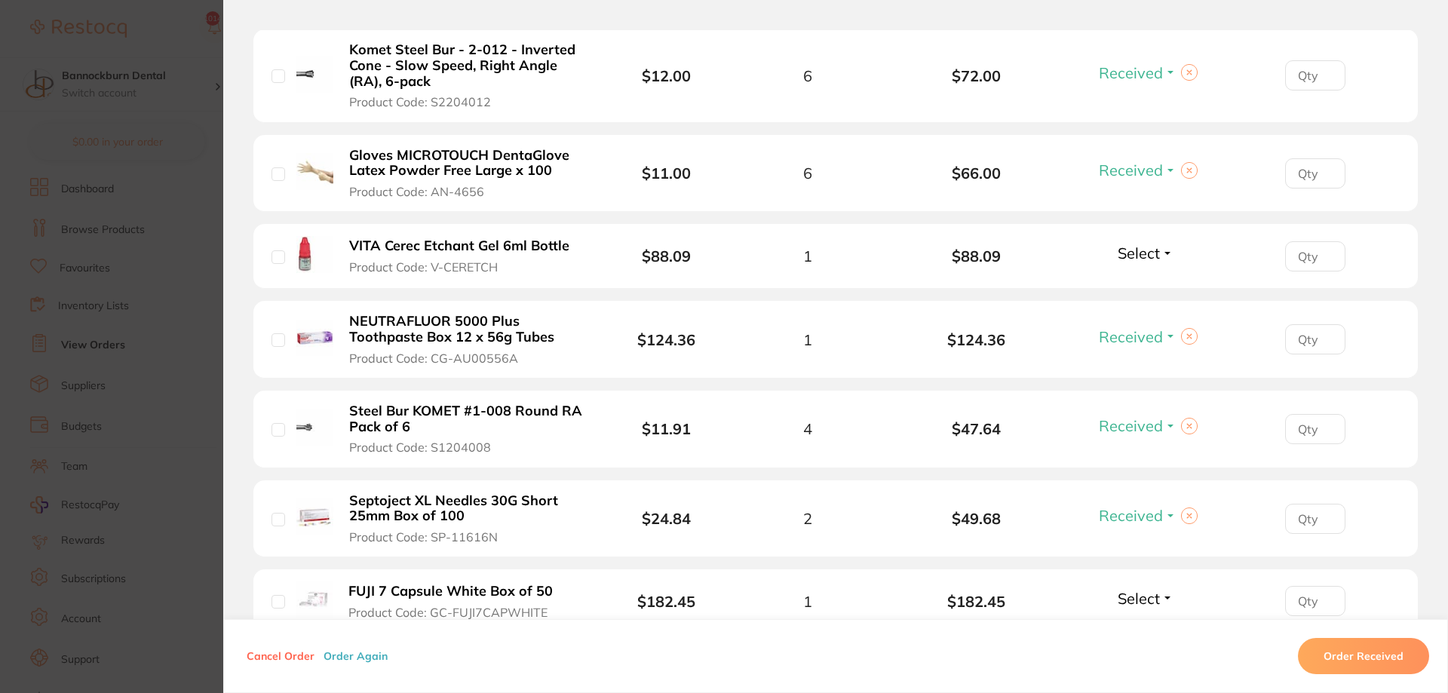
click at [1141, 589] on span "Select" at bounding box center [1138, 598] width 42 height 19
click at [1142, 625] on span "Received" at bounding box center [1145, 630] width 38 height 11
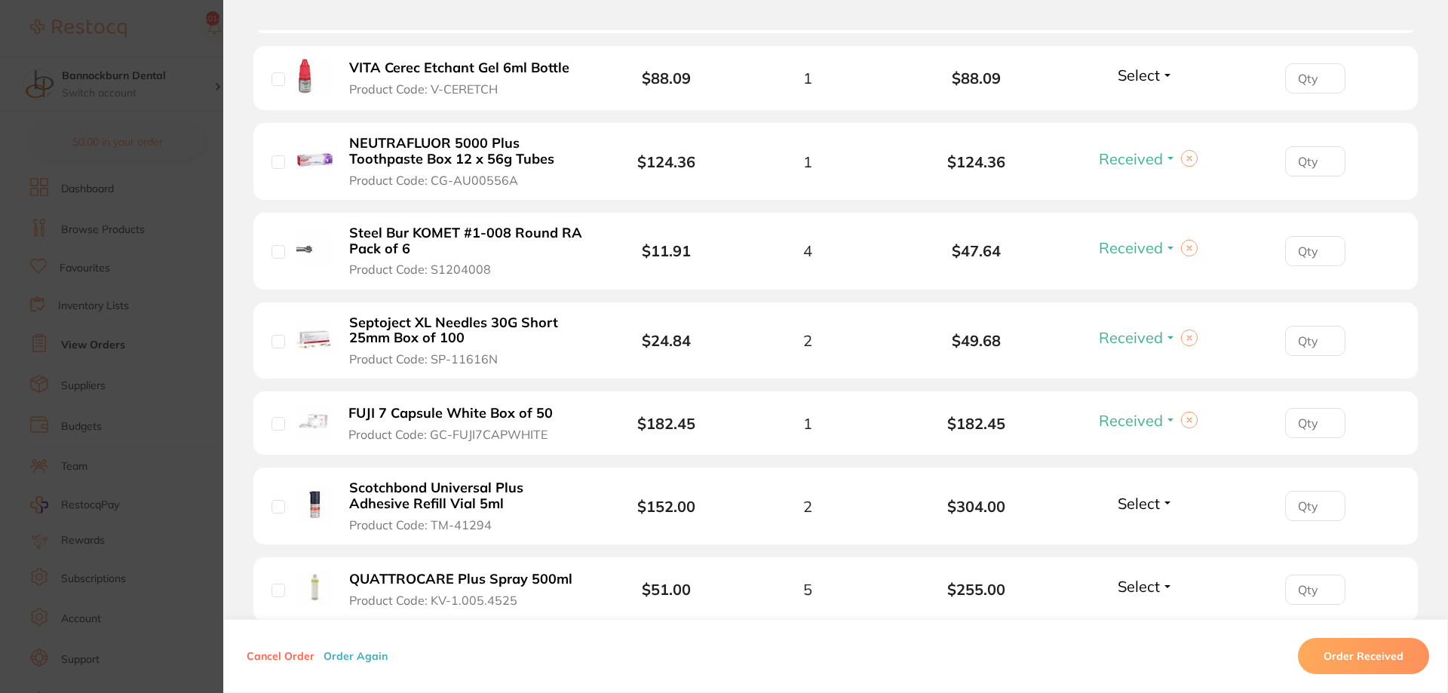
scroll to position [2805, 0]
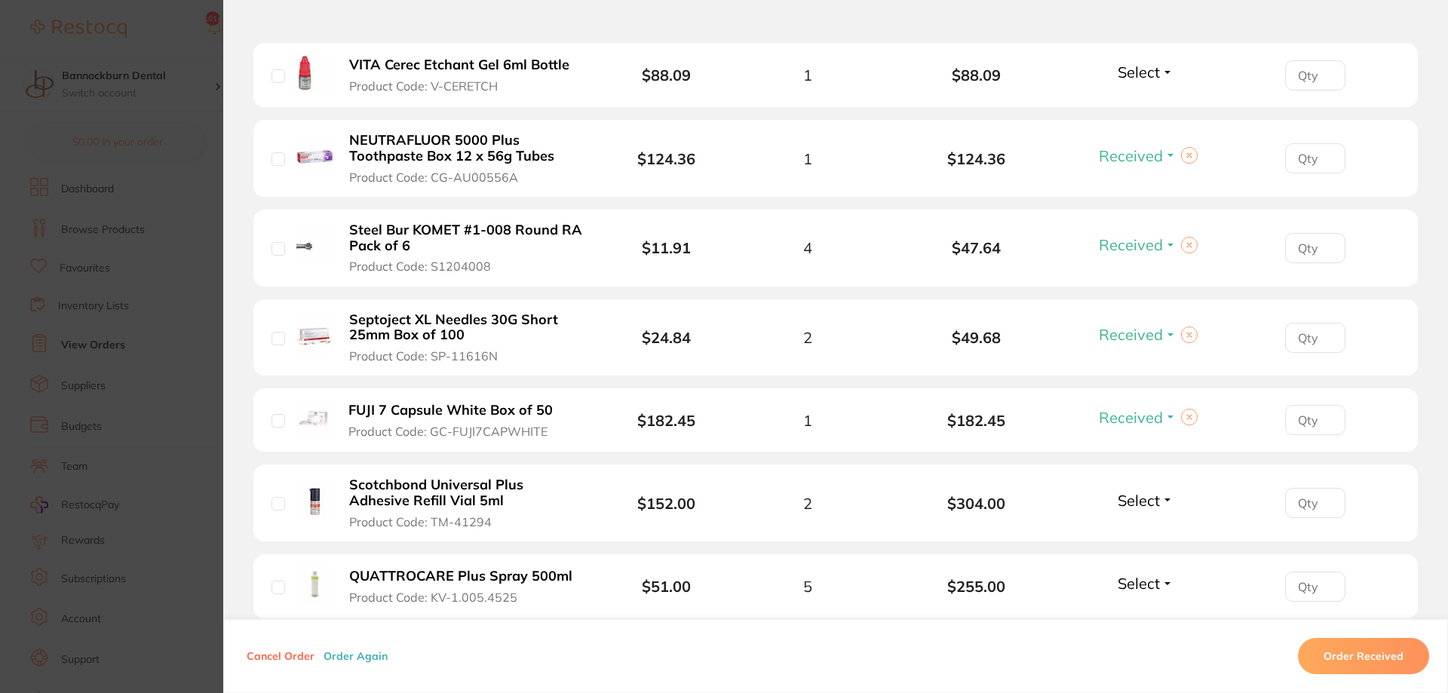
click at [1157, 651] on div "Select Received Back Order" at bounding box center [1145, 663] width 65 height 25
click at [1139, 651] on span "Select" at bounding box center [1138, 660] width 42 height 19
click at [1141, 682] on button "Received" at bounding box center [1145, 693] width 38 height 23
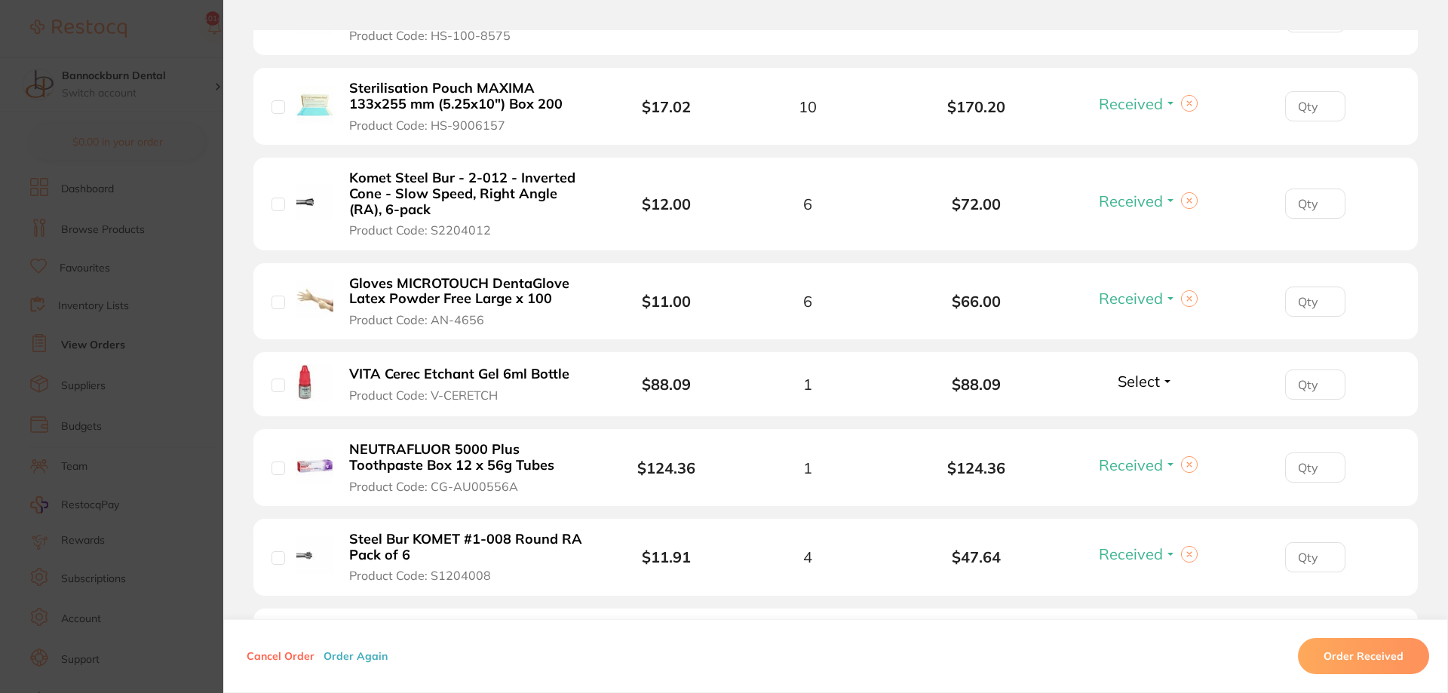
scroll to position [2134, 0]
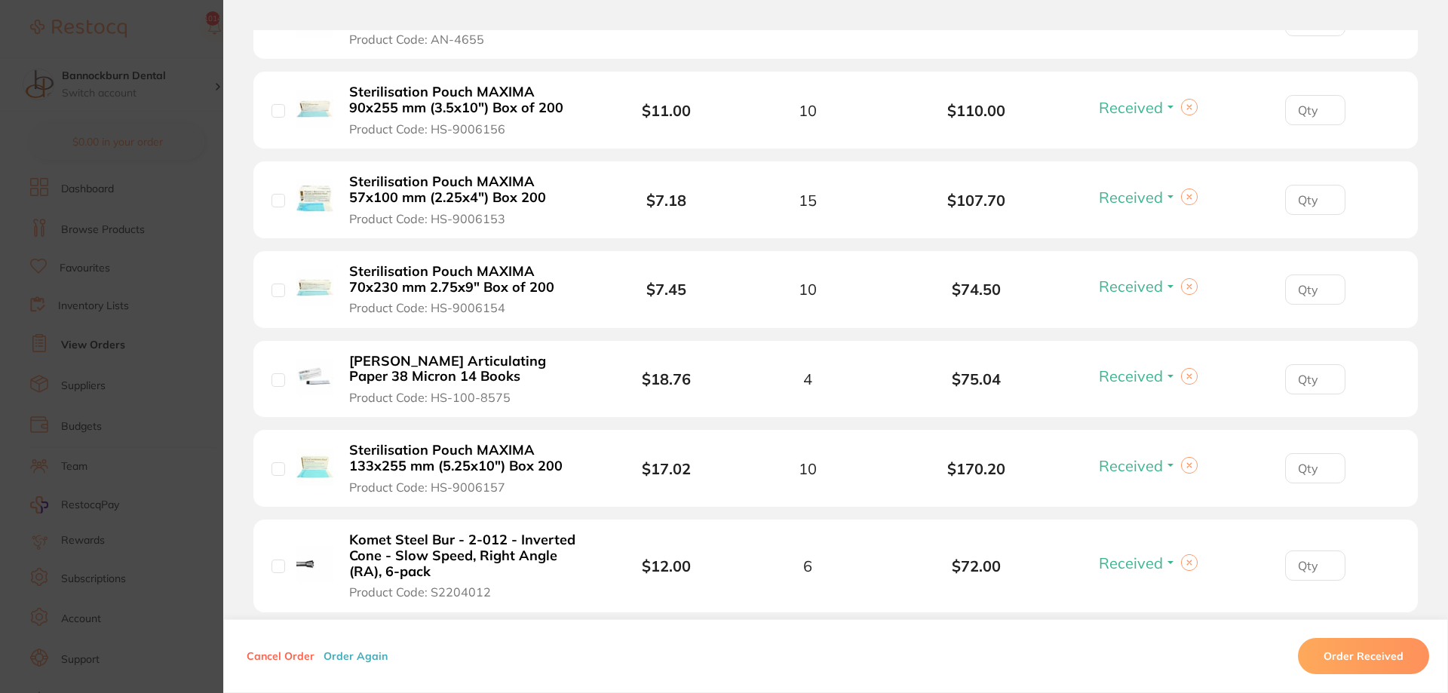
click at [213, 320] on section "Order ID: Restocq- 90068 Order Information 27 Received 1 Back Order Placed Orde…" at bounding box center [724, 346] width 1448 height 693
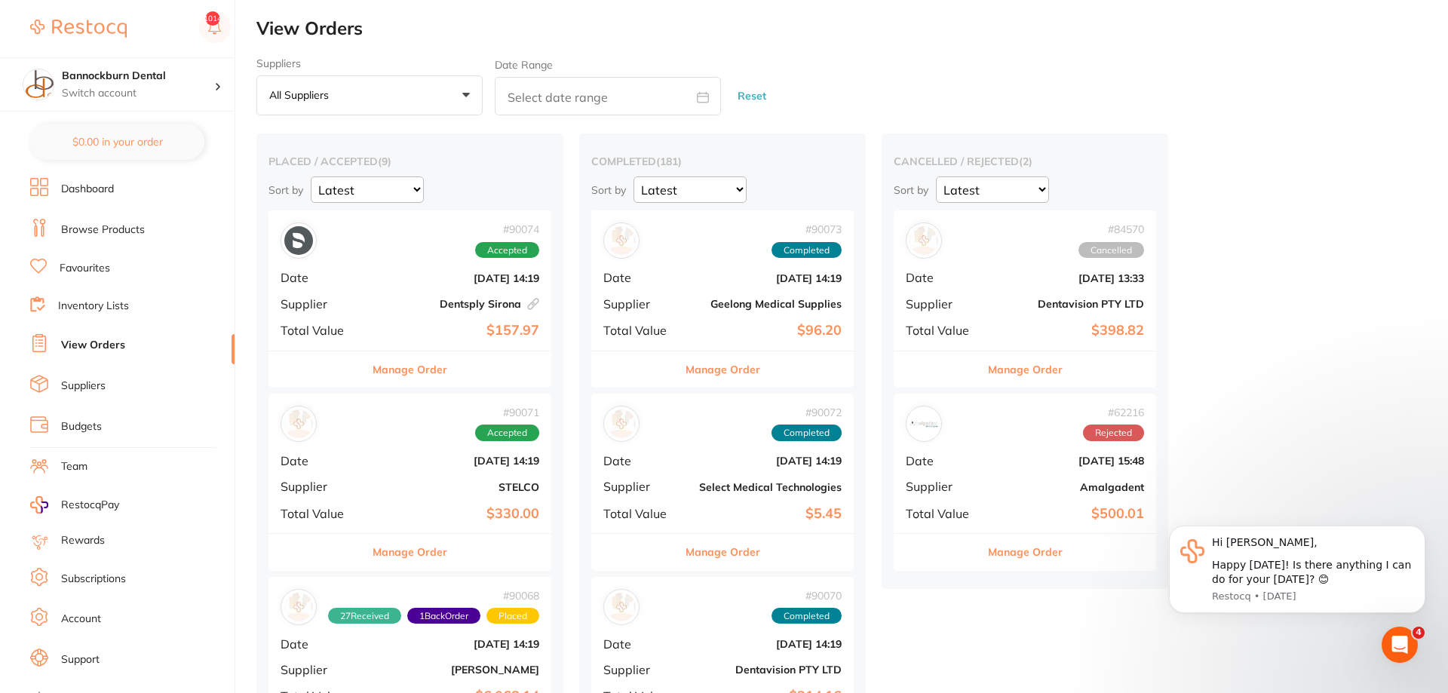
click at [427, 369] on button "Manage Order" at bounding box center [409, 369] width 75 height 36
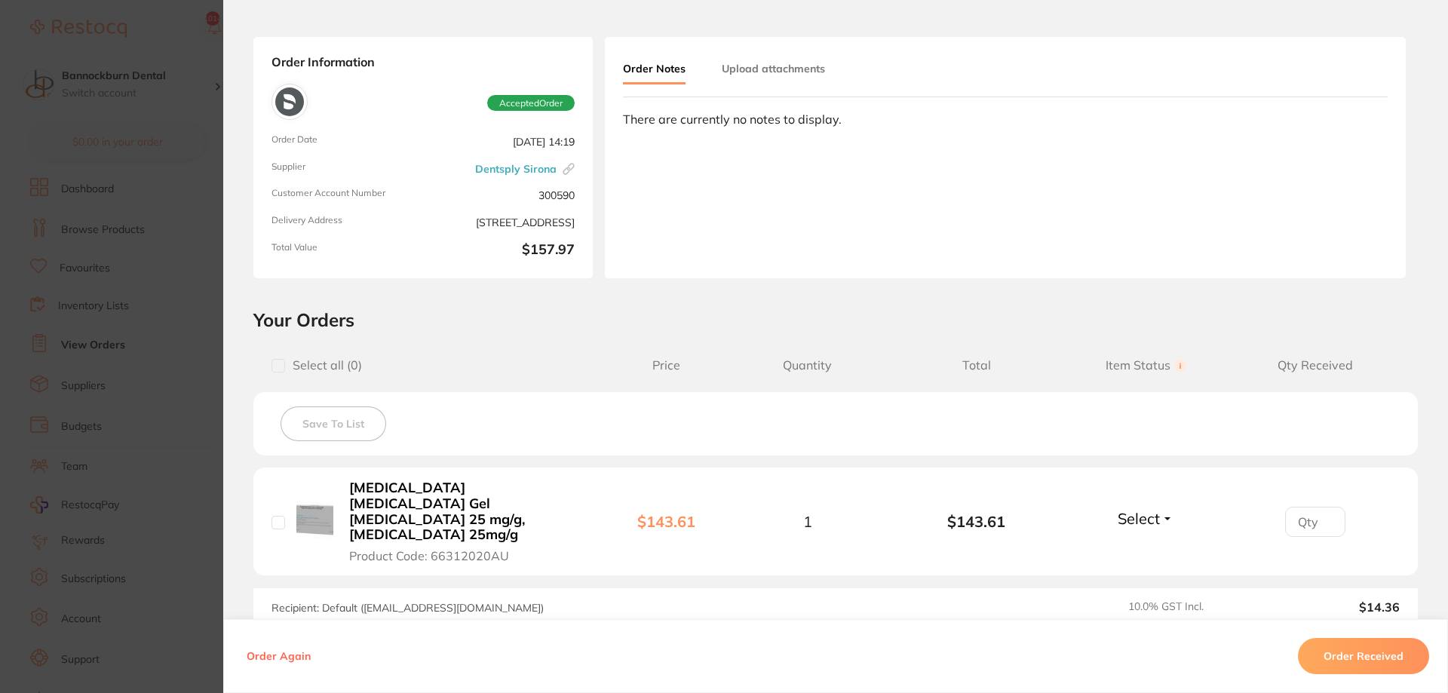
scroll to position [90, 0]
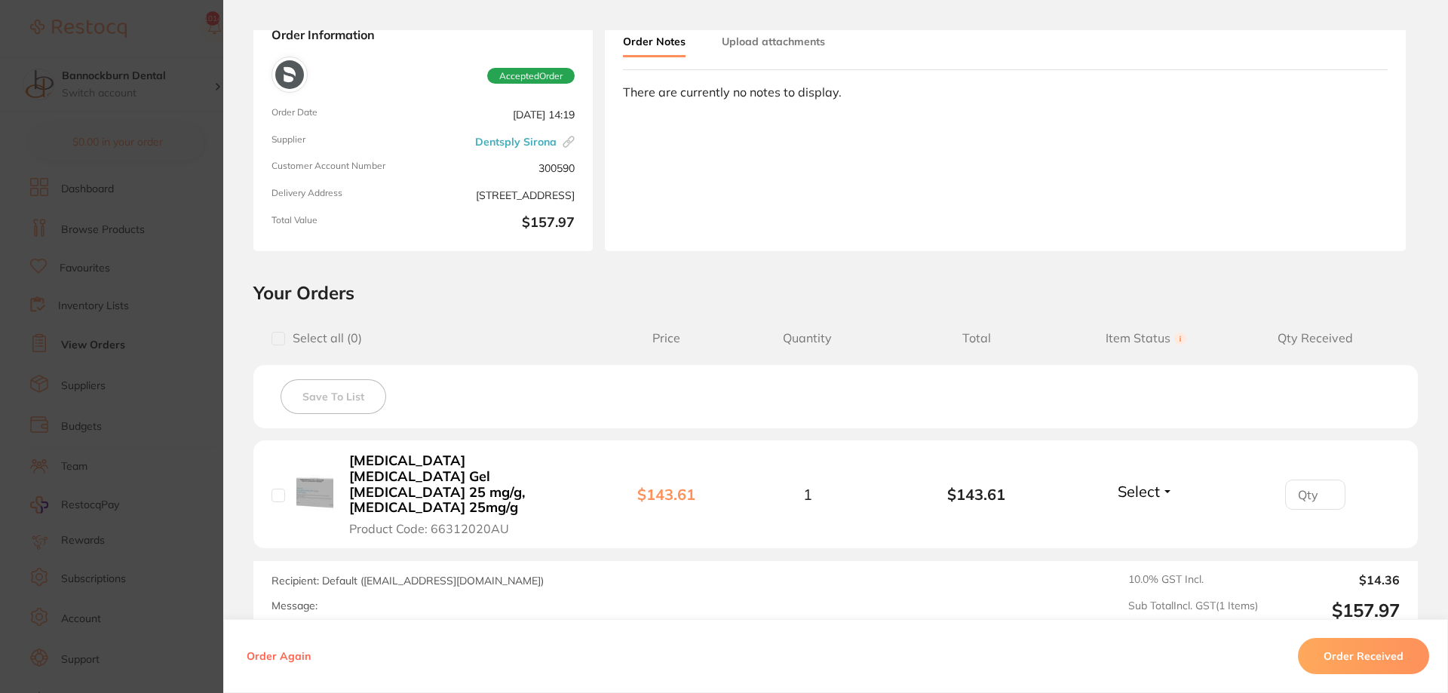
click at [180, 305] on section "Order ID: Restocq- 90074 Linked Order Order Information Accepted Order Order Da…" at bounding box center [724, 346] width 1448 height 693
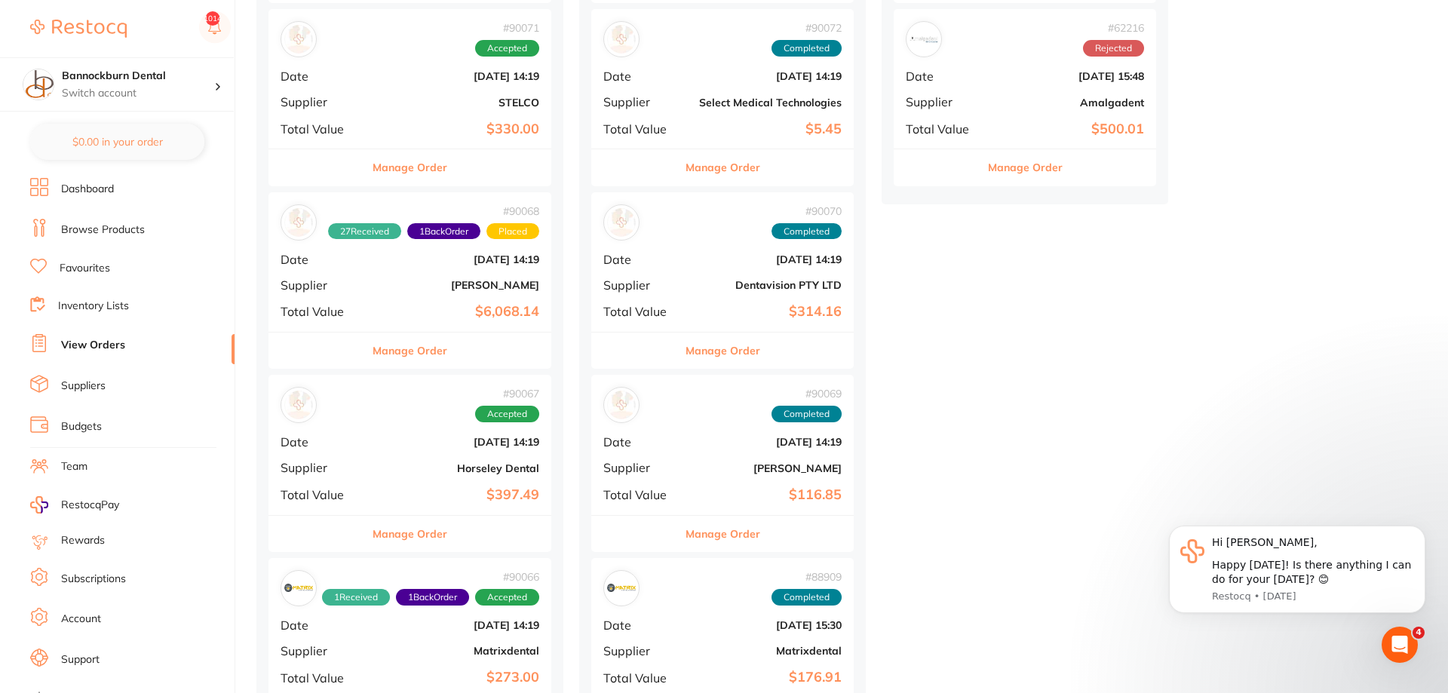
scroll to position [461, 0]
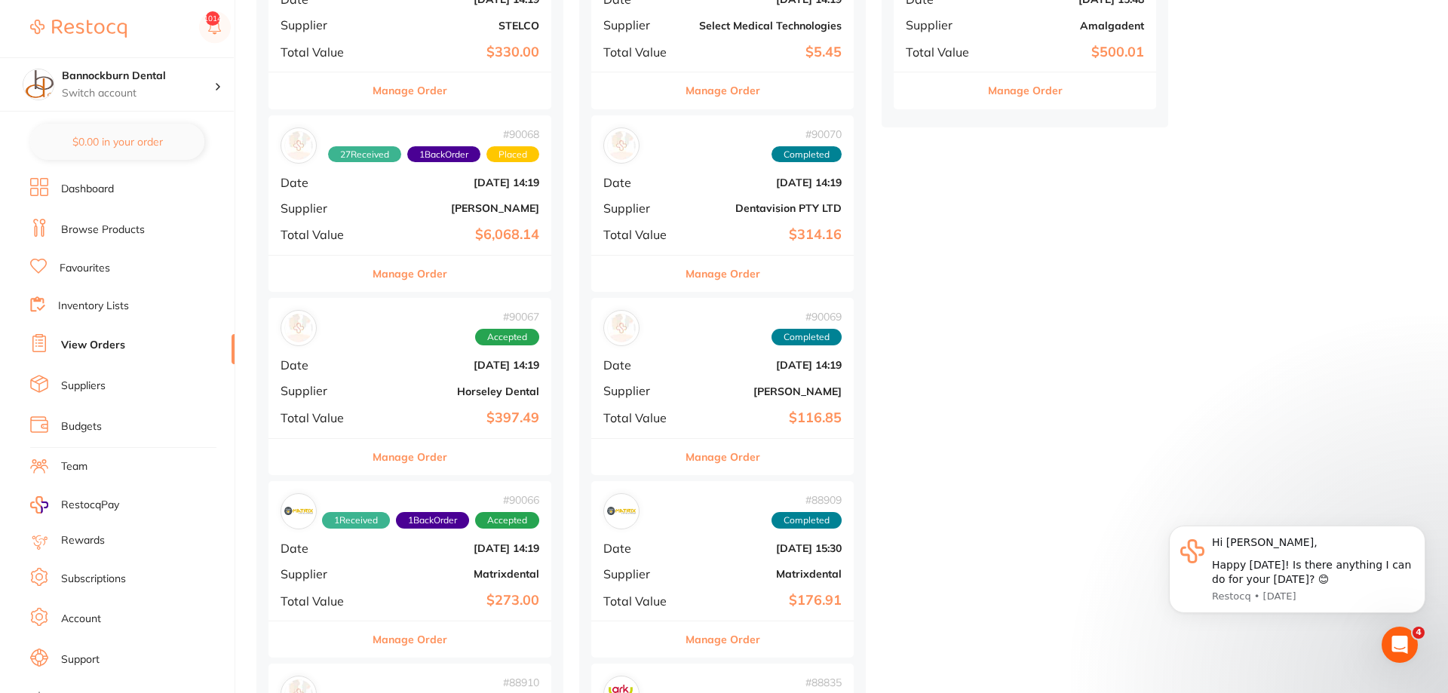
click at [451, 468] on div "Manage Order" at bounding box center [409, 456] width 283 height 37
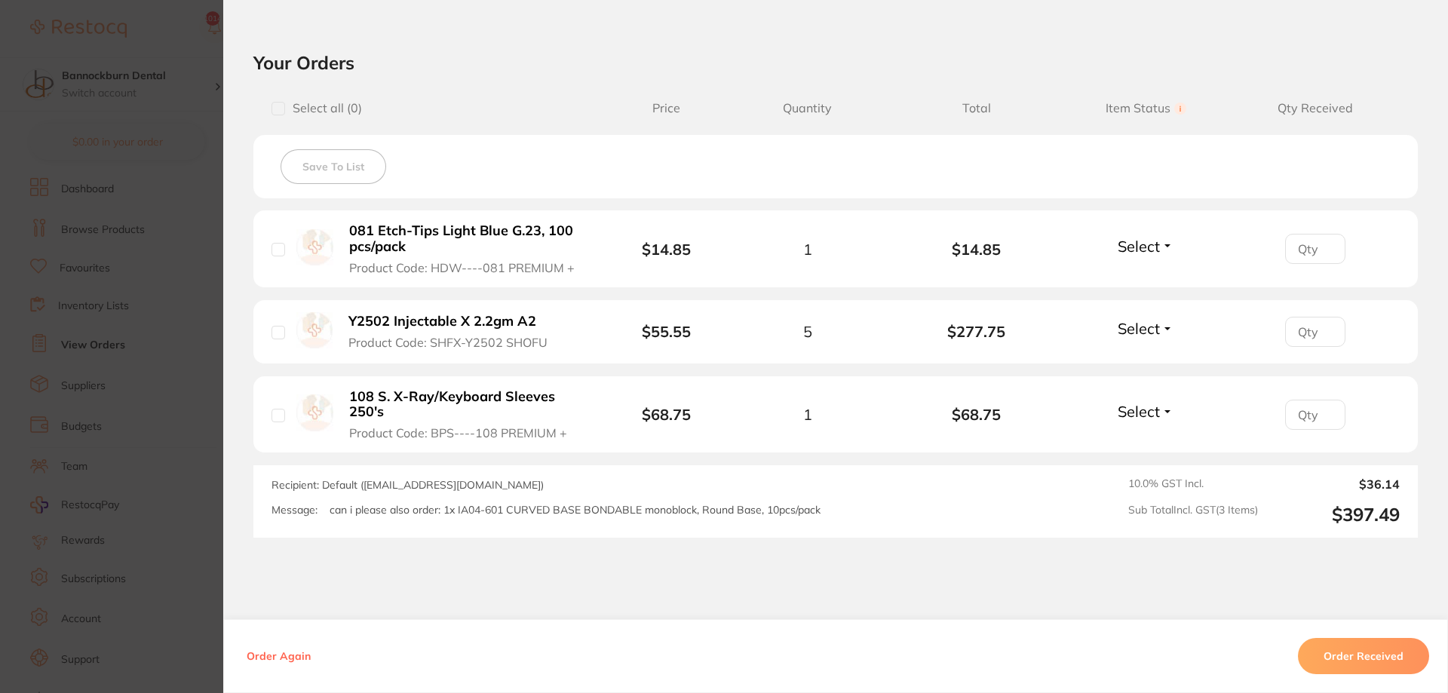
scroll to position [362, 0]
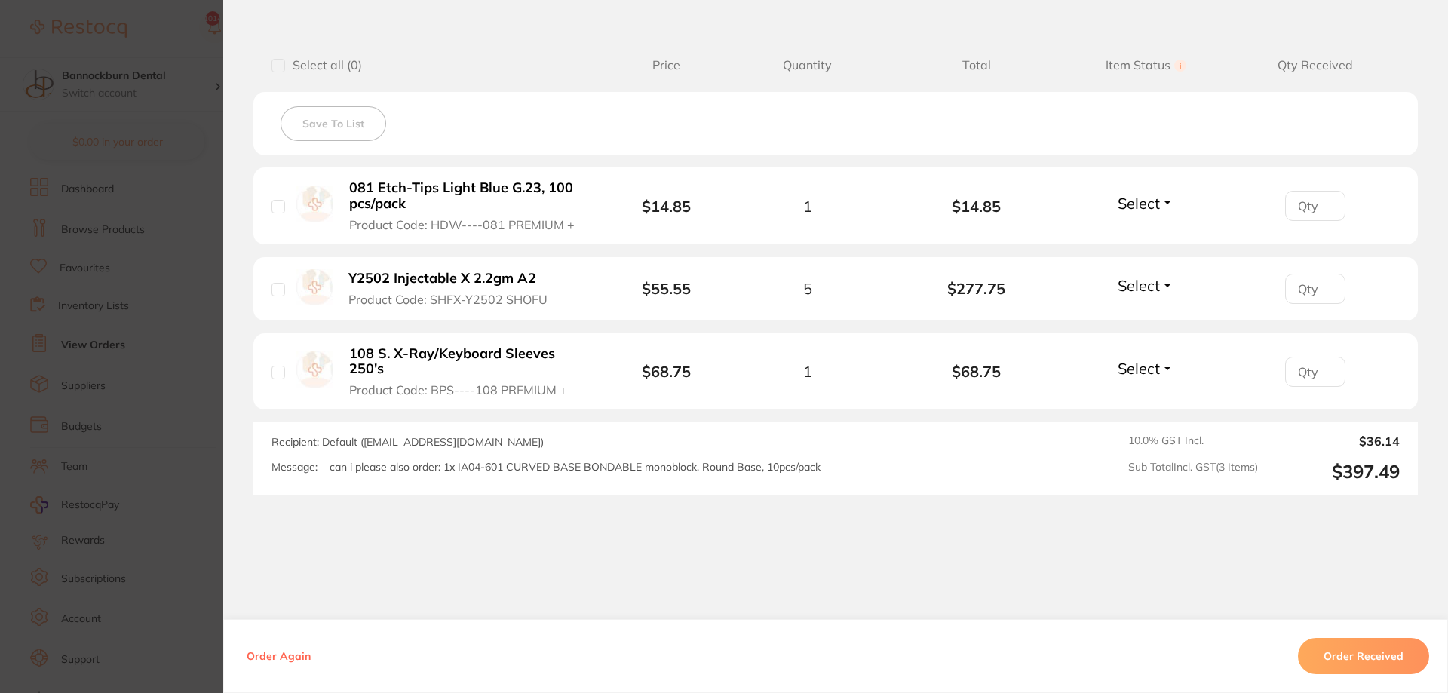
click at [217, 390] on section "Order ID: Restocq- 90067 Order Information Accepted Order Order Date [DATE] 14:…" at bounding box center [724, 346] width 1448 height 693
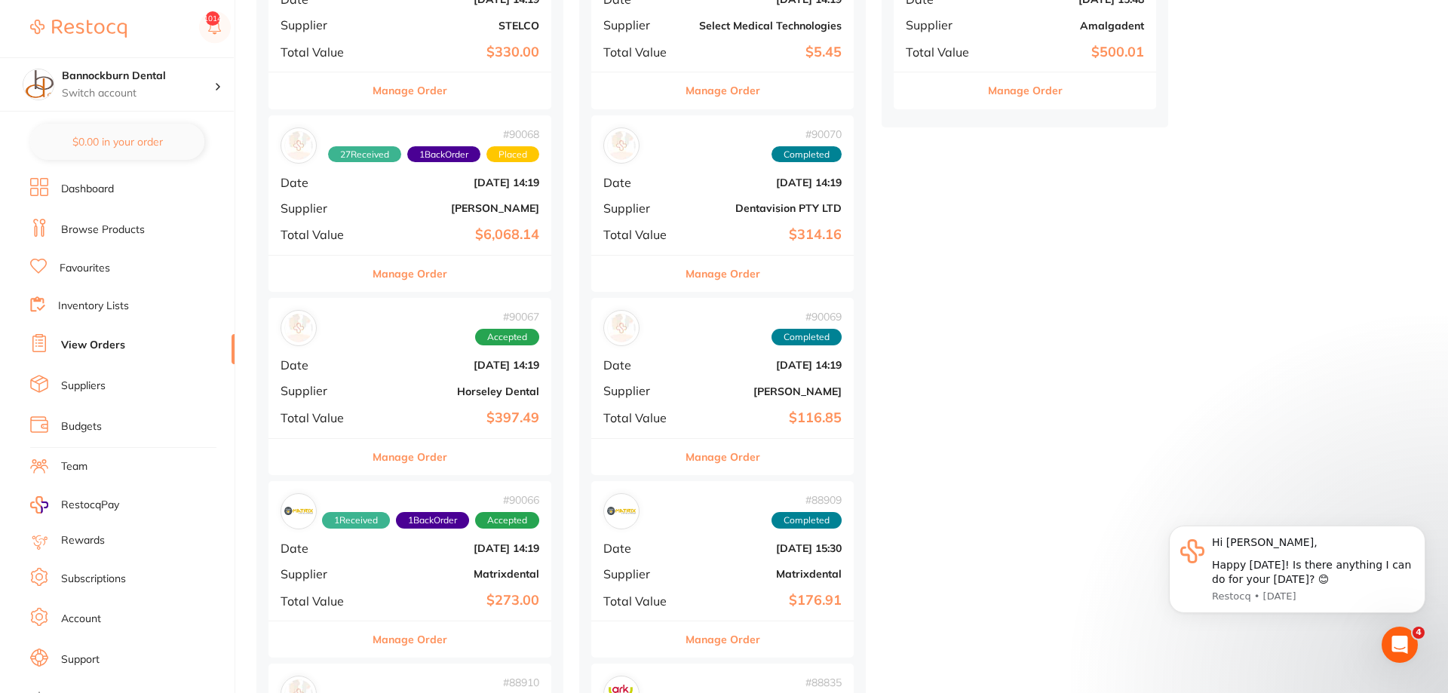
scroll to position [615, 0]
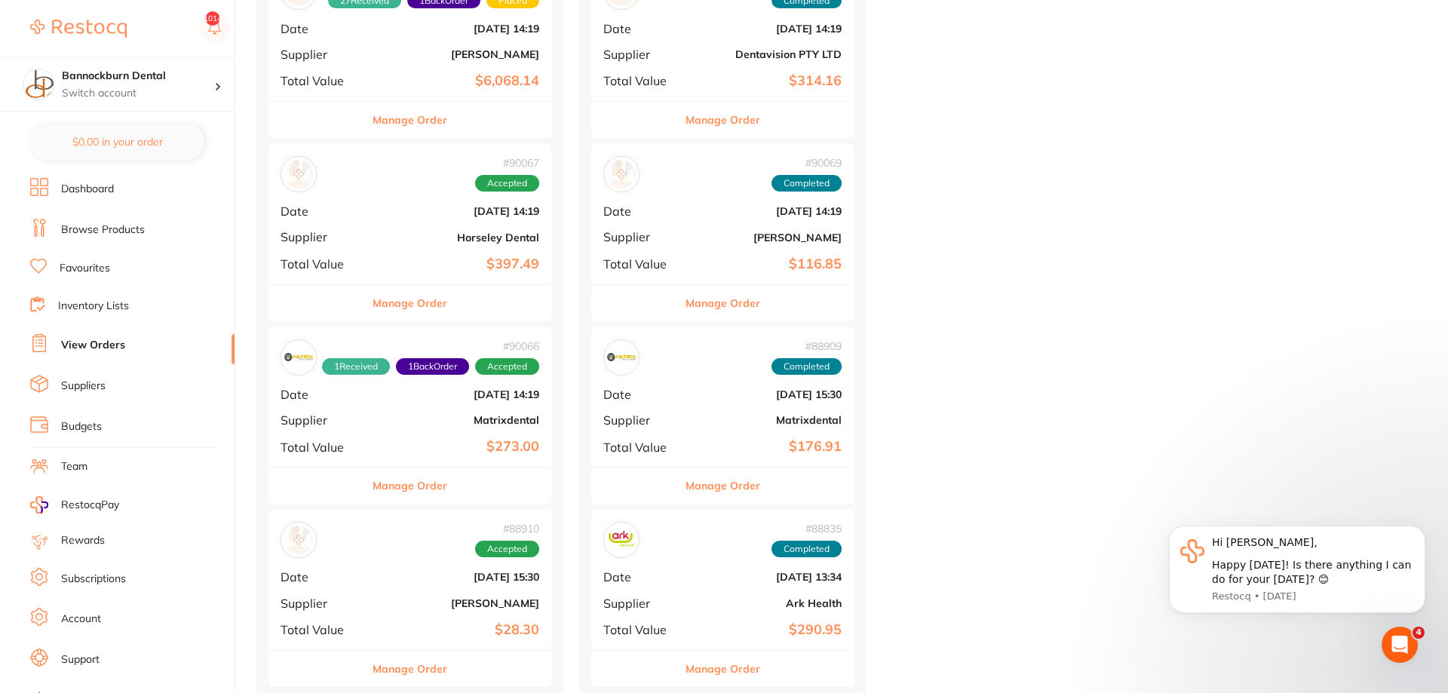
click at [427, 491] on button "Manage Order" at bounding box center [409, 485] width 75 height 36
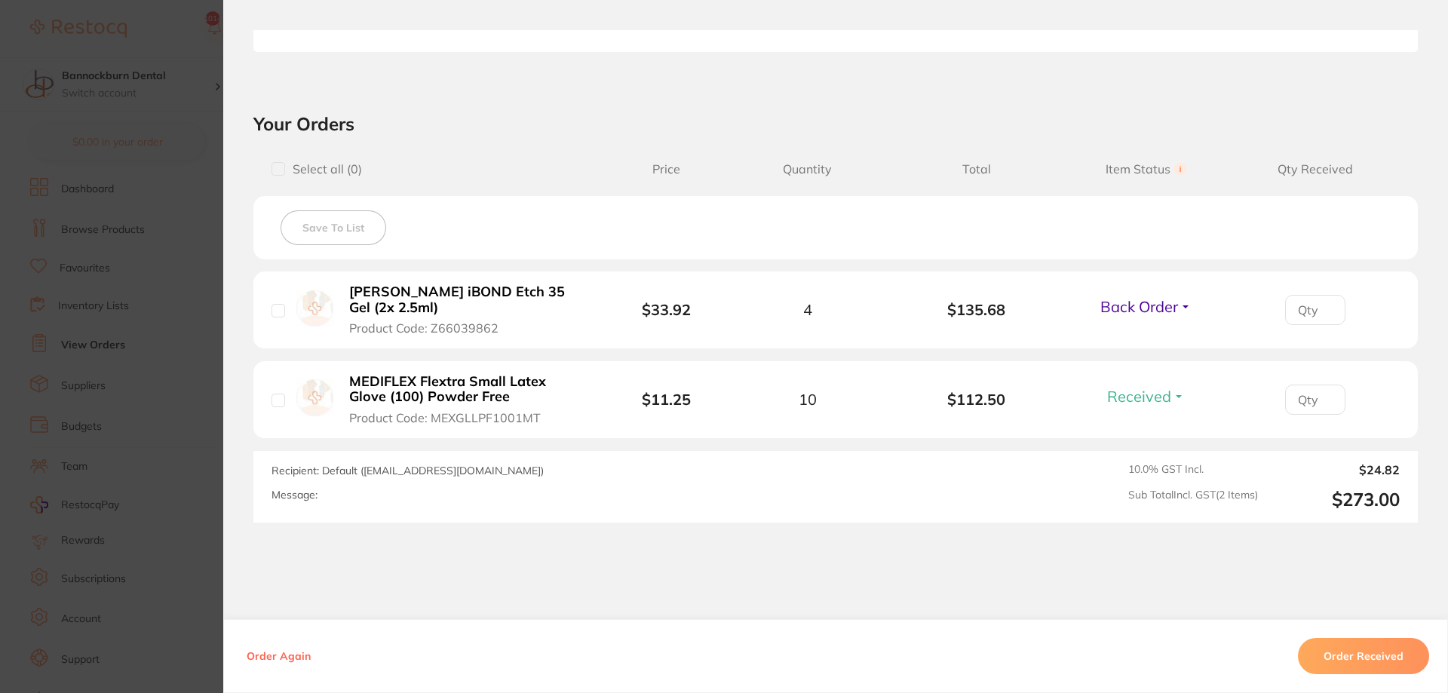
scroll to position [488, 0]
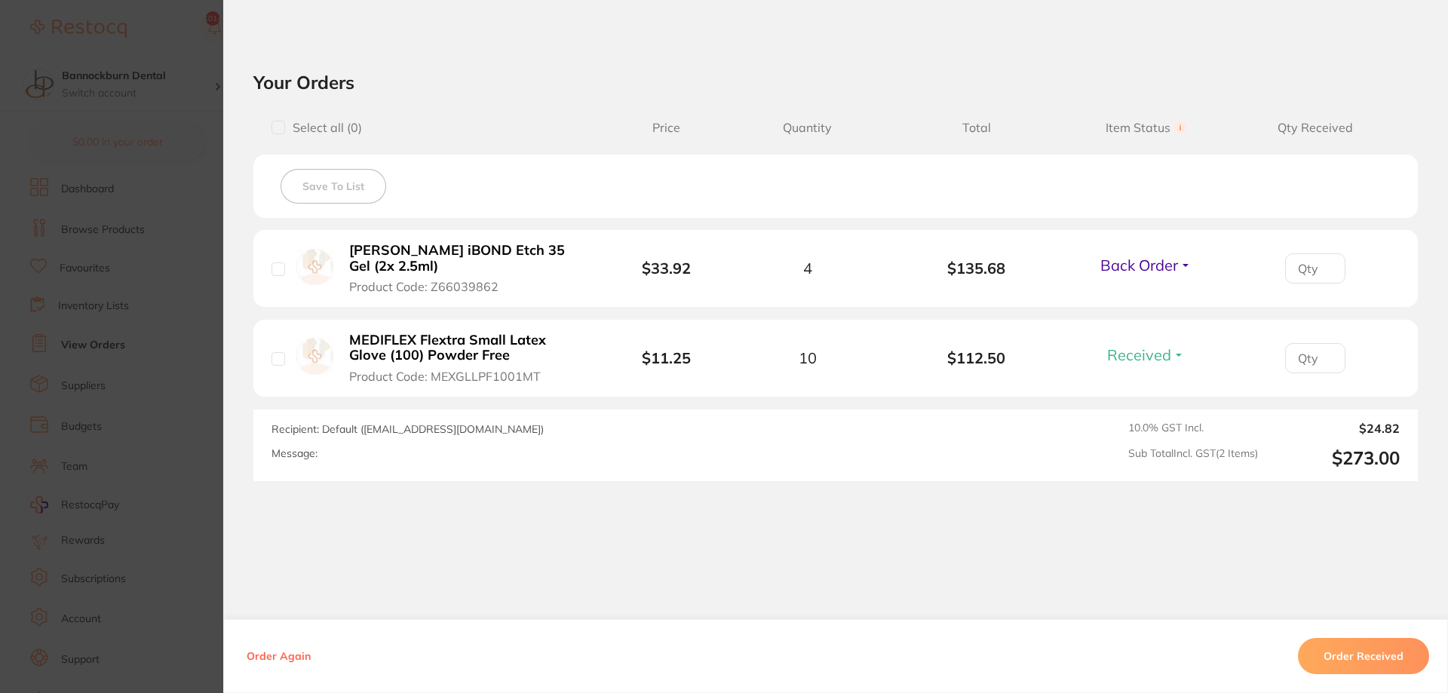
click at [204, 400] on section "Order ID: Restocq- 90066 Order Information 1 Received 1 Back Order Accepted Ord…" at bounding box center [724, 346] width 1448 height 693
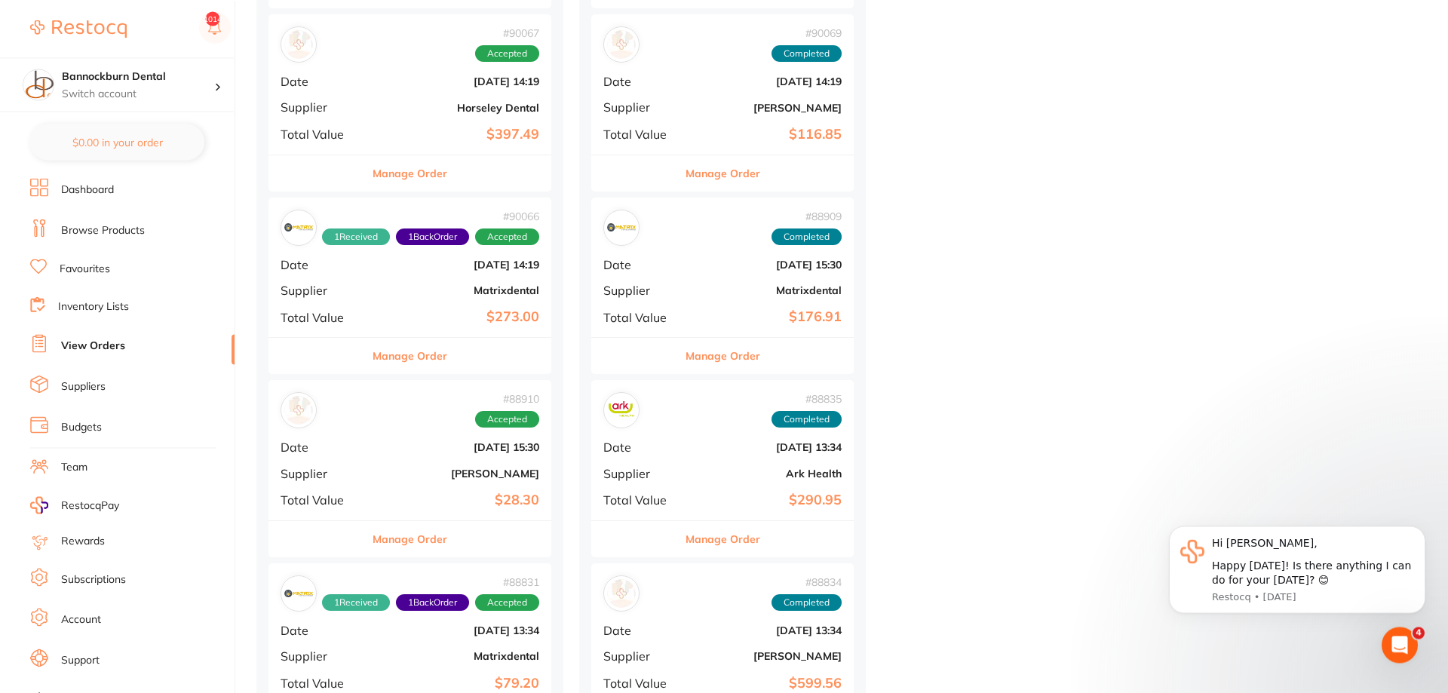
scroll to position [769, 0]
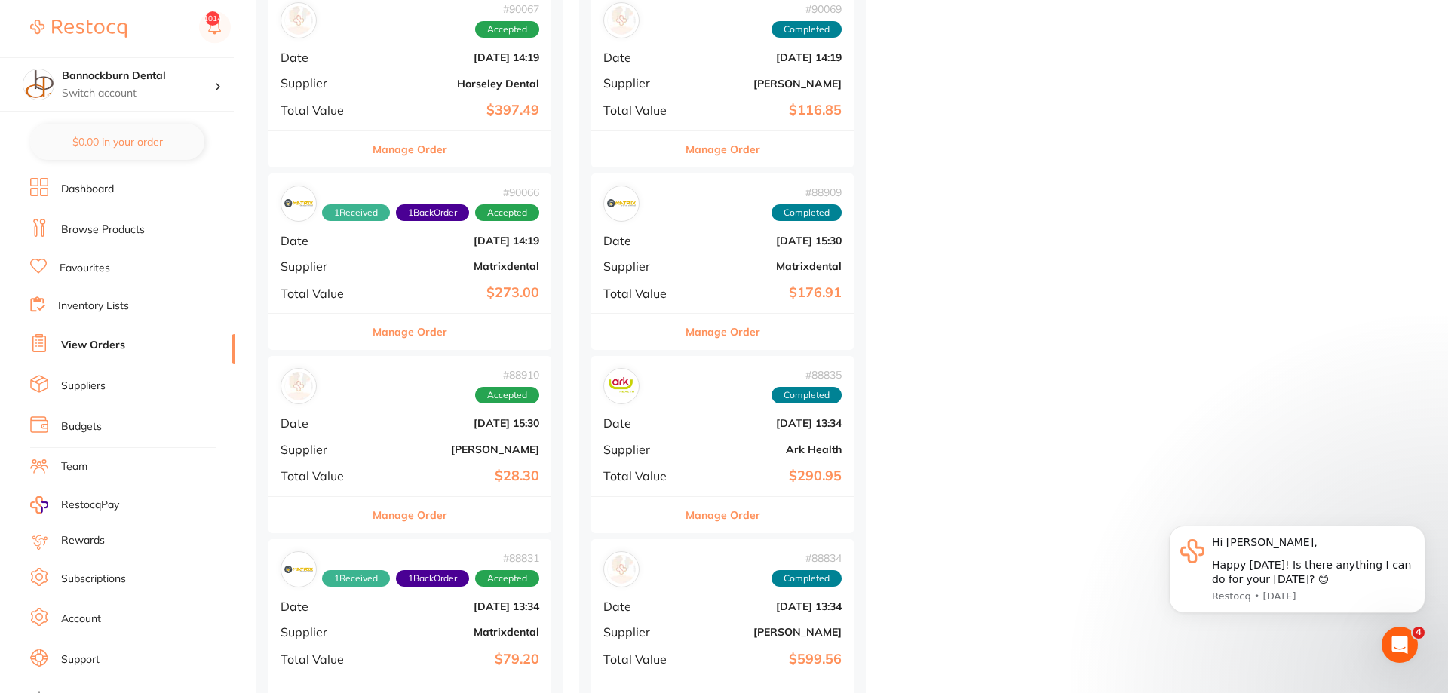
click at [418, 518] on button "Manage Order" at bounding box center [409, 515] width 75 height 36
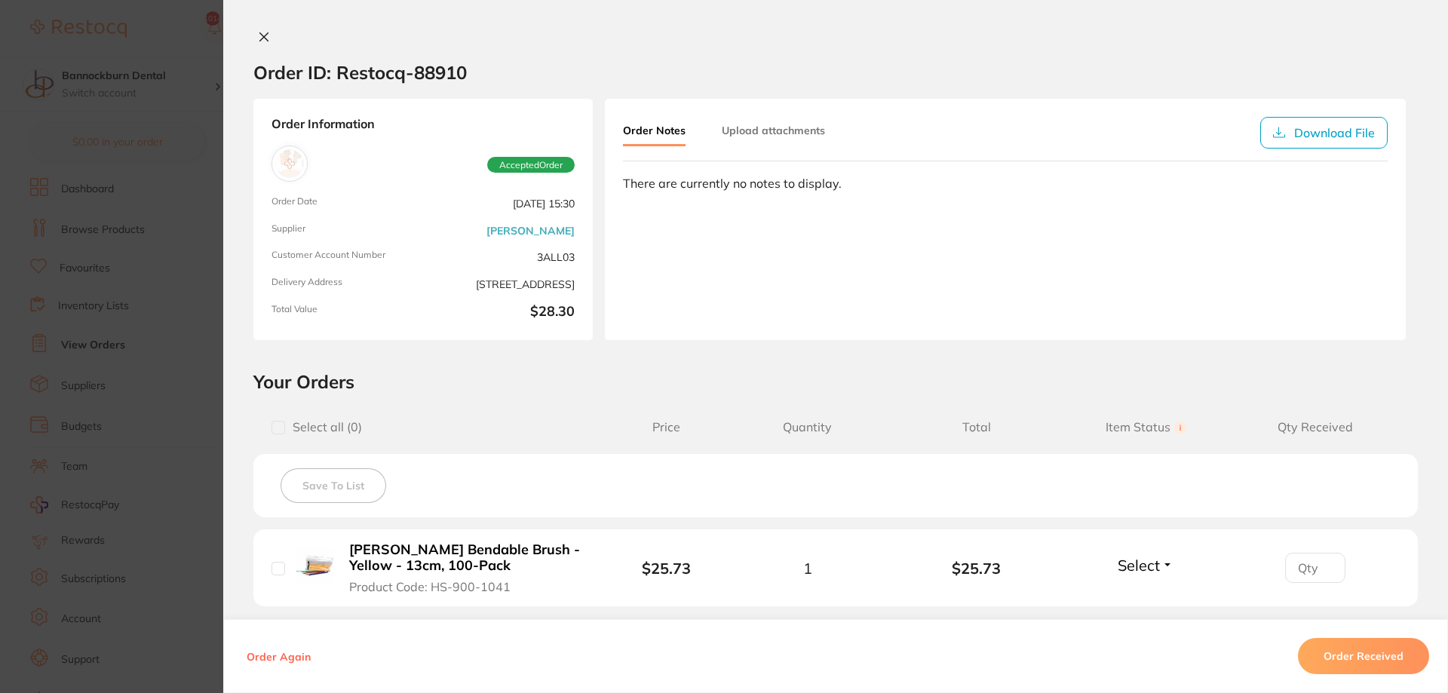
scroll to position [222, 0]
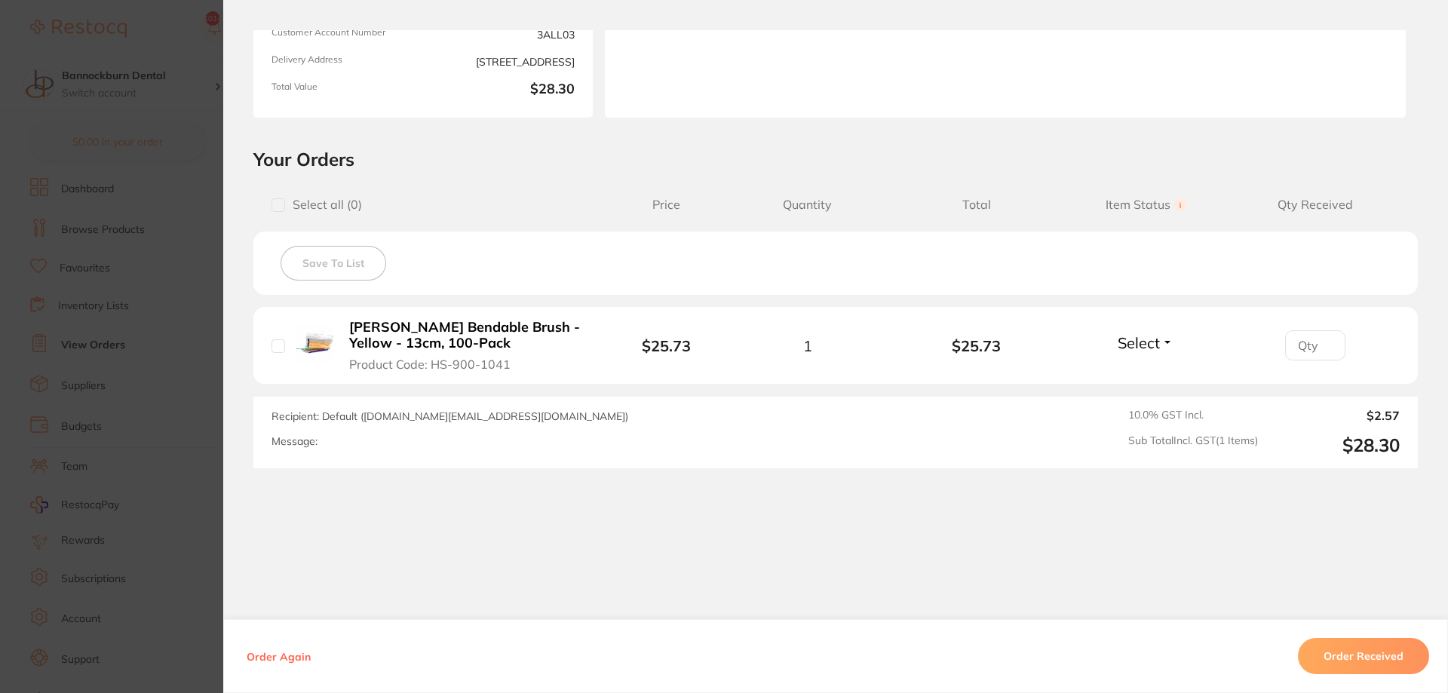
click at [196, 391] on section "Order ID: Restocq- 88910 Order Information Accepted Order Order Date [DATE] 15:…" at bounding box center [724, 346] width 1448 height 693
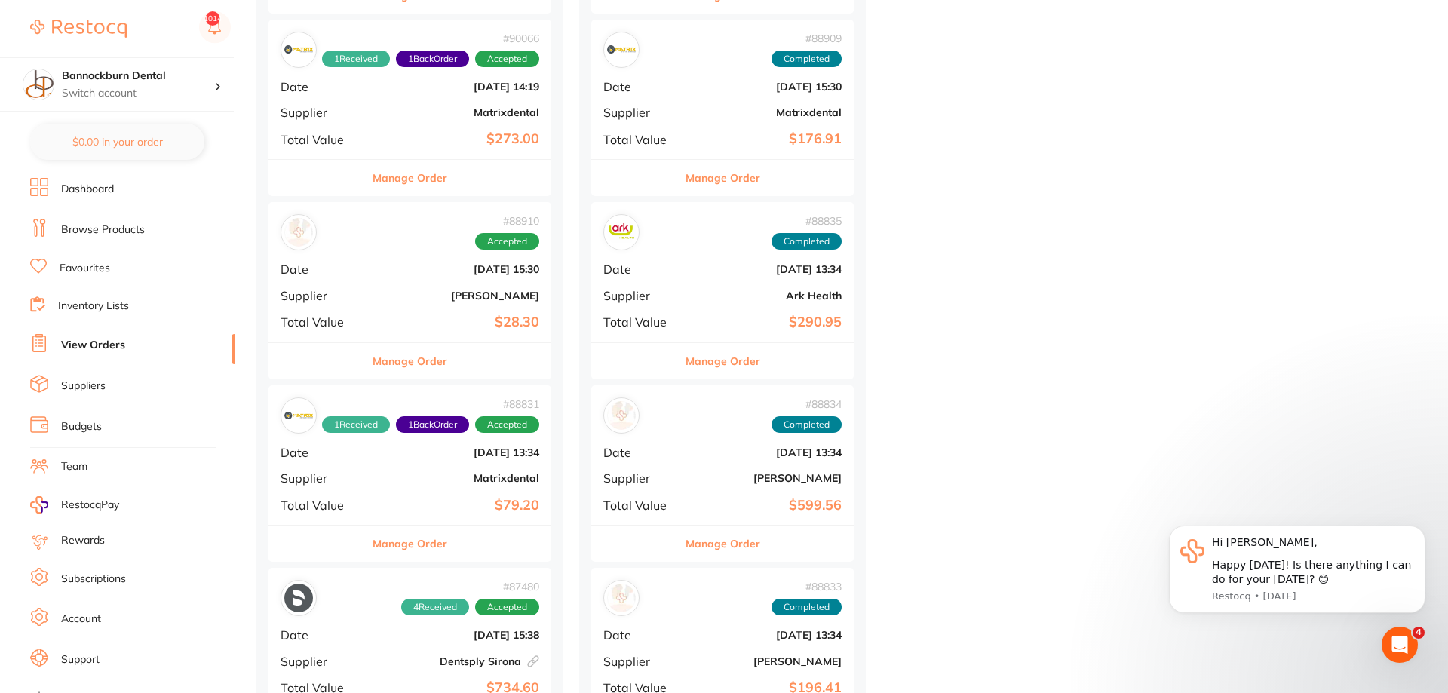
scroll to position [1077, 0]
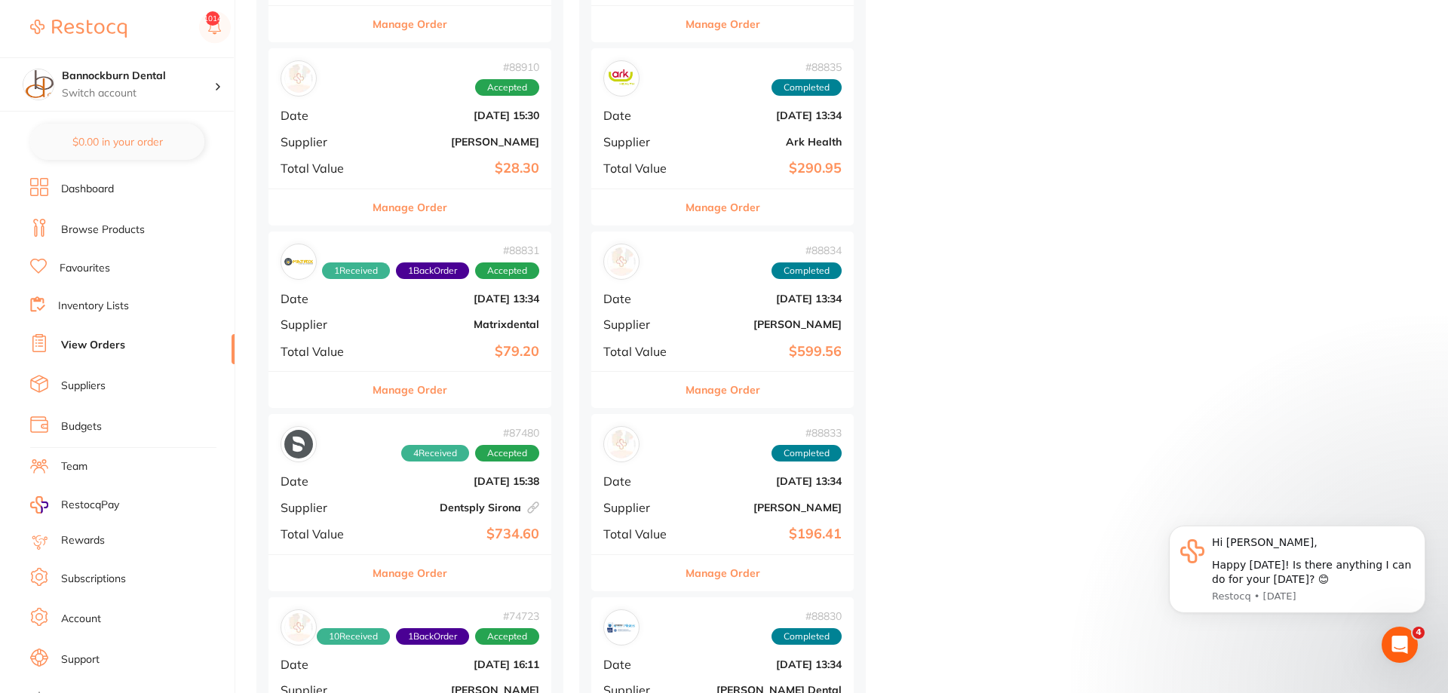
click at [399, 578] on button "Manage Order" at bounding box center [409, 573] width 75 height 36
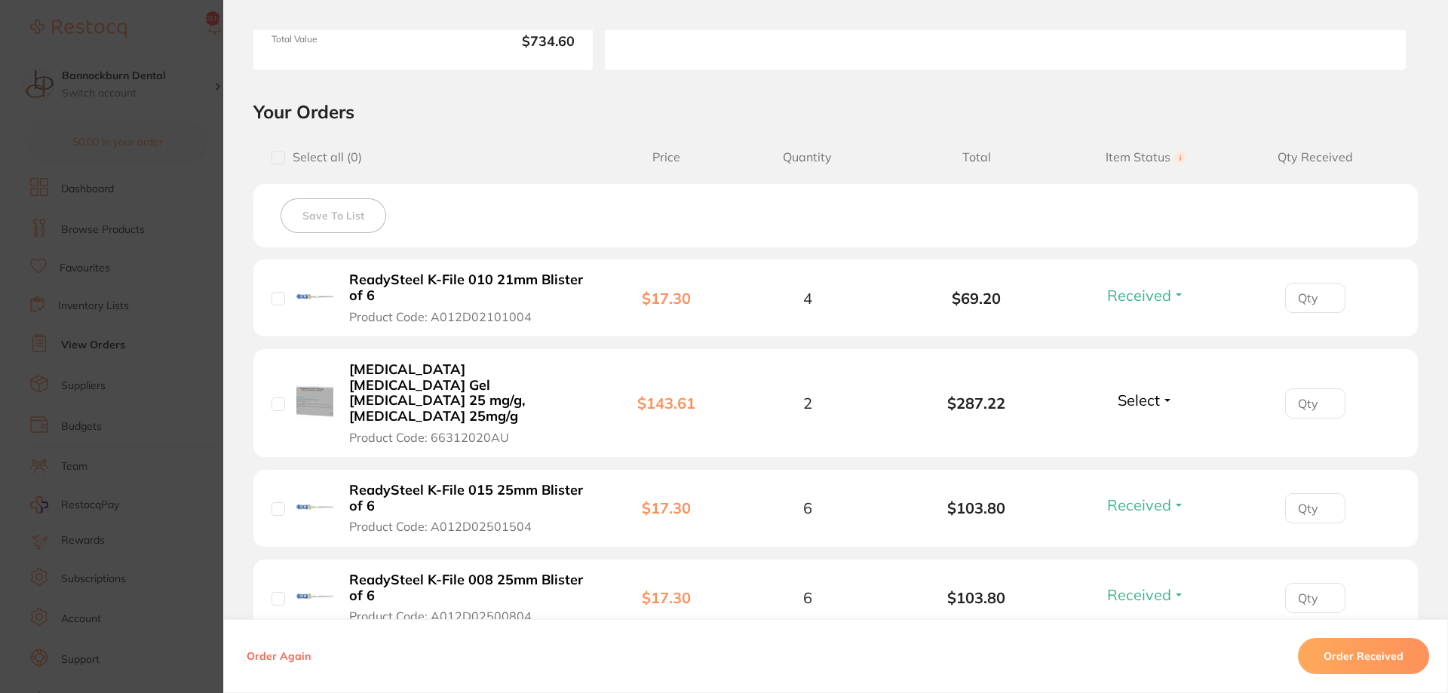
click at [193, 466] on section "Order ID: Restocq- 87480 Linked Order Order Information 4 Received Accepted Ord…" at bounding box center [724, 346] width 1448 height 693
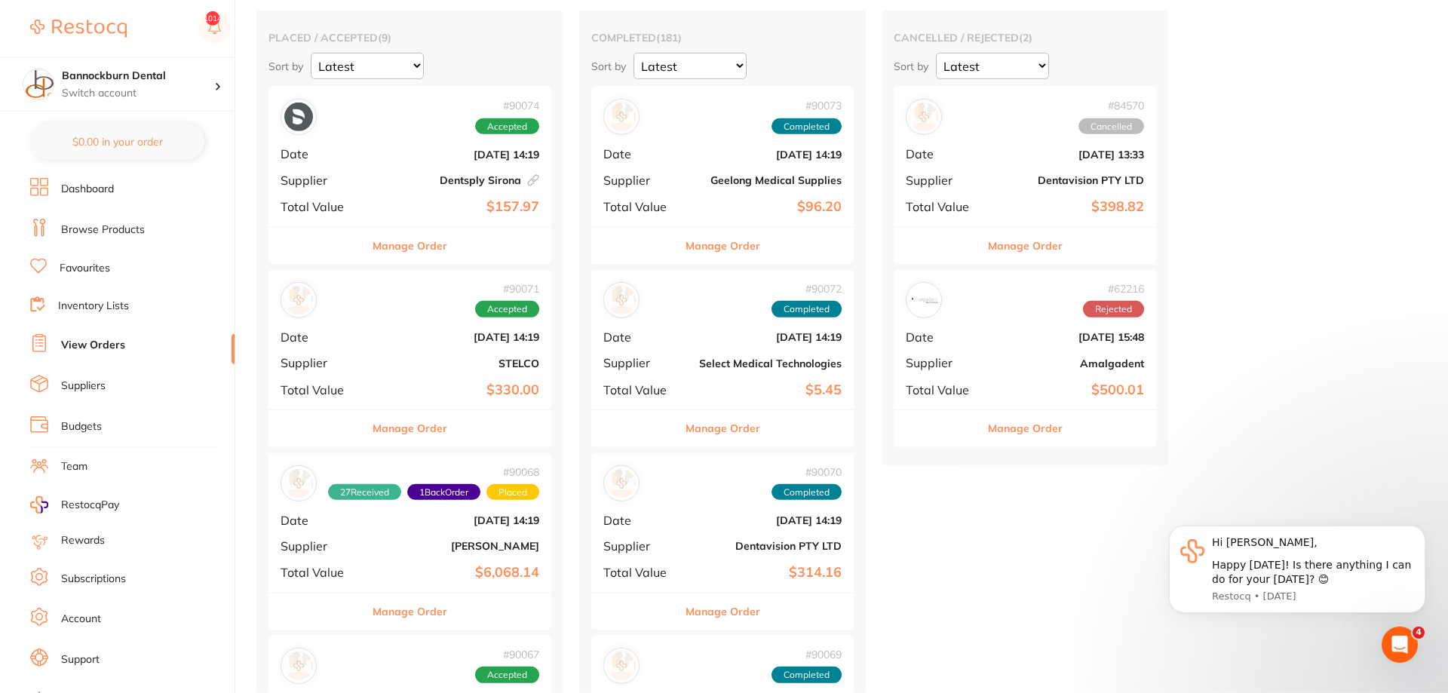
scroll to position [154, 0]
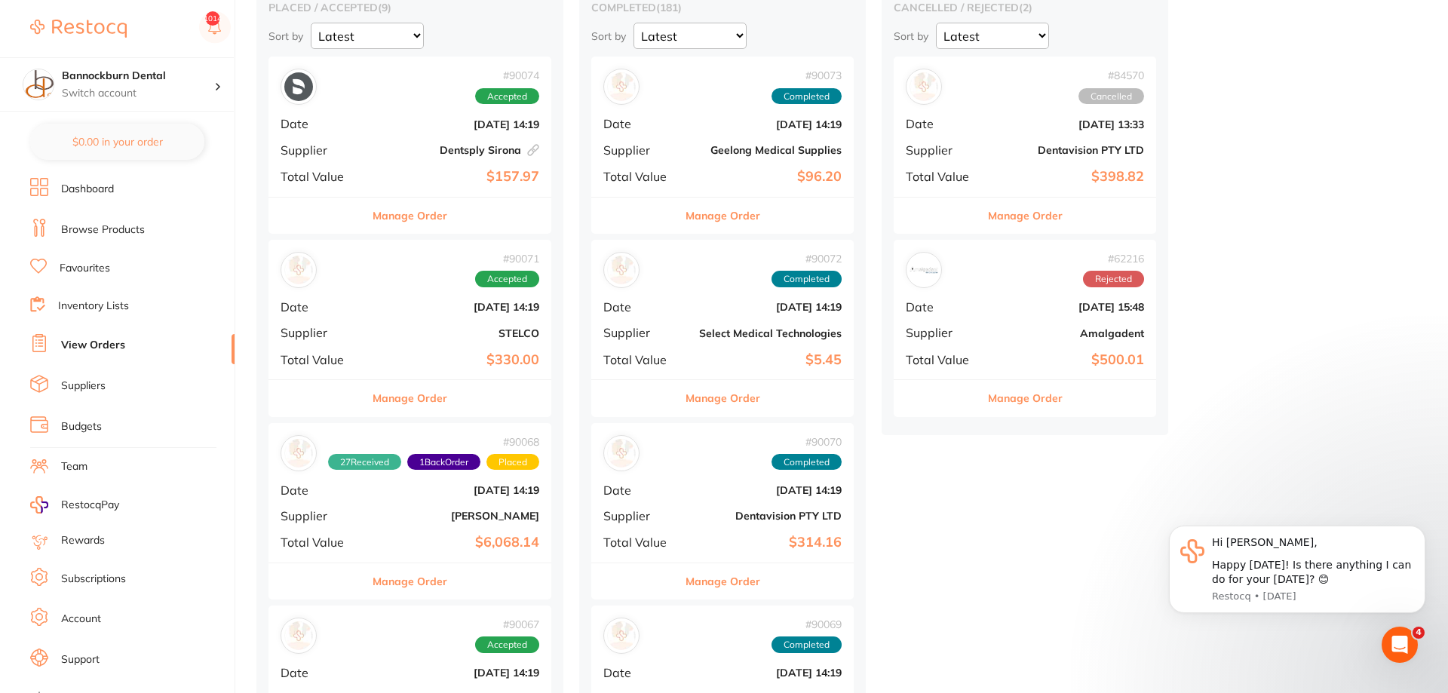
click at [428, 583] on button "Manage Order" at bounding box center [409, 581] width 75 height 36
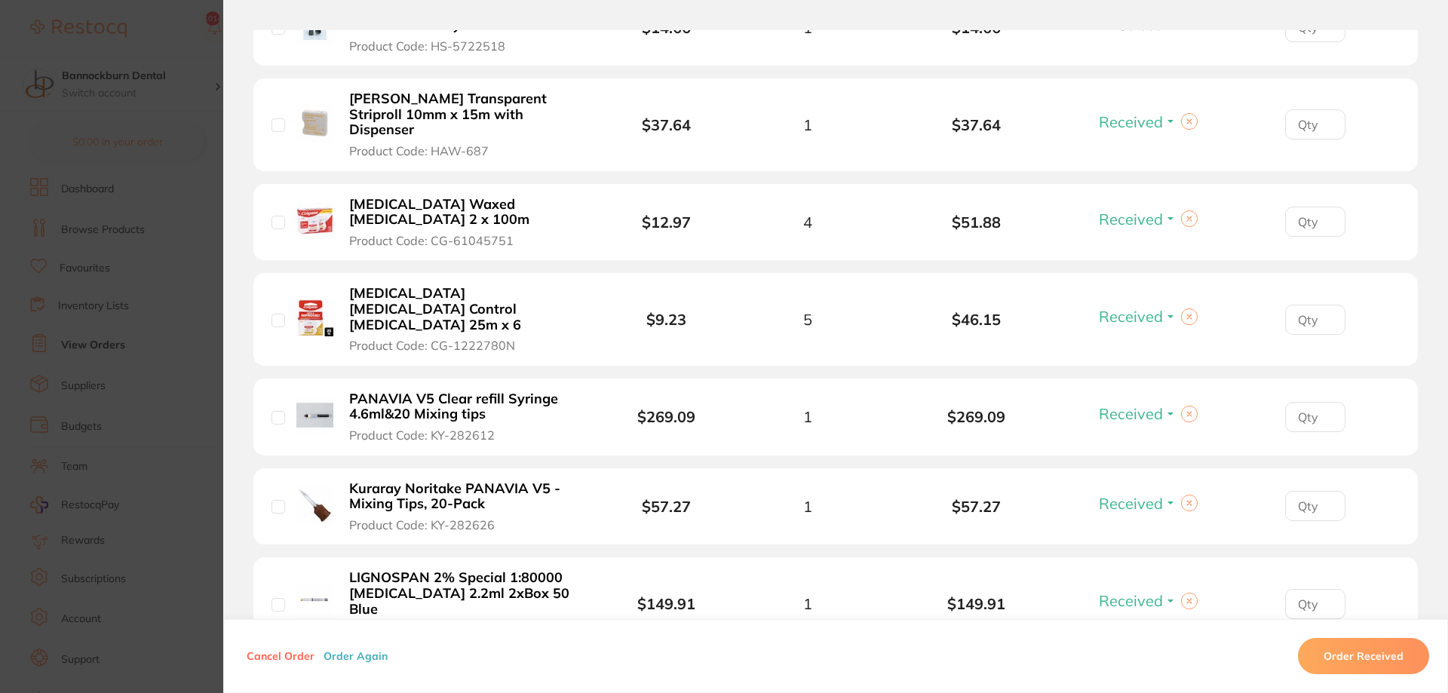
scroll to position [1319, 0]
